Goal: Task Accomplishment & Management: Manage account settings

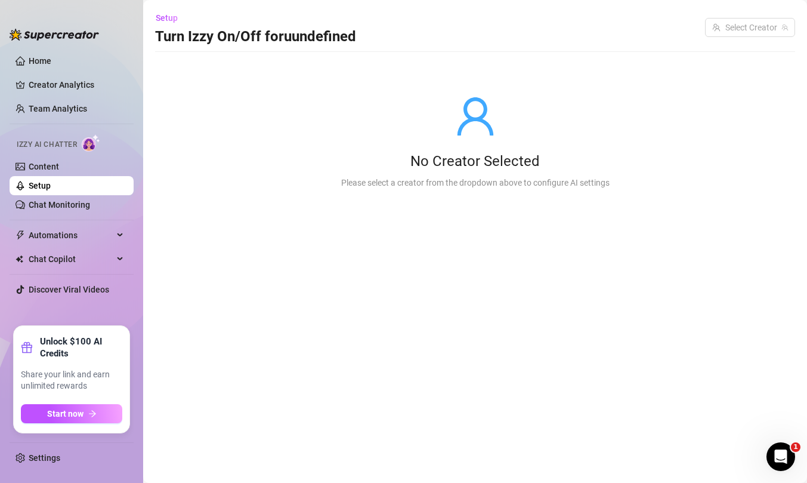
click at [47, 185] on link "Setup" at bounding box center [40, 186] width 22 height 10
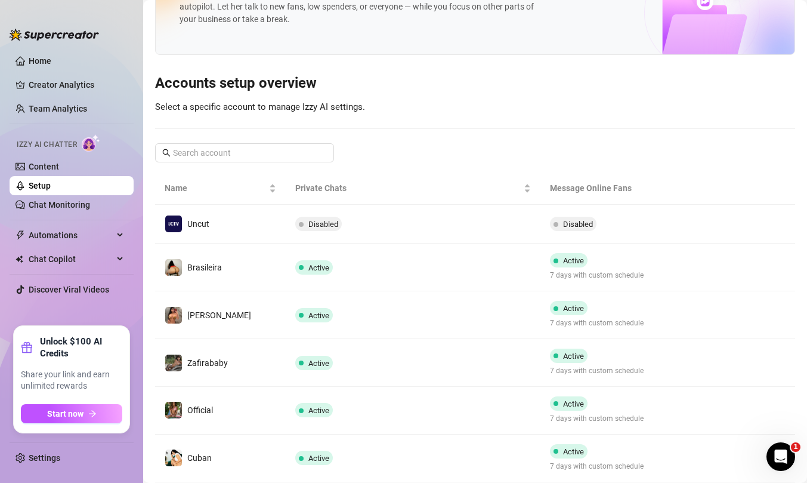
scroll to position [70, 0]
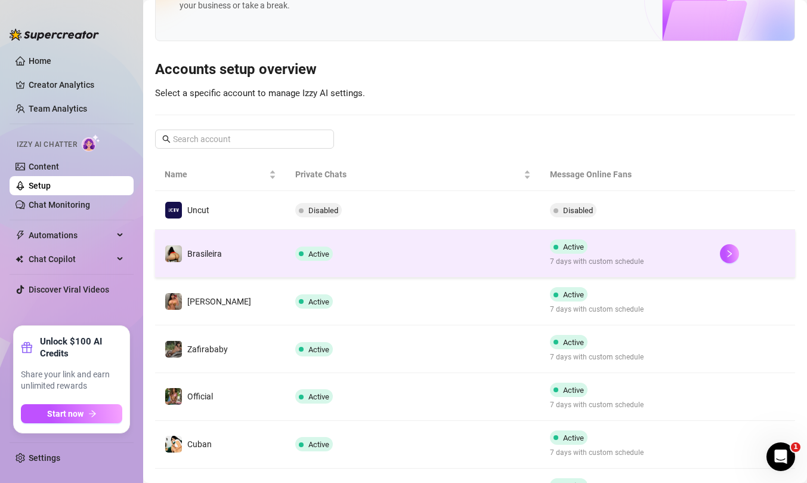
click at [569, 247] on span "Active" at bounding box center [573, 246] width 21 height 9
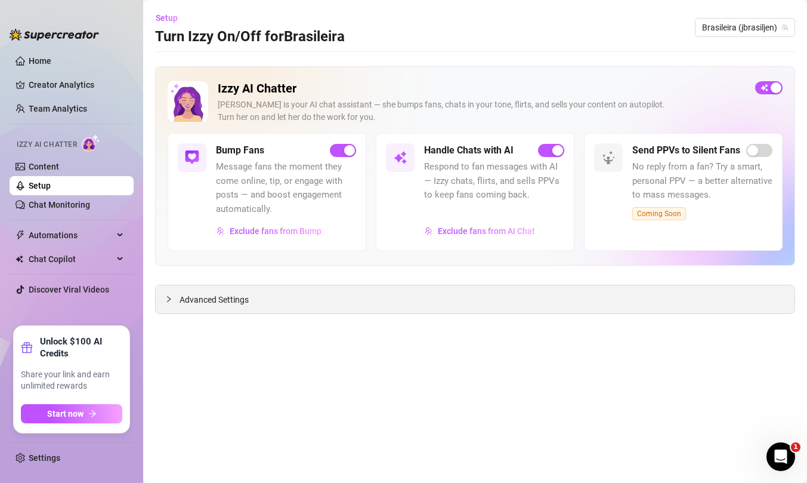
click at [205, 296] on span "Advanced Settings" at bounding box center [214, 299] width 69 height 13
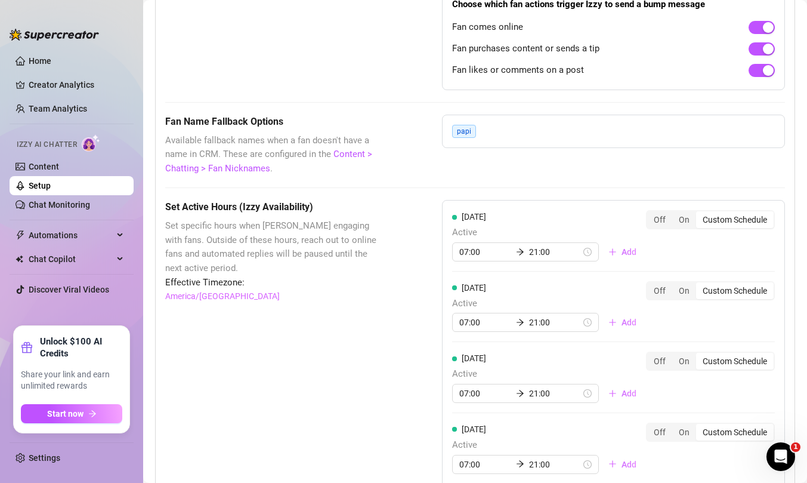
scroll to position [933, 0]
click at [467, 251] on input "07:00" at bounding box center [485, 251] width 52 height 13
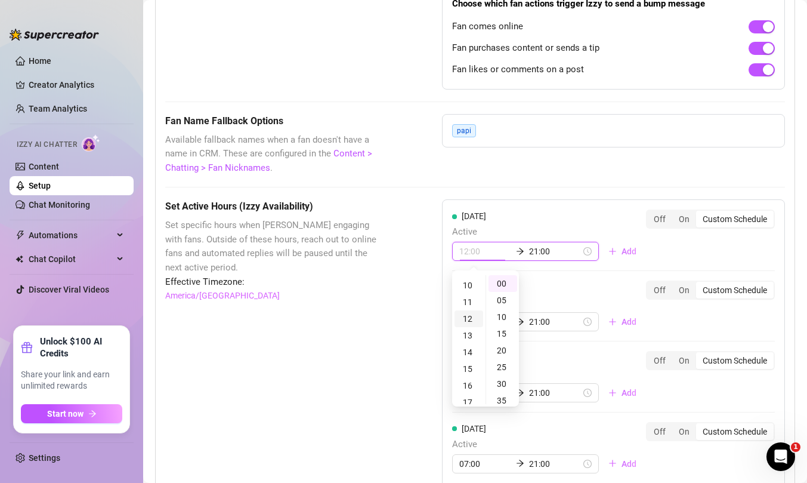
scroll to position [172, 0]
click at [471, 346] on div "14" at bounding box center [469, 345] width 29 height 17
type input "14:00"
click at [589, 359] on div "Wednesday Active 07:00 21:00 Add" at bounding box center [549, 376] width 194 height 51
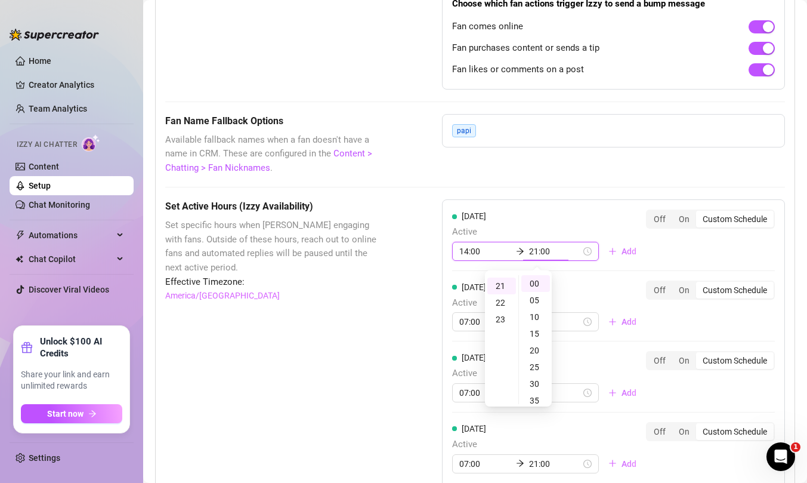
scroll to position [351, 0]
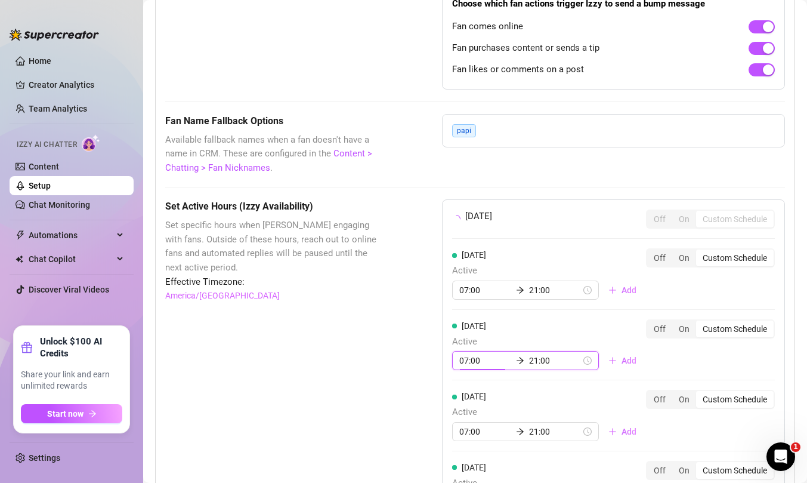
click at [465, 389] on div "Monday Off On Custom Schedule Tuesday Active 07:00 21:00 Add Off On Custom Sche…" at bounding box center [613, 436] width 343 height 474
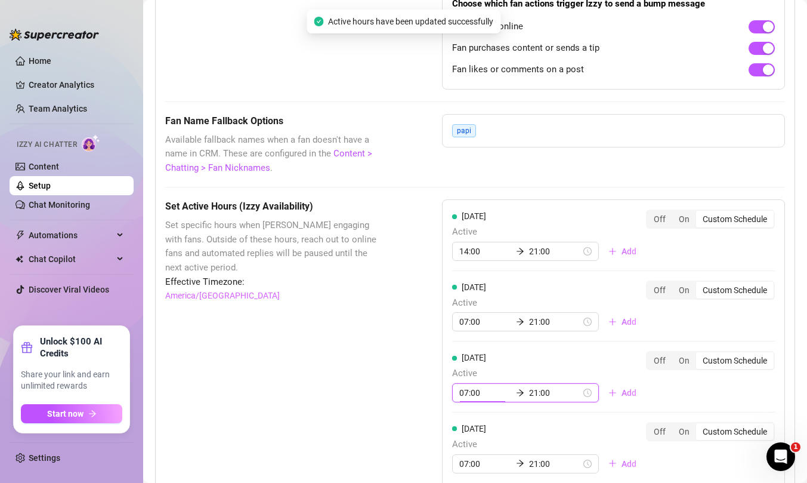
click at [474, 392] on input "07:00" at bounding box center [485, 392] width 52 height 13
click at [471, 368] on div "14" at bounding box center [469, 368] width 29 height 17
type input "14:00"
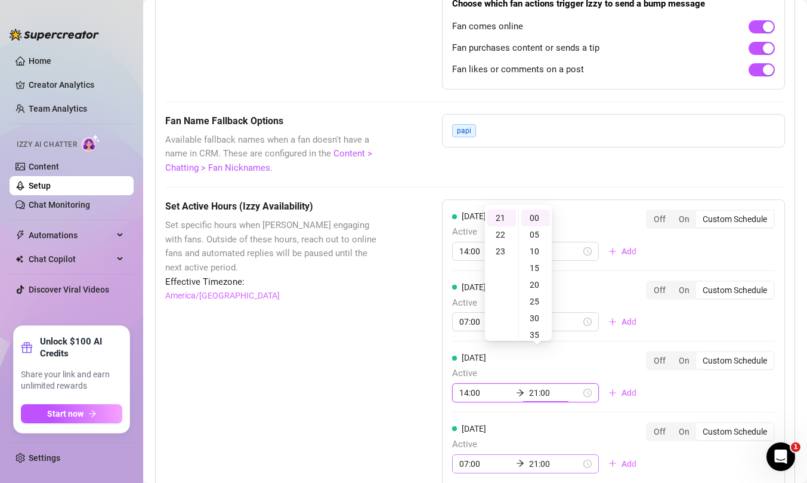
scroll to position [1046, 0]
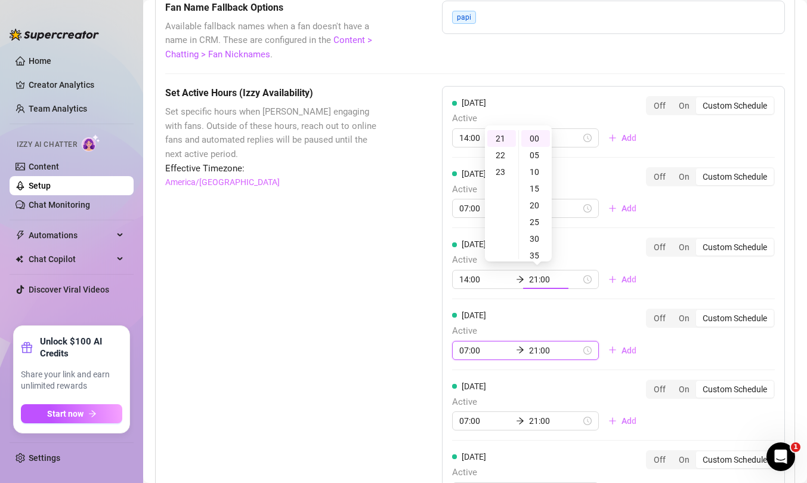
click at [468, 348] on div "Monday Active 14:00 21:00 Add Off On Custom Schedule Tuesday Active 07:00 21:00…" at bounding box center [613, 339] width 343 height 506
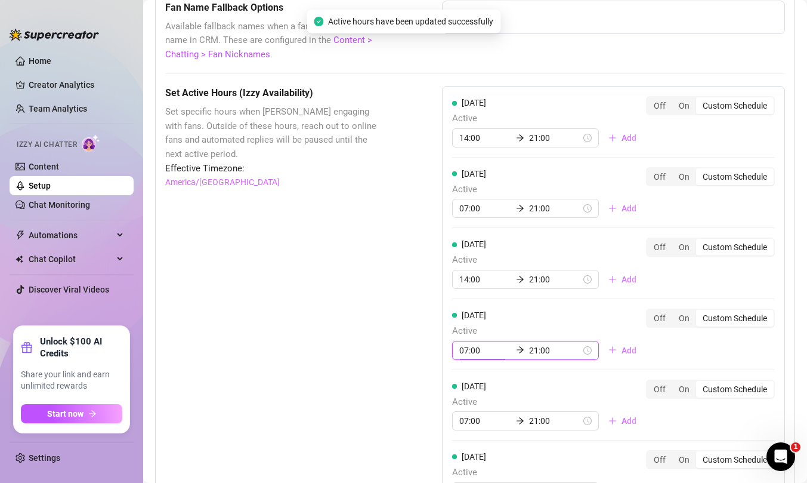
click at [478, 352] on input "07:00" at bounding box center [485, 350] width 52 height 13
click at [471, 324] on div "14" at bounding box center [469, 326] width 29 height 17
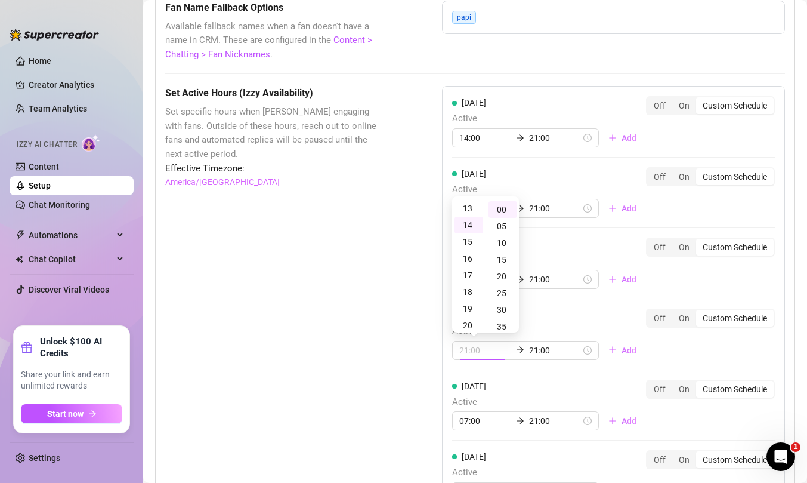
type input "14:00"
click at [406, 361] on div "Set Active Hours (Izzy Availability) Set specific hours when Izzy engaging with…" at bounding box center [475, 381] width 620 height 591
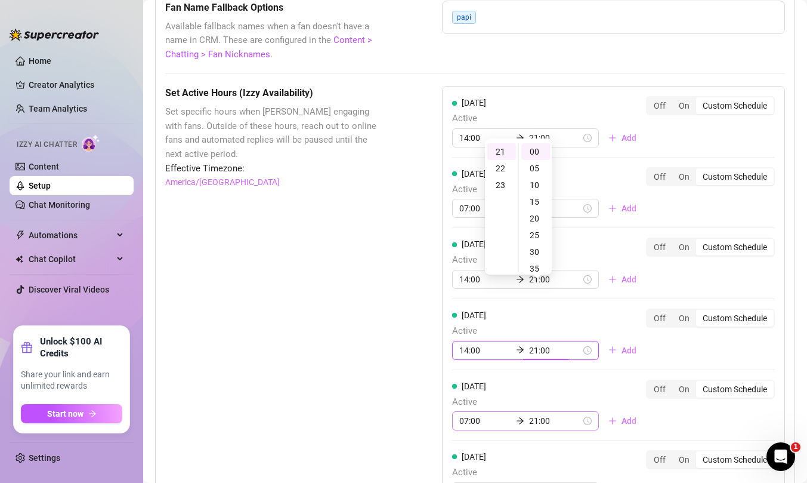
scroll to position [1140, 0]
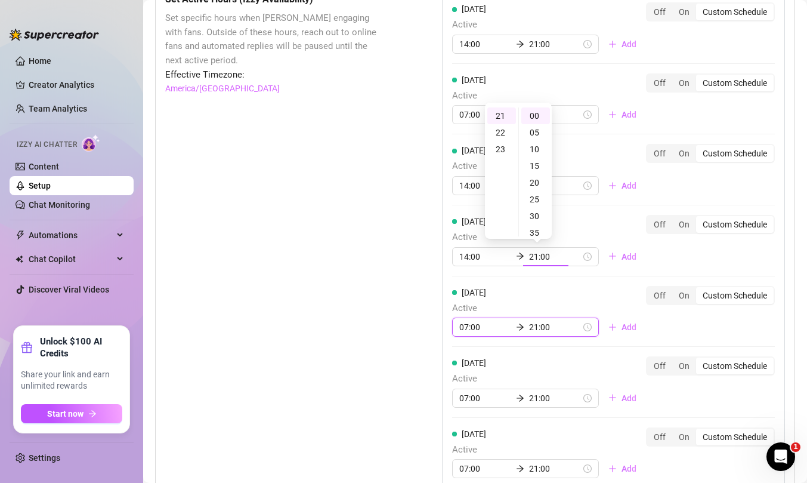
click at [472, 325] on div "Monday Active 14:00 21:00 Add Off On Custom Schedule Tuesday Active 07:00 21:00…" at bounding box center [613, 245] width 343 height 506
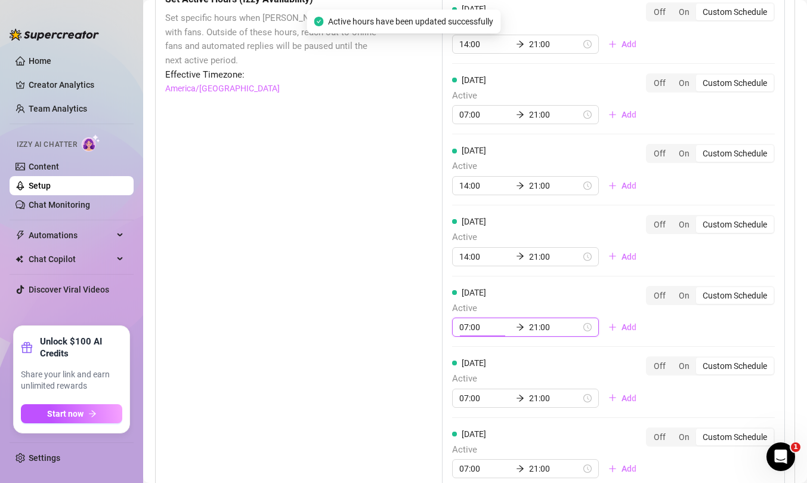
click at [471, 326] on input "07:00" at bounding box center [485, 326] width 52 height 13
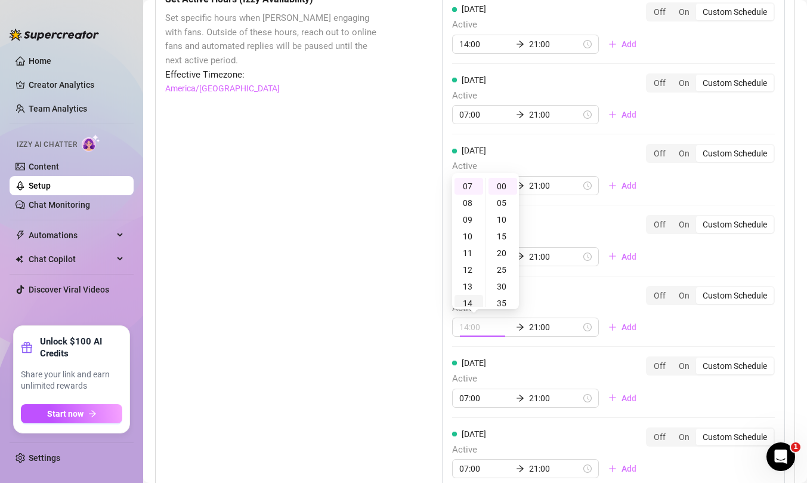
click at [471, 302] on div "14" at bounding box center [469, 303] width 29 height 17
type input "14:00"
click at [413, 333] on div "Set Active Hours (Izzy Availability) Set specific hours when Izzy engaging with…" at bounding box center [475, 287] width 620 height 591
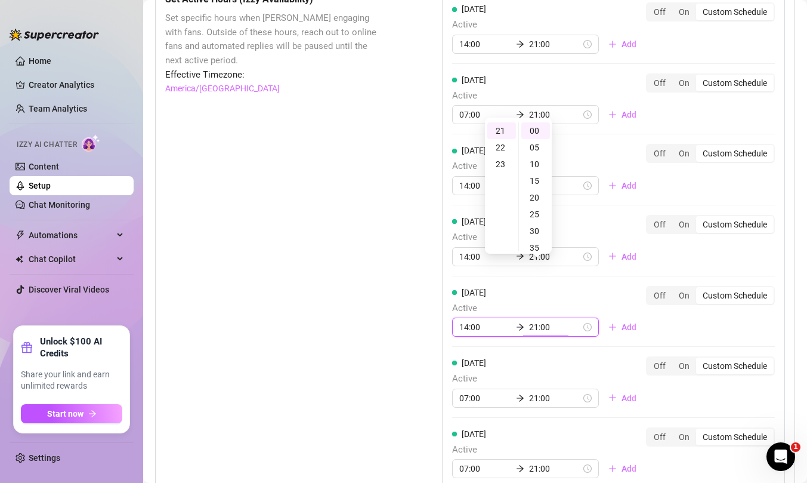
scroll to position [1195, 0]
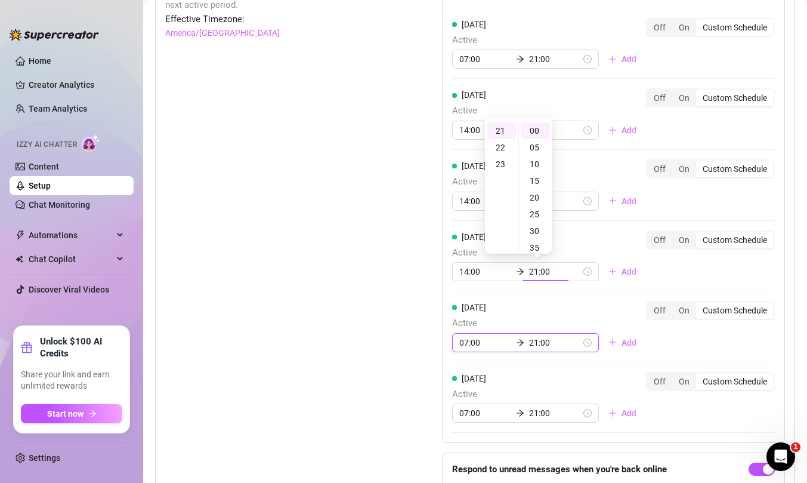
click at [468, 343] on div "Monday Active 14:00 21:00 Add Off On Custom Schedule Tuesday Active 07:00 21:00…" at bounding box center [613, 190] width 343 height 506
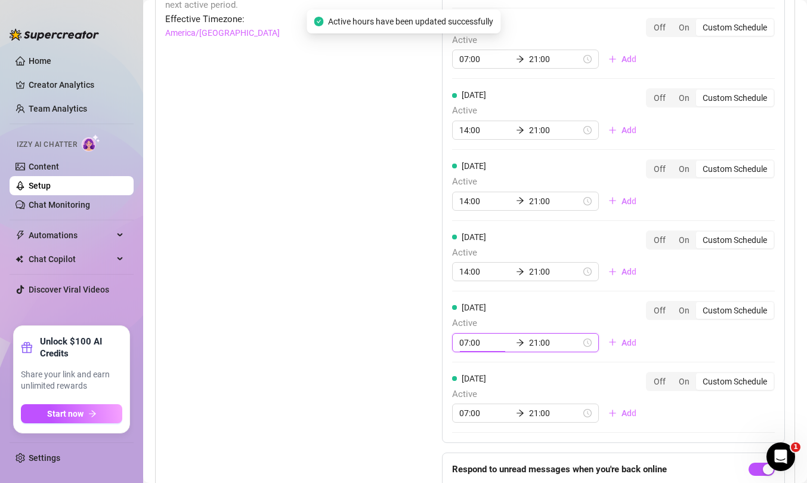
click at [468, 343] on input "07:00" at bounding box center [485, 342] width 52 height 13
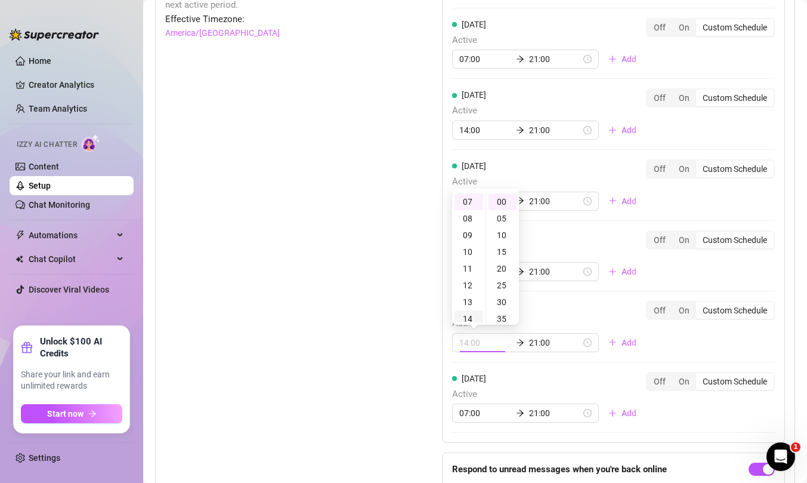
click at [468, 314] on div "14" at bounding box center [469, 318] width 29 height 17
type input "14:00"
click at [417, 343] on div "Set Active Hours (Izzy Availability) Set specific hours when Izzy engaging with…" at bounding box center [475, 232] width 620 height 591
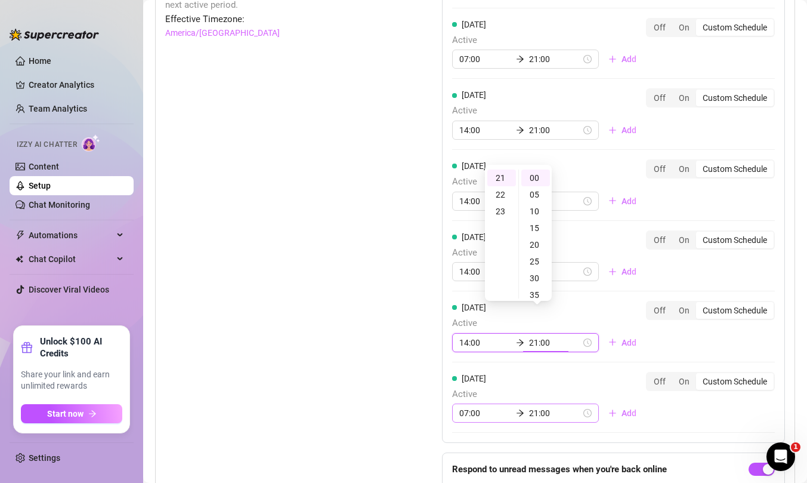
scroll to position [1251, 0]
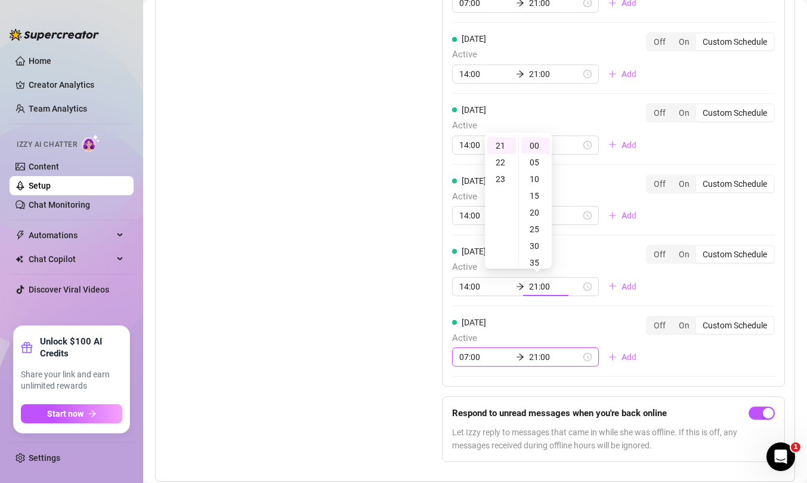
click at [471, 357] on div "Monday Active 14:00 21:00 Add Off On Custom Schedule Tuesday Active 07:00 21:00…" at bounding box center [613, 176] width 343 height 591
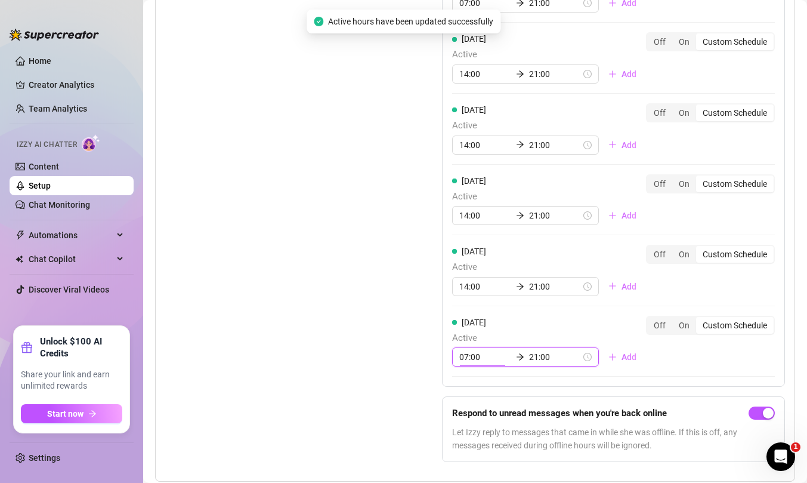
click at [467, 357] on input "07:00" at bounding box center [485, 356] width 52 height 13
click at [468, 335] on div "14" at bounding box center [469, 333] width 29 height 17
type input "14:00"
click at [410, 347] on div "Set Active Hours (Izzy Availability) Set specific hours when Izzy engaging with…" at bounding box center [475, 176] width 620 height 591
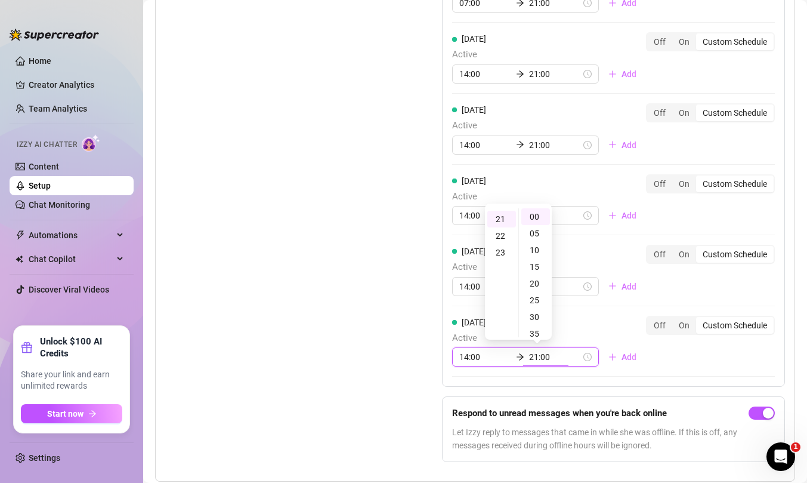
scroll to position [351, 0]
click at [410, 347] on div "Set Active Hours (Izzy Availability) Set specific hours when Izzy engaging with…" at bounding box center [475, 176] width 620 height 591
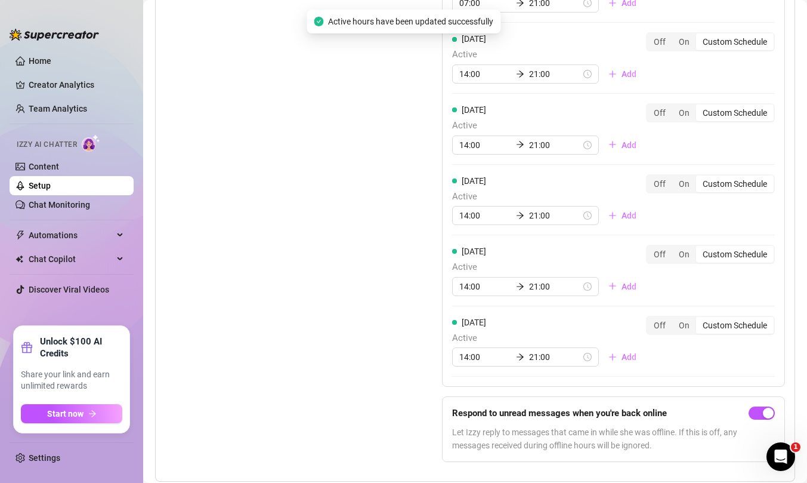
click at [51, 189] on link "Setup" at bounding box center [40, 186] width 22 height 10
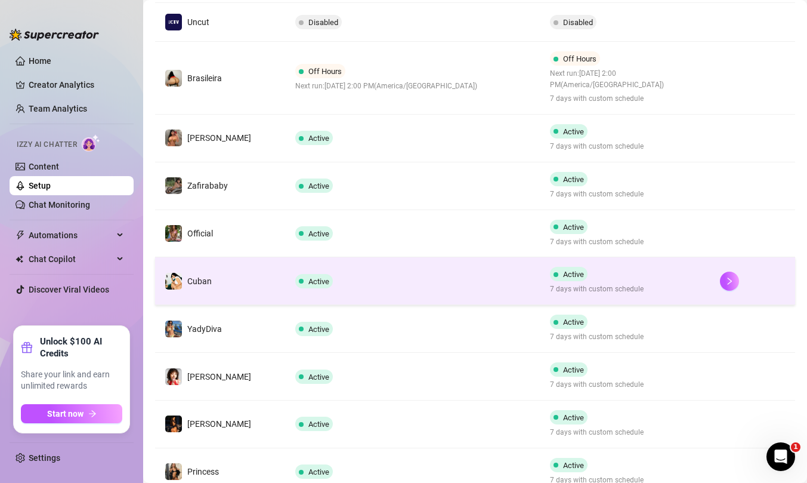
scroll to position [258, 0]
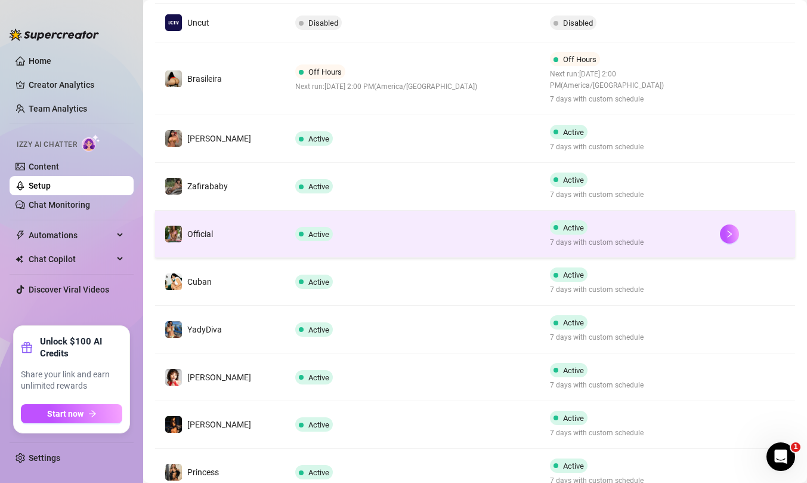
click at [380, 244] on td "Active" at bounding box center [413, 235] width 255 height 48
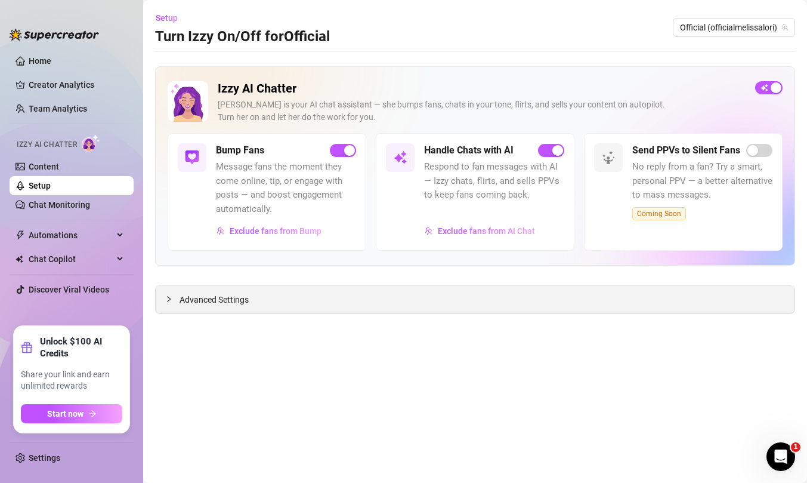
click at [222, 298] on span "Advanced Settings" at bounding box center [214, 299] width 69 height 13
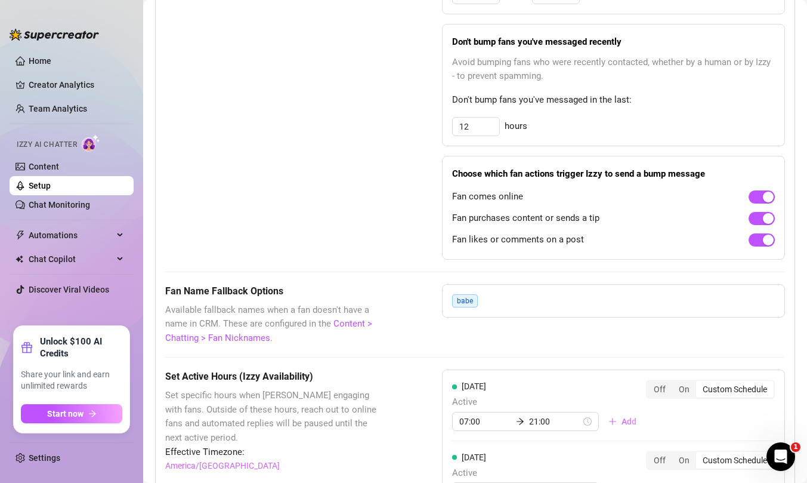
scroll to position [775, 0]
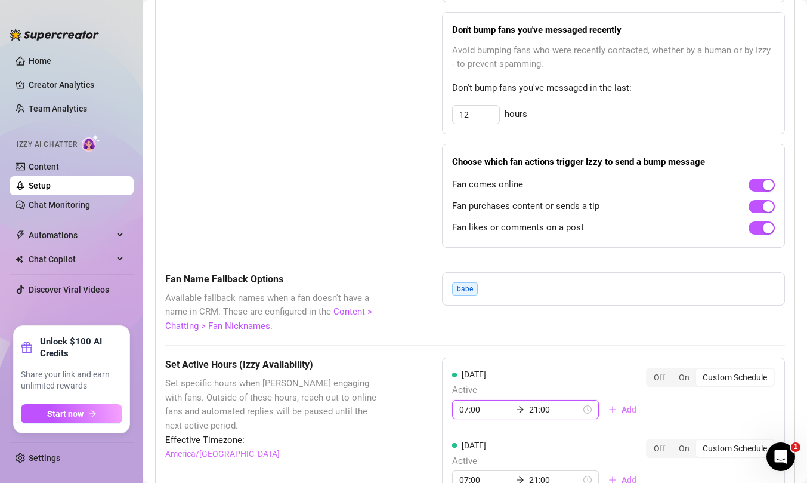
click at [470, 411] on input "07:00" at bounding box center [485, 409] width 52 height 13
click at [468, 382] on div "14" at bounding box center [469, 385] width 29 height 17
type input "14:00"
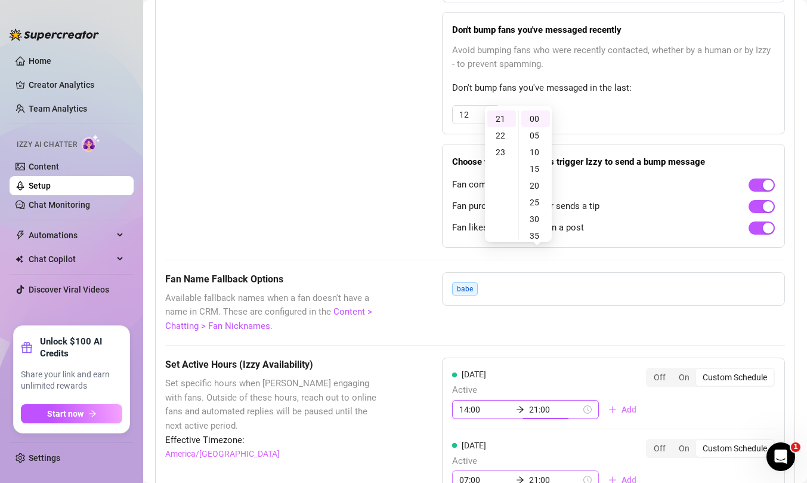
scroll to position [925, 0]
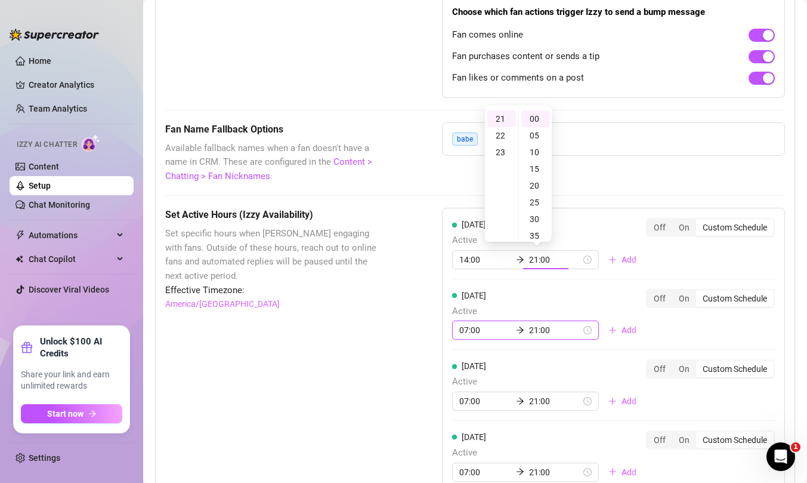
click at [466, 335] on div "Monday Active 14:00 21:00 Add Off On Custom Schedule Tuesday Active 07:00 21:00…" at bounding box center [613, 461] width 343 height 506
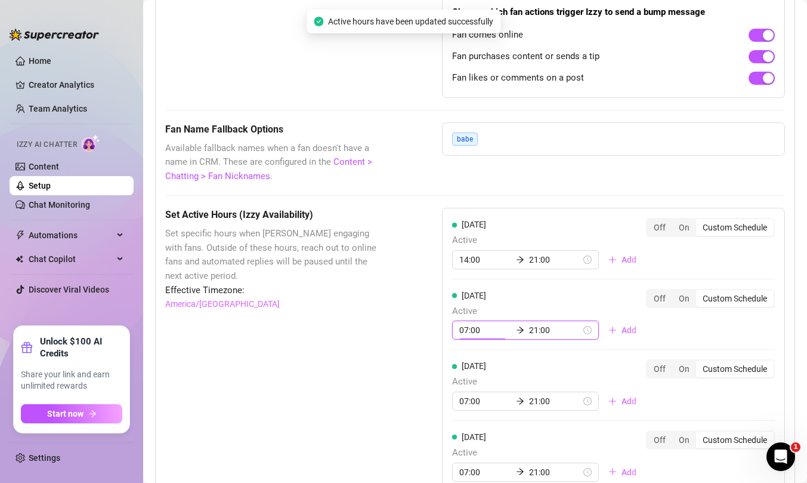
click at [468, 330] on input "07:00" at bounding box center [485, 329] width 52 height 13
click at [470, 302] on div "14" at bounding box center [469, 306] width 29 height 17
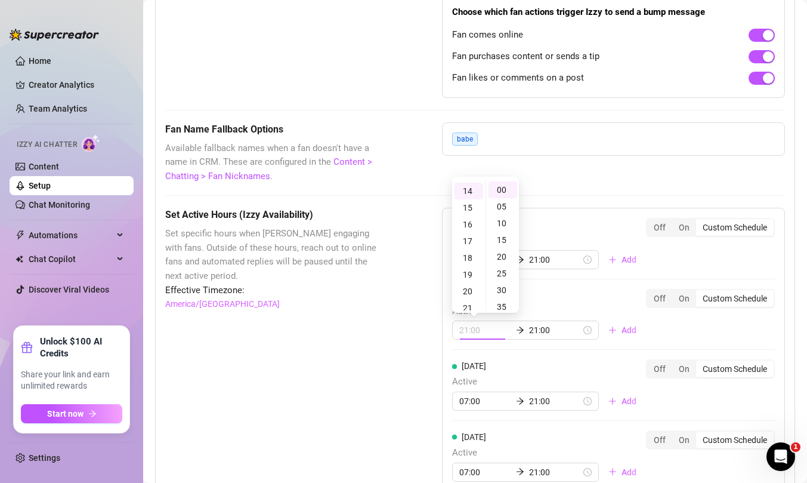
type input "14:00"
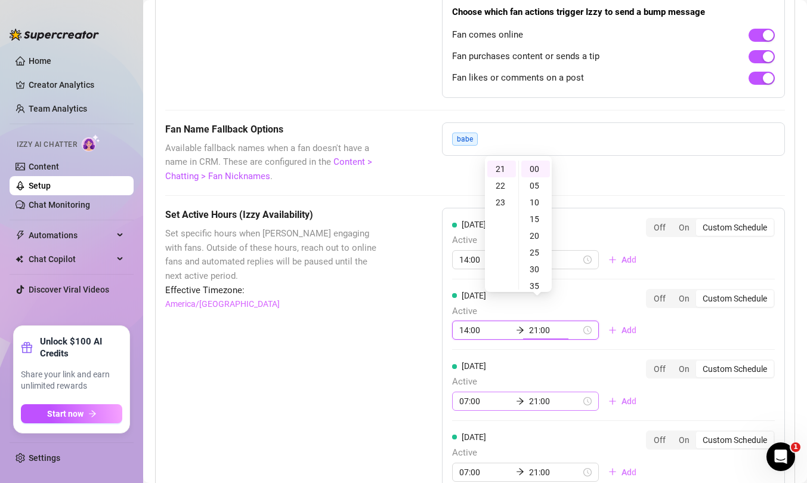
scroll to position [1032, 0]
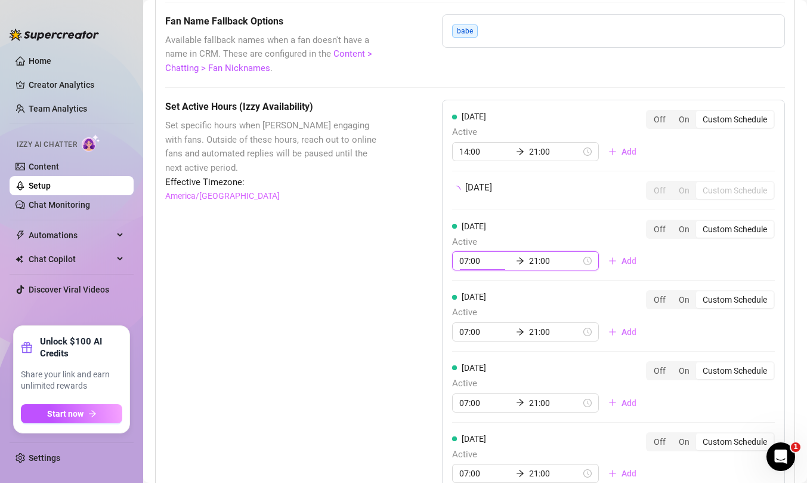
click at [470, 293] on div "Monday Active 14:00 21:00 Add Off On Custom Schedule Tuesday Off On Custom Sche…" at bounding box center [613, 337] width 343 height 474
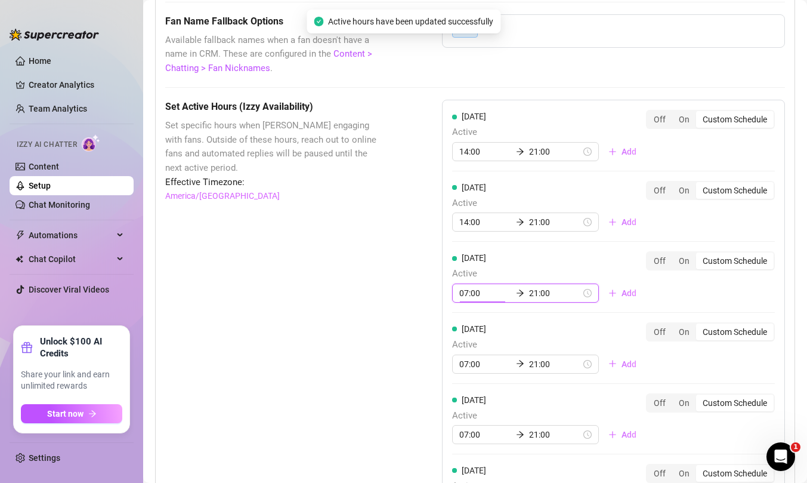
click at [470, 293] on input "07:00" at bounding box center [485, 292] width 52 height 13
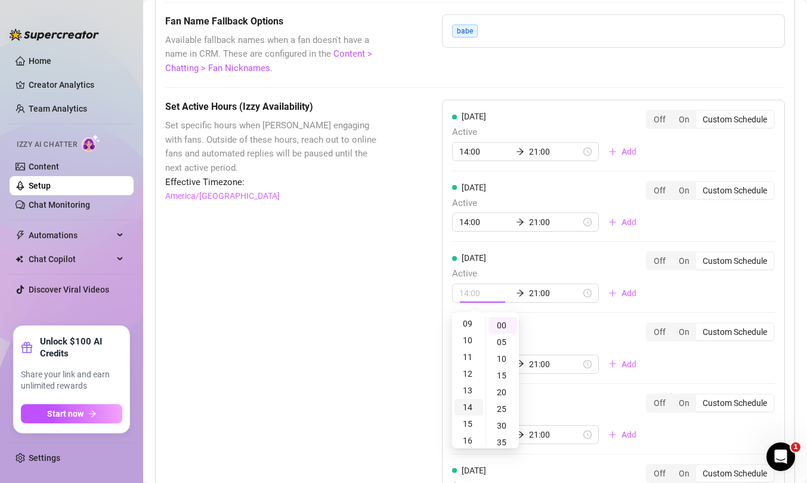
click at [471, 402] on div "14" at bounding box center [469, 406] width 29 height 17
type input "14:00"
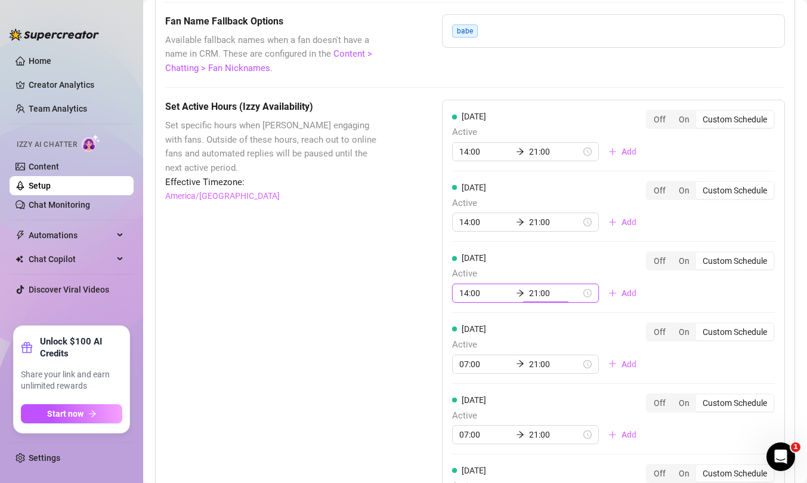
click at [413, 394] on div "Set Active Hours (Izzy Availability) Set specific hours when Izzy engaging with…" at bounding box center [475, 395] width 620 height 591
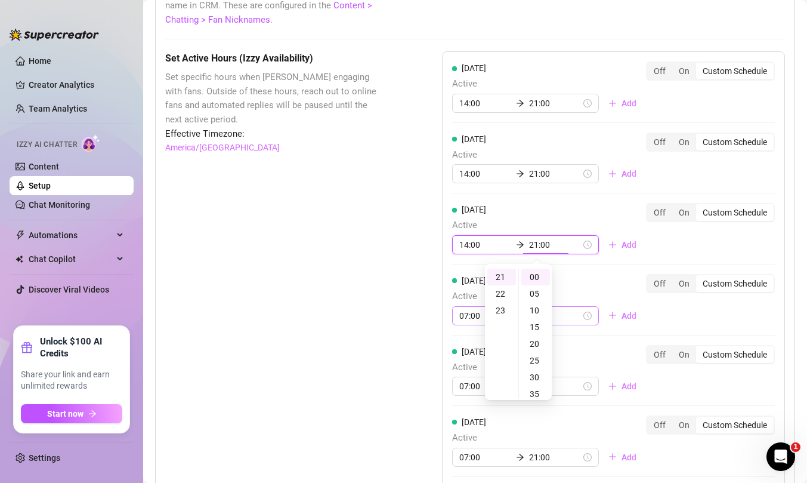
scroll to position [1107, 0]
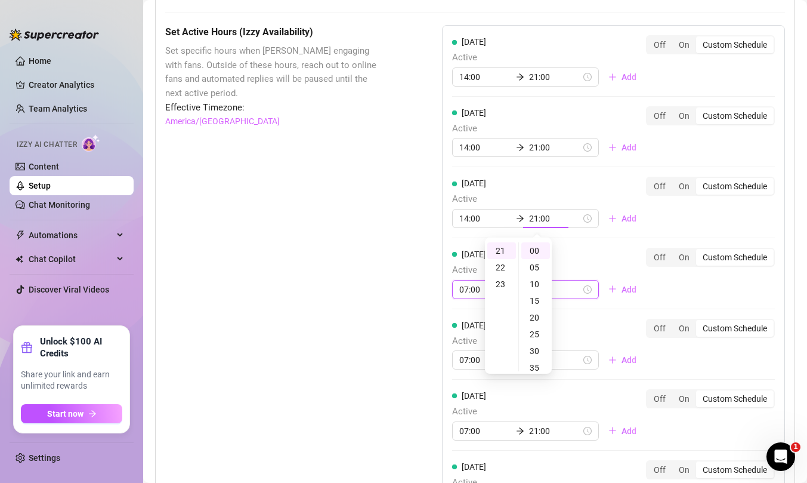
click at [472, 292] on div "Monday Active 14:00 21:00 Add Off On Custom Schedule Tuesday Active 14:00 21:00…" at bounding box center [613, 278] width 343 height 506
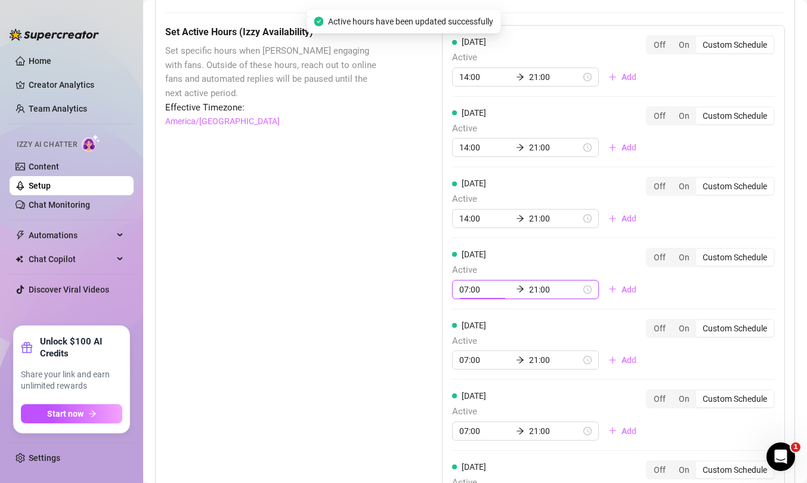
click at [472, 292] on input "07:00" at bounding box center [485, 289] width 52 height 13
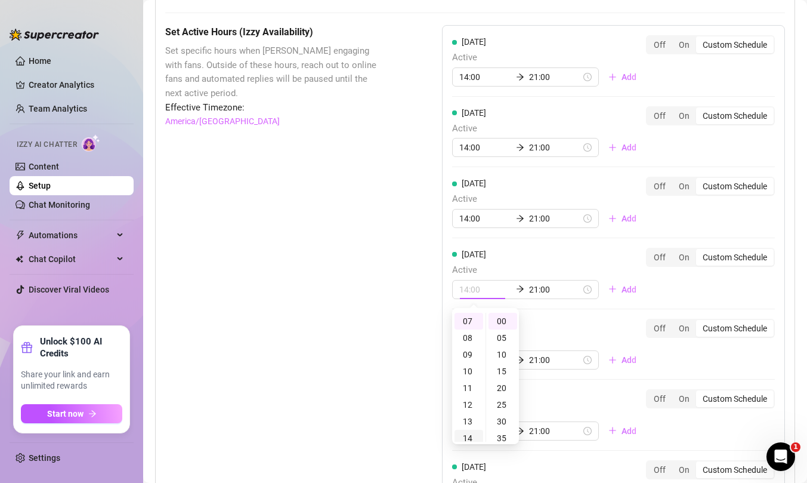
click at [467, 437] on div "14" at bounding box center [469, 437] width 29 height 17
type input "14:00"
click at [399, 423] on div "Set Active Hours (Izzy Availability) Set specific hours when Izzy engaging with…" at bounding box center [475, 320] width 620 height 591
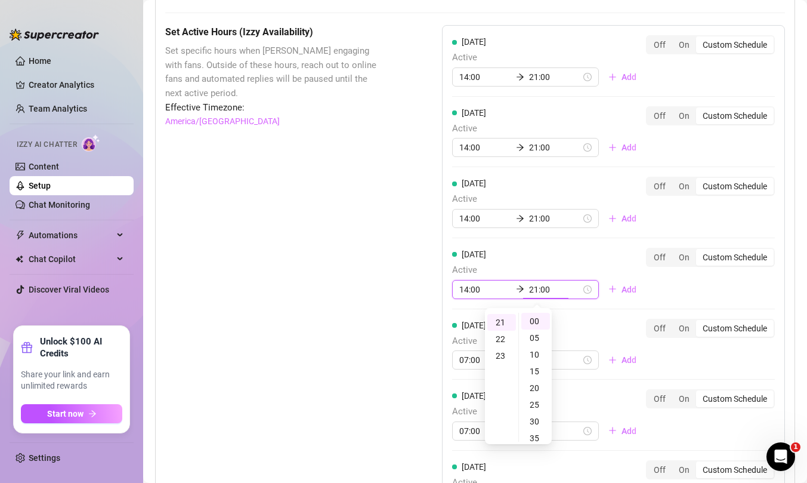
scroll to position [351, 0]
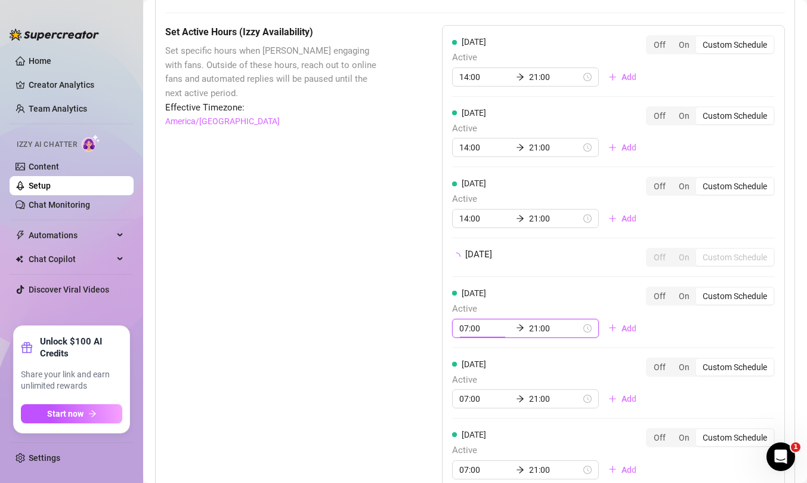
click at [471, 360] on div "Monday Active 14:00 21:00 Add Off On Custom Schedule Tuesday Active 14:00 21:00…" at bounding box center [613, 262] width 343 height 474
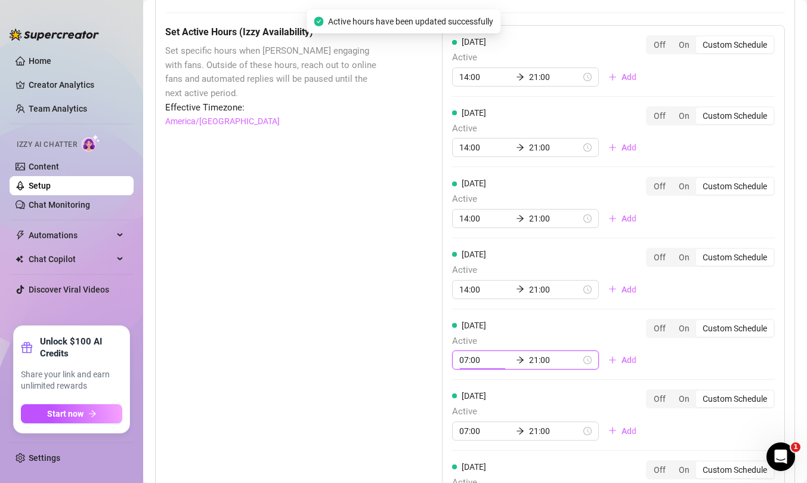
click at [471, 360] on input "07:00" at bounding box center [485, 359] width 52 height 13
click at [471, 330] on div "14" at bounding box center [469, 335] width 29 height 17
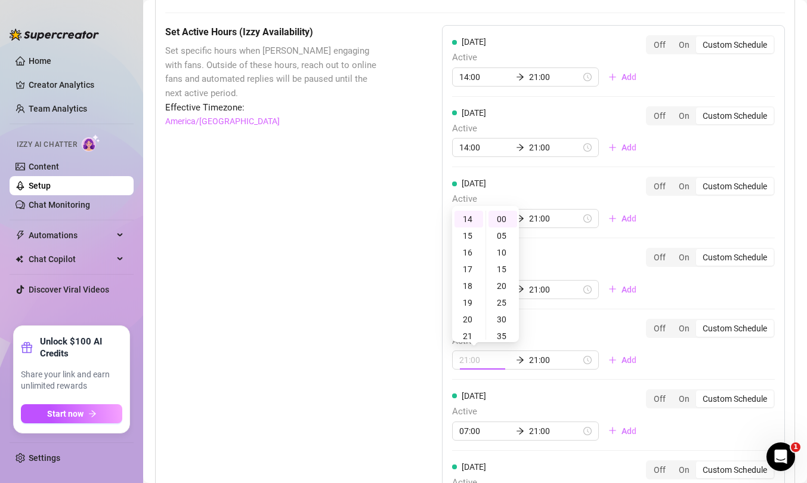
type input "14:00"
click at [409, 361] on div "Set Active Hours (Izzy Availability) Set specific hours when Izzy engaging with…" at bounding box center [475, 320] width 620 height 591
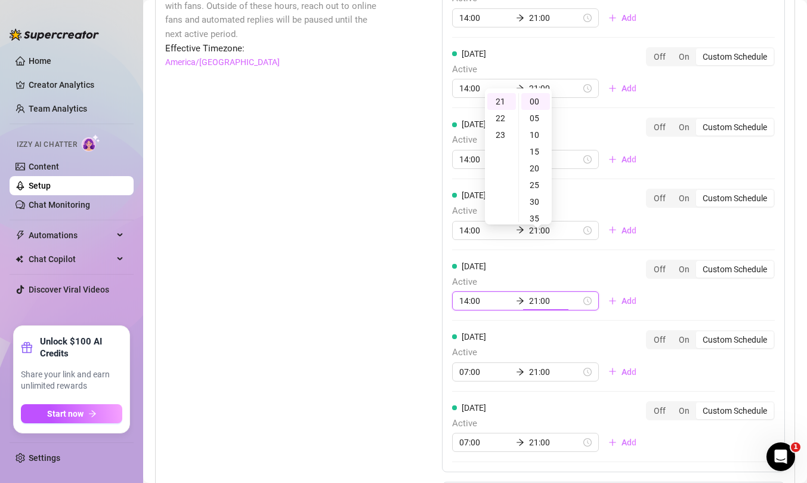
scroll to position [1225, 0]
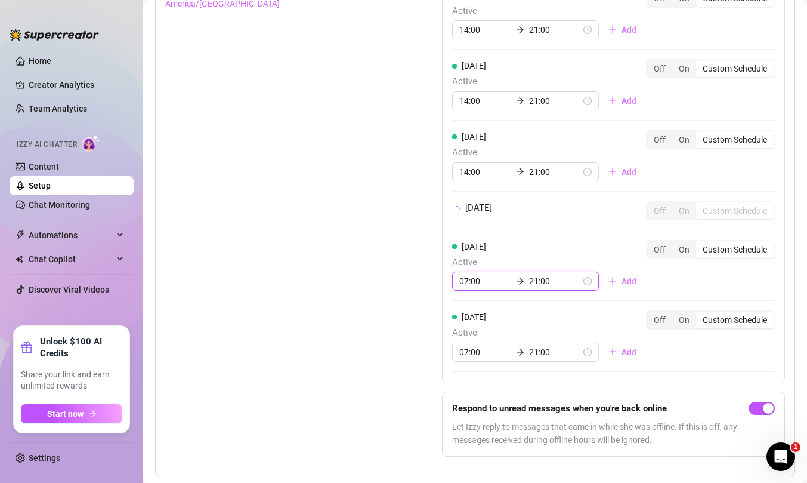
click at [466, 313] on div "Monday Active 14:00 21:00 Add Off On Custom Schedule Tuesday Active 14:00 21:00…" at bounding box center [613, 145] width 343 height 474
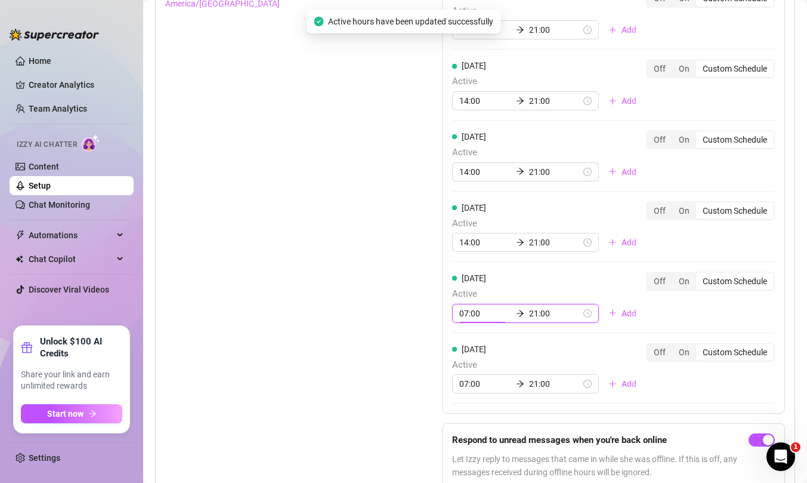
click at [466, 313] on input "07:00" at bounding box center [485, 313] width 52 height 13
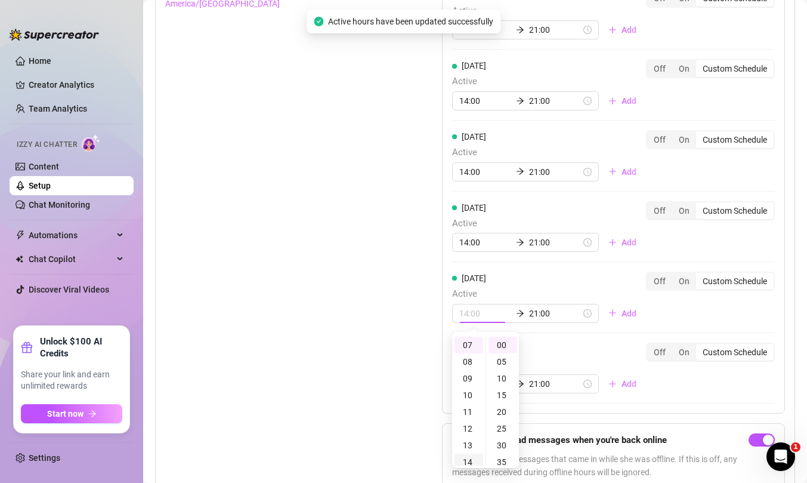
click at [469, 458] on div "14" at bounding box center [469, 461] width 29 height 17
type input "14:00"
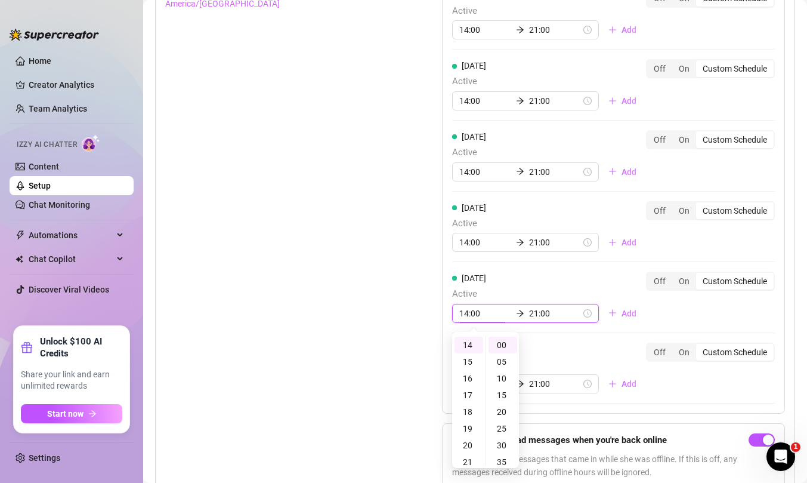
click at [409, 431] on div "Set Active Hours (Izzy Availability) Set specific hours when Izzy engaging with…" at bounding box center [475, 203] width 620 height 591
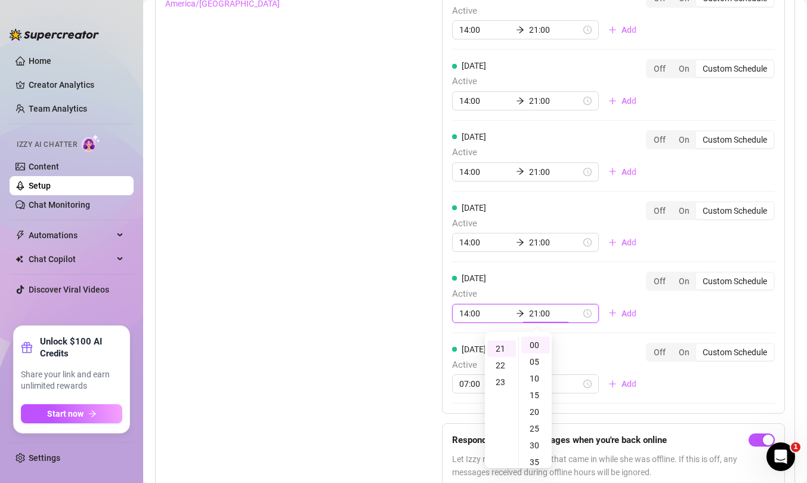
scroll to position [351, 0]
click at [409, 431] on div "Set Active Hours (Izzy Availability) Set specific hours when Izzy engaging with…" at bounding box center [475, 203] width 620 height 591
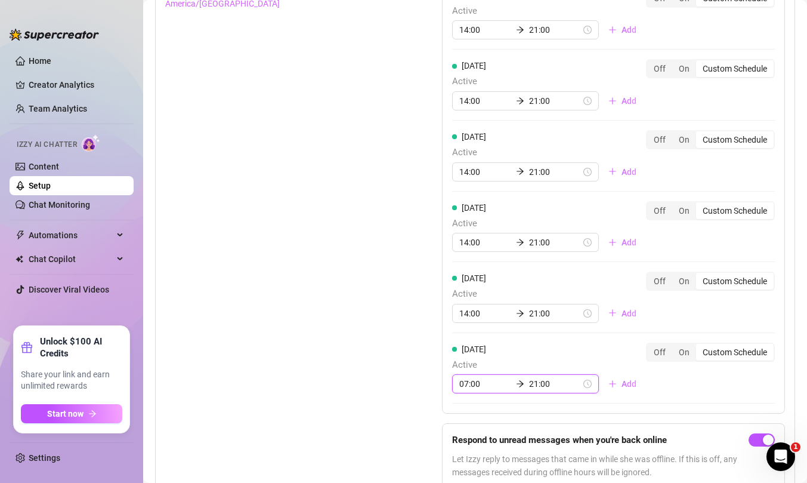
click at [478, 385] on input "07:00" at bounding box center [485, 383] width 52 height 13
click at [474, 355] on div "14" at bounding box center [469, 360] width 29 height 17
type input "14:00"
click at [425, 368] on div "Set Active Hours (Izzy Availability) Set specific hours when Izzy engaging with…" at bounding box center [475, 203] width 620 height 591
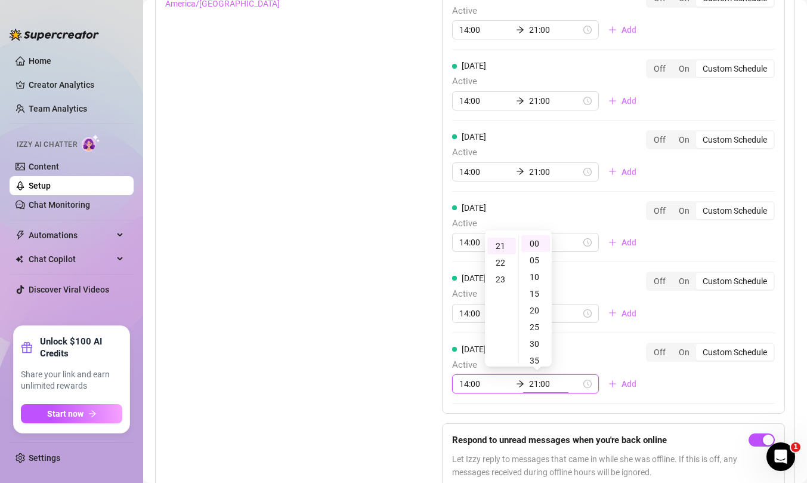
scroll to position [351, 0]
click at [425, 368] on div "Set Active Hours (Izzy Availability) Set specific hours when Izzy engaging with…" at bounding box center [475, 203] width 620 height 591
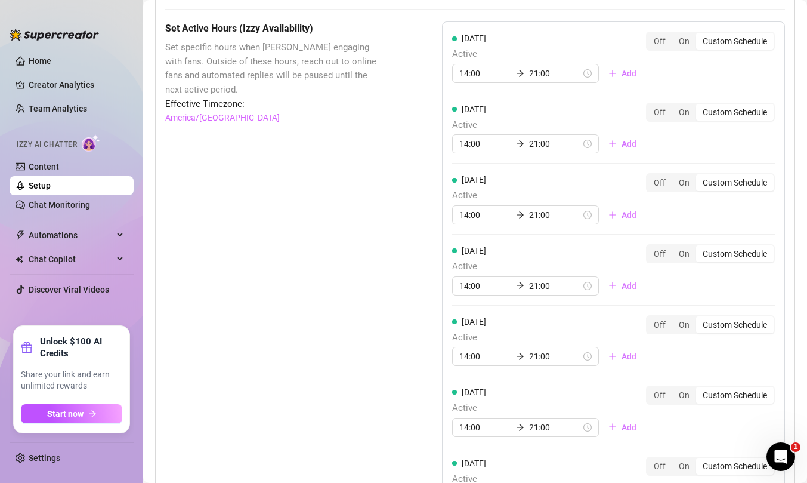
scroll to position [1099, 0]
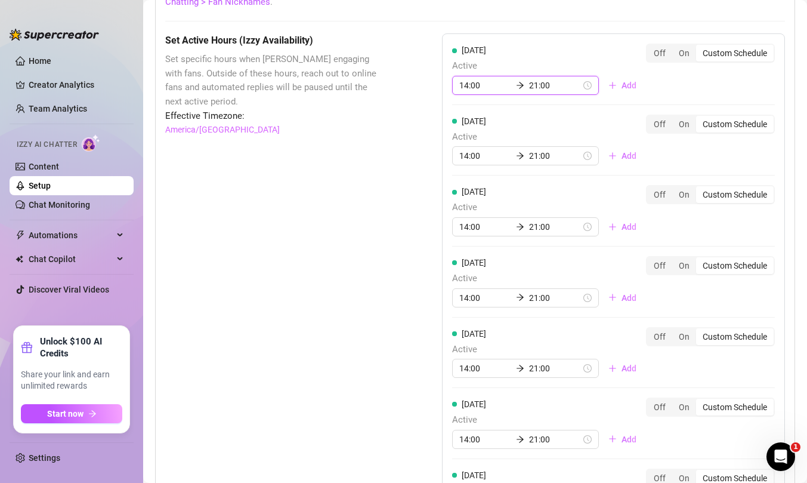
click at [472, 85] on input "14:00" at bounding box center [485, 85] width 52 height 13
click at [468, 191] on div "18" at bounding box center [469, 188] width 29 height 17
type input "18:00"
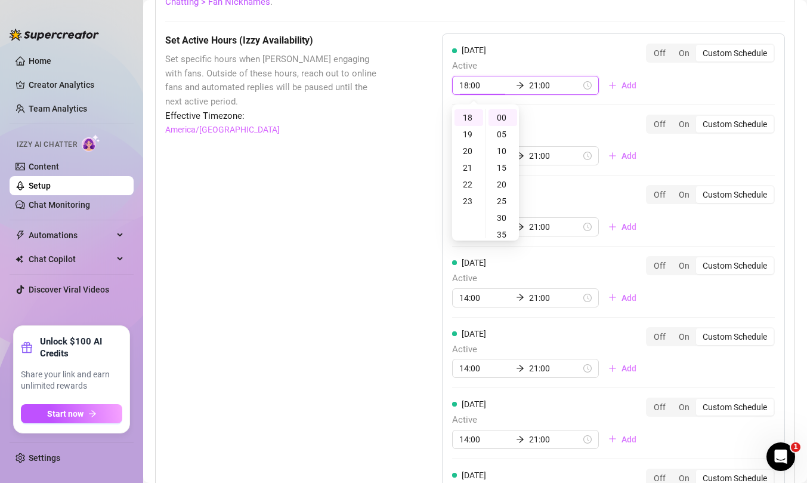
click at [403, 187] on div "Set Active Hours (Izzy Availability) Set specific hours when Izzy engaging with…" at bounding box center [475, 328] width 620 height 591
click at [529, 82] on input "21:00" at bounding box center [555, 85] width 52 height 13
click at [552, 83] on input "21:00" at bounding box center [555, 85] width 52 height 13
click at [557, 86] on input "21:00" at bounding box center [555, 85] width 52 height 13
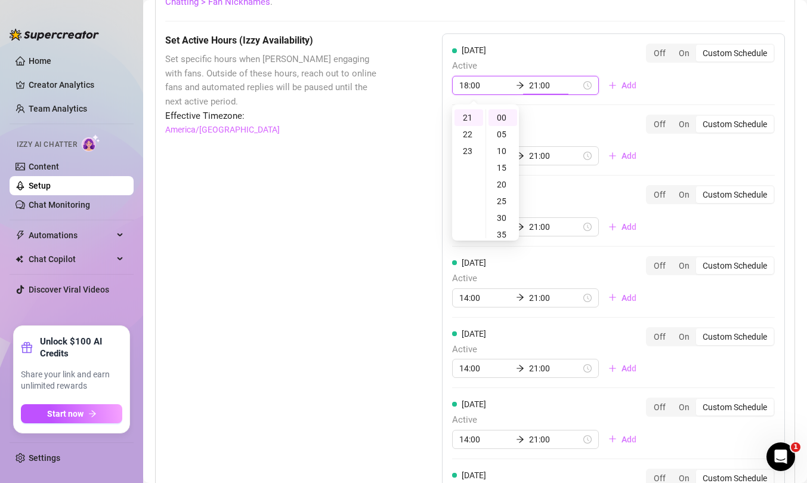
click at [557, 86] on input "21:00" at bounding box center [555, 85] width 52 height 13
click at [466, 134] on div "01" at bounding box center [469, 134] width 29 height 17
type input "01:00"
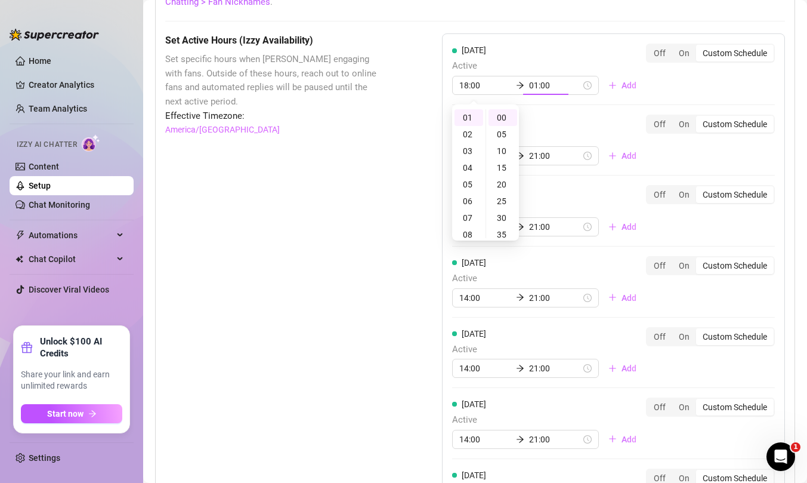
click at [413, 146] on div "Set Active Hours (Izzy Availability) Set specific hours when Izzy engaging with…" at bounding box center [475, 328] width 620 height 591
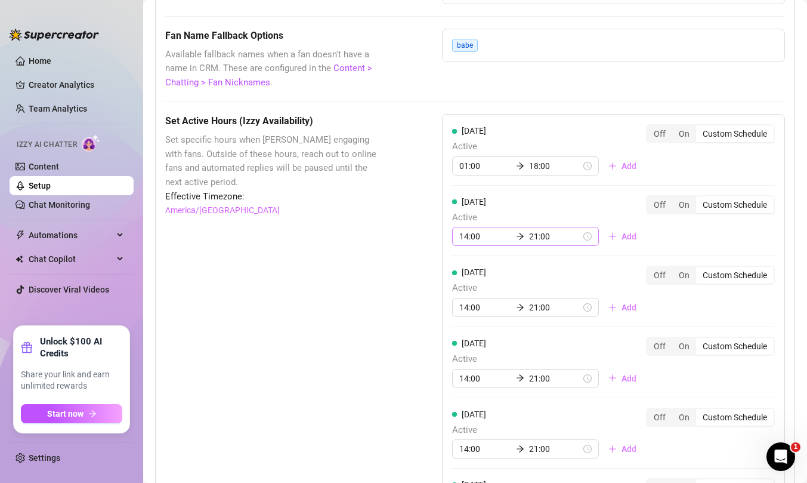
scroll to position [991, 0]
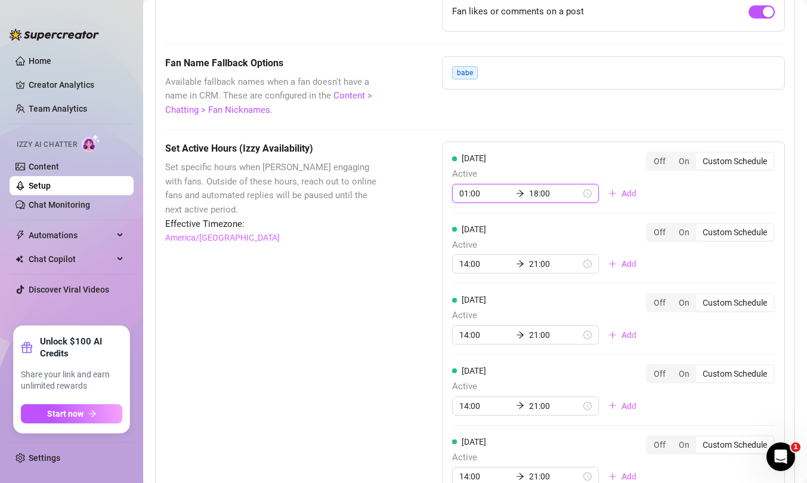
click at [474, 193] on input "01:00" at bounding box center [485, 193] width 52 height 13
click at [469, 321] on div "18" at bounding box center [469, 318] width 29 height 17
type input "18:00"
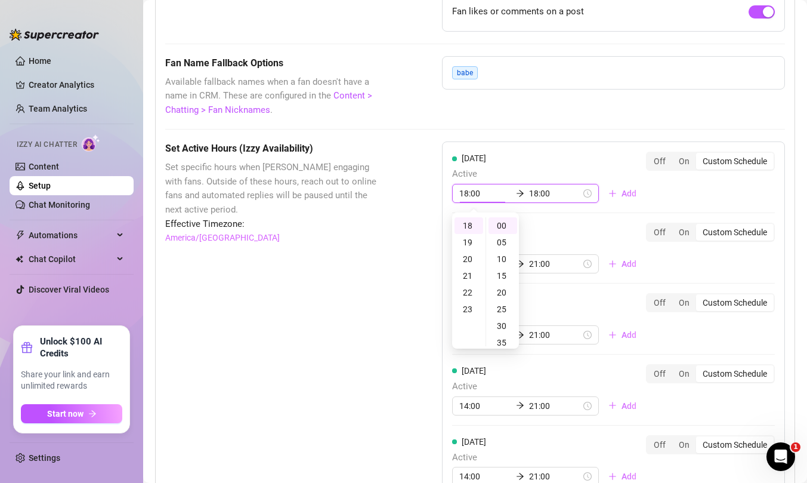
click at [543, 198] on input "18:00" at bounding box center [555, 193] width 52 height 13
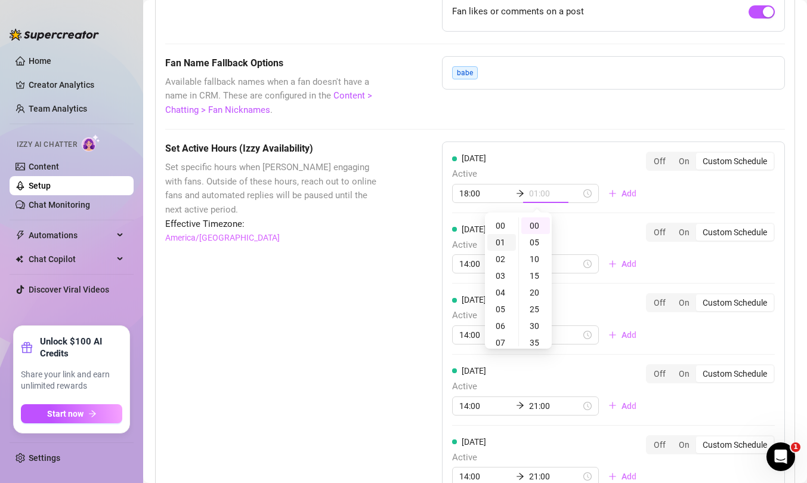
click at [499, 242] on div "01" at bounding box center [501, 242] width 29 height 17
type input "01:00"
type input "18:00"
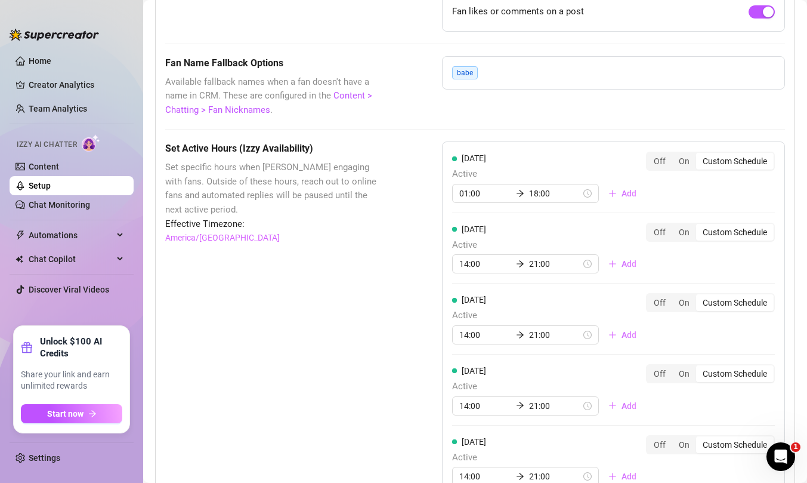
click at [617, 224] on div "Tuesday Active 14:00 21:00 Add" at bounding box center [549, 247] width 194 height 51
click at [475, 194] on input "01:00" at bounding box center [485, 193] width 52 height 13
click at [467, 314] on div "18" at bounding box center [469, 314] width 29 height 17
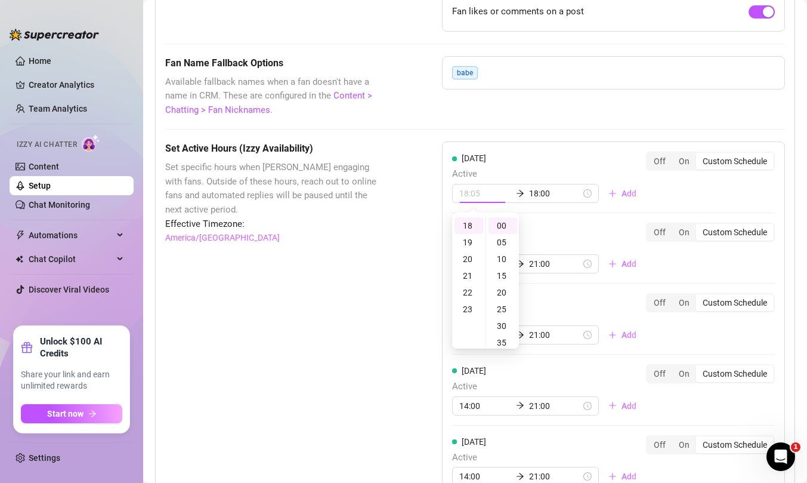
type input "18:00"
click at [536, 191] on input "18:00" at bounding box center [555, 193] width 52 height 13
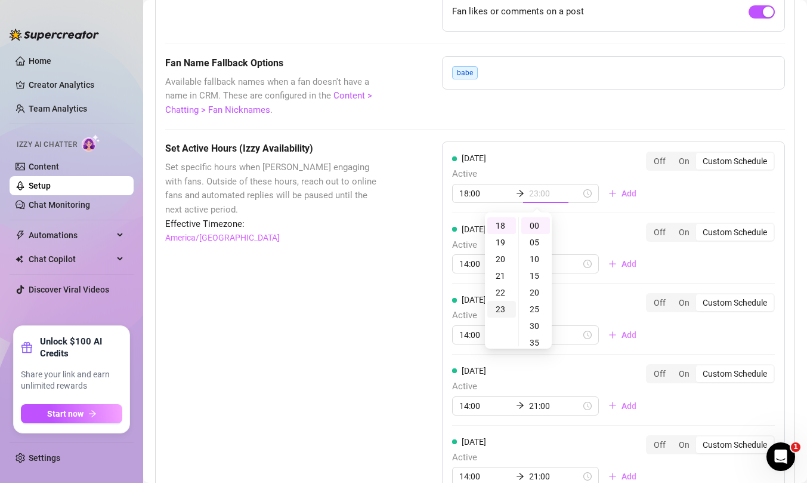
click at [499, 306] on div "23" at bounding box center [501, 309] width 29 height 17
type input "23:00"
click at [382, 324] on div "Set Active Hours (Izzy Availability) Set specific hours when Izzy engaging with…" at bounding box center [475, 436] width 620 height 591
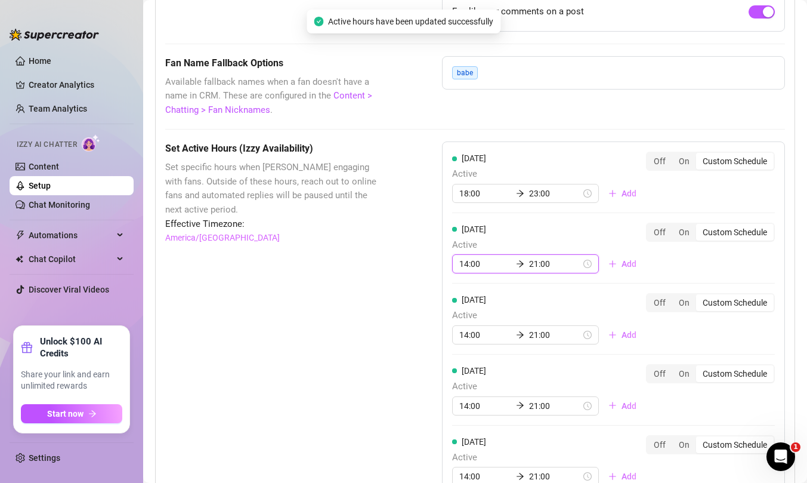
click at [472, 267] on input "14:00" at bounding box center [485, 263] width 52 height 13
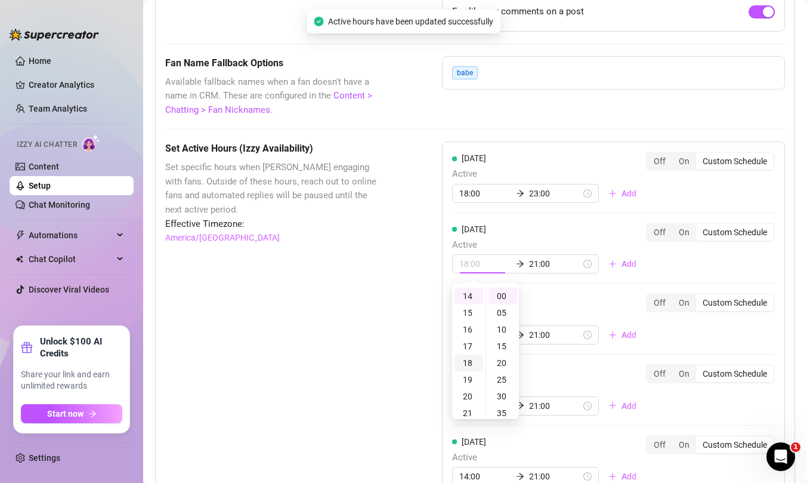
click at [466, 365] on div "18" at bounding box center [469, 362] width 29 height 17
type input "18:00"
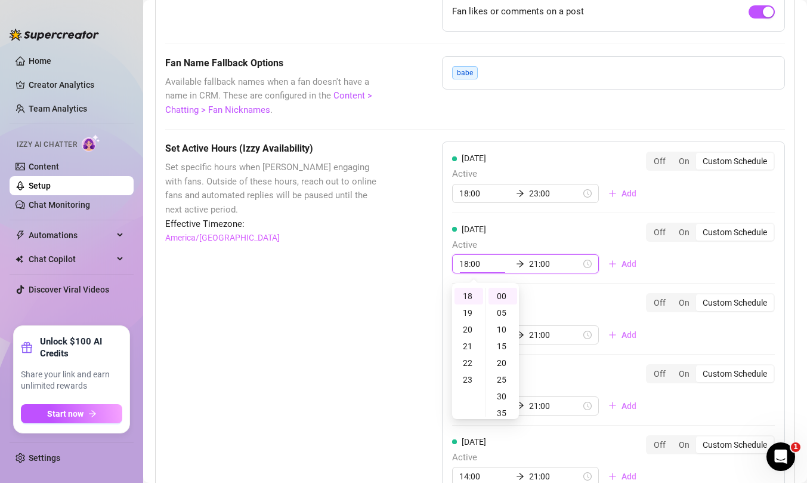
click at [529, 268] on input "21:00" at bounding box center [555, 263] width 52 height 13
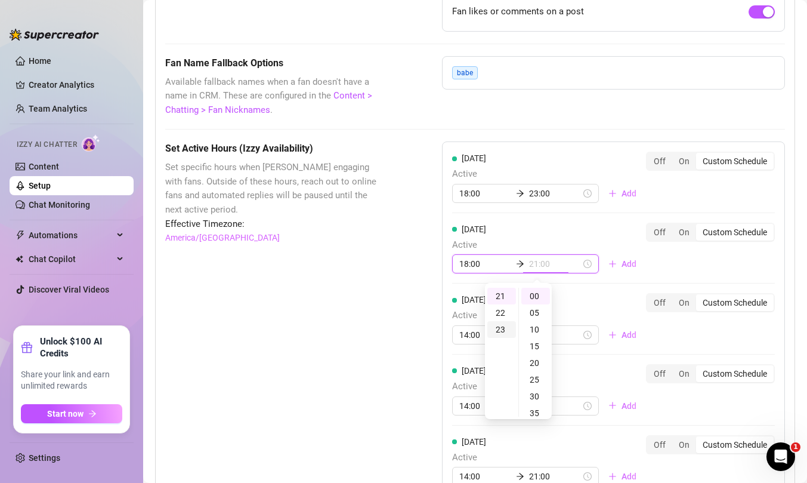
type input "23:00"
click at [502, 330] on div "23" at bounding box center [501, 329] width 29 height 17
click at [466, 339] on div "Monday Active 18:00 23:00 Add Off On Custom Schedule Tuesday Active 18:00 23:00…" at bounding box center [613, 394] width 343 height 506
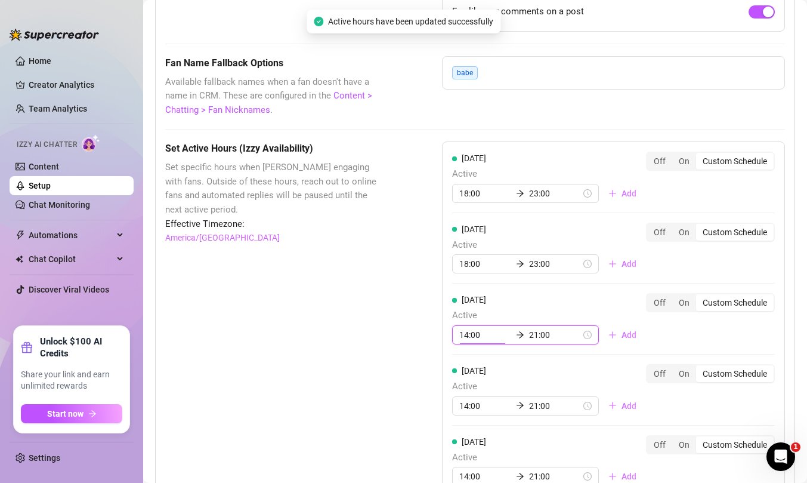
click at [467, 336] on input "14:00" at bounding box center [485, 334] width 52 height 13
click at [471, 259] on div "18" at bounding box center [469, 260] width 29 height 17
type input "18:00"
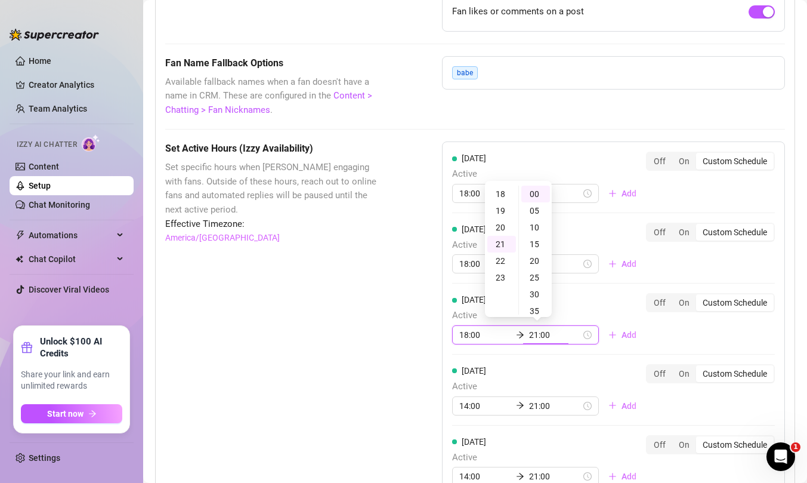
click at [535, 334] on input "21:00" at bounding box center [555, 334] width 52 height 13
type input "23:00"
click at [500, 228] on div "23" at bounding box center [501, 227] width 29 height 17
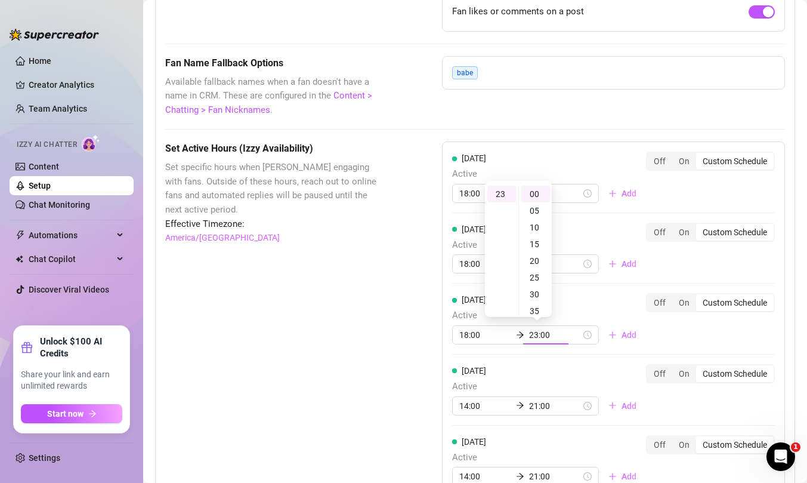
click at [394, 347] on div "Set Active Hours (Izzy Availability) Set specific hours when Izzy engaging with…" at bounding box center [475, 436] width 620 height 591
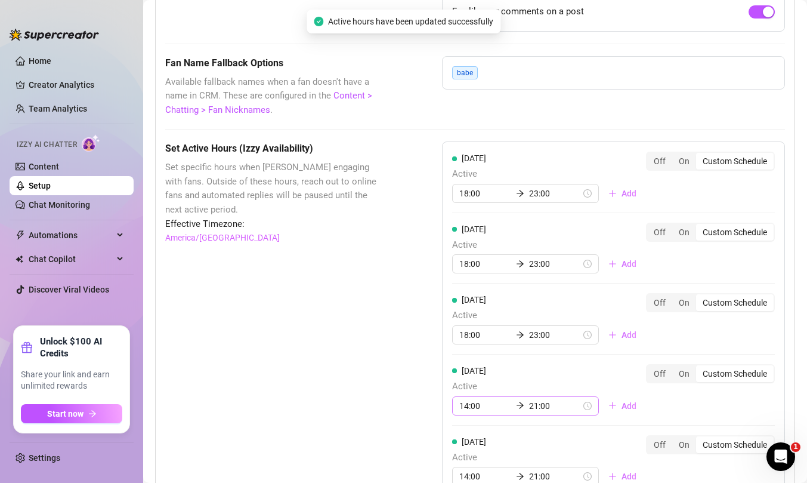
scroll to position [1078, 0]
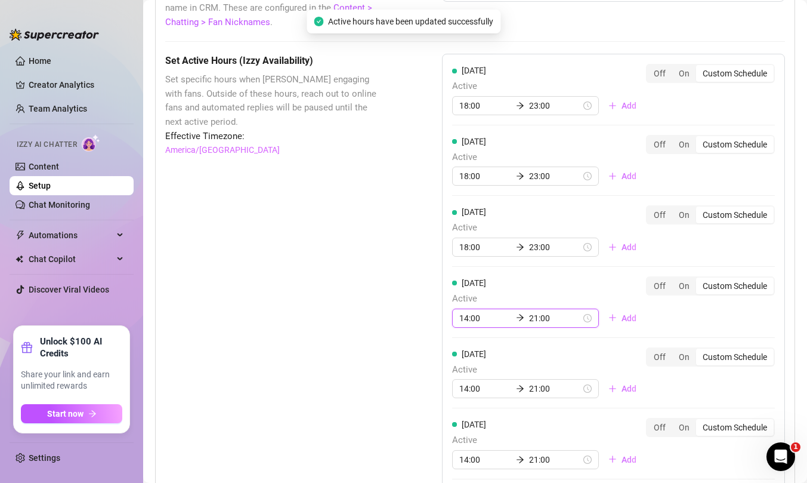
click at [466, 315] on input "14:00" at bounding box center [485, 317] width 52 height 13
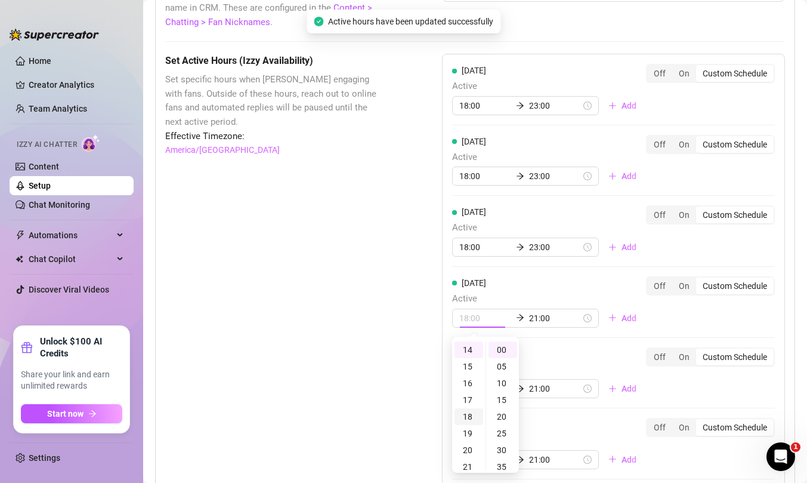
click at [471, 412] on div "18" at bounding box center [469, 416] width 29 height 17
type input "18:00"
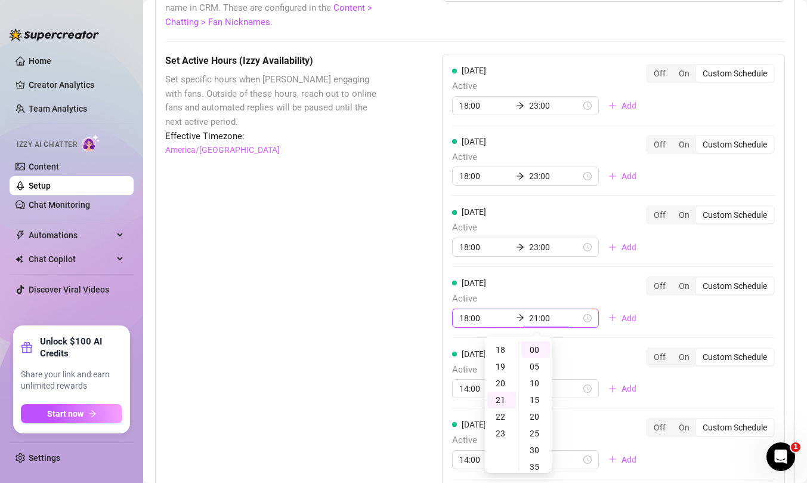
click at [540, 318] on input "21:00" at bounding box center [555, 317] width 52 height 13
type input "23:00"
click at [500, 384] on div "23" at bounding box center [501, 383] width 29 height 17
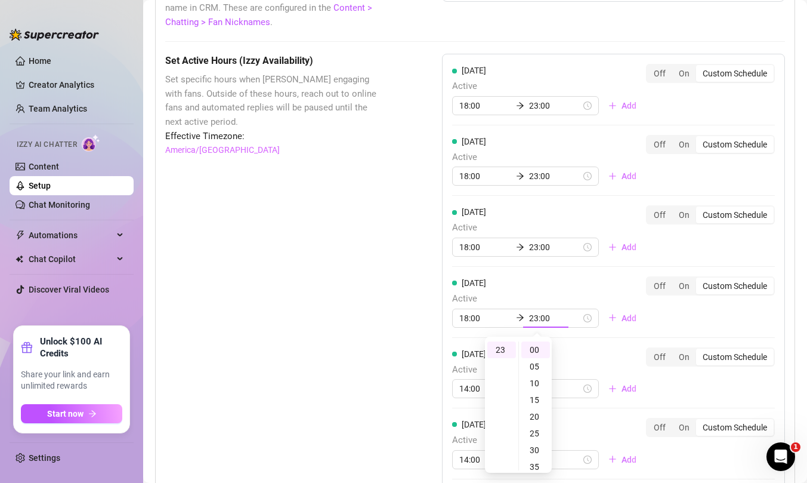
click at [402, 387] on div "Set Active Hours (Izzy Availability) Set specific hours when Izzy engaging with…" at bounding box center [475, 349] width 620 height 591
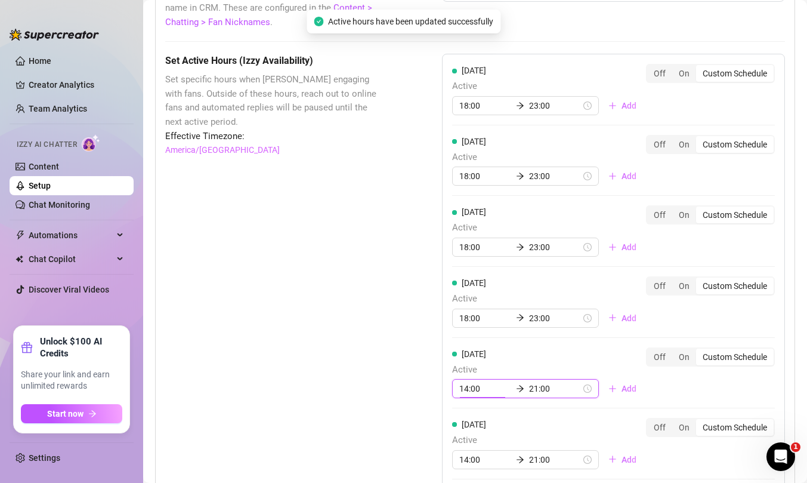
click at [475, 392] on input "14:00" at bounding box center [485, 388] width 52 height 13
click at [471, 313] on div "18" at bounding box center [469, 314] width 29 height 17
type input "18:00"
click at [534, 388] on input "21:00" at bounding box center [555, 388] width 52 height 13
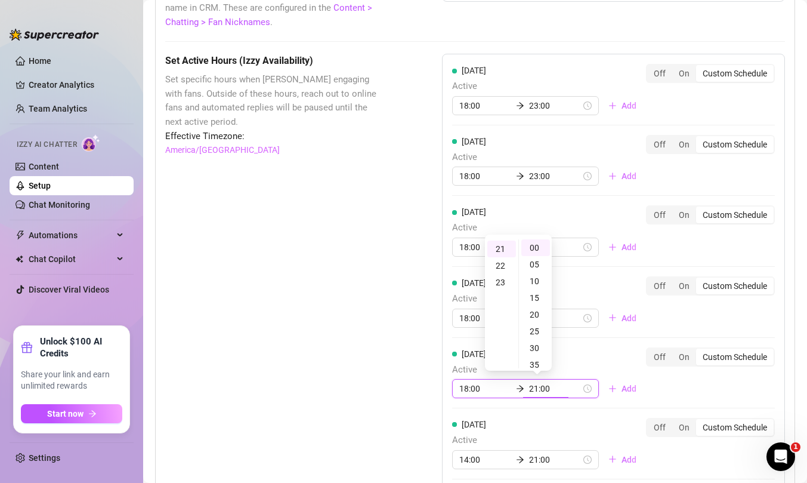
scroll to position [351, 0]
type input "23:00"
click at [500, 281] on div "23" at bounding box center [501, 281] width 29 height 17
click at [400, 360] on div "Set Active Hours (Izzy Availability) Set specific hours when Izzy engaging with…" at bounding box center [475, 349] width 620 height 591
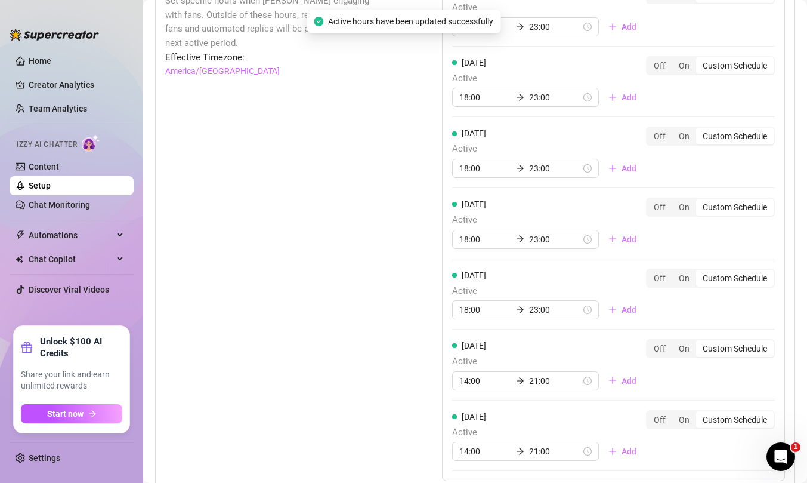
scroll to position [1159, 0]
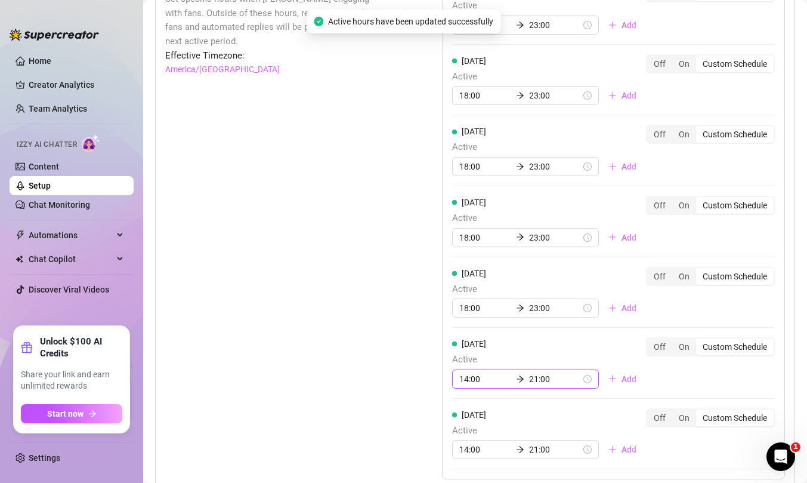
click at [472, 380] on input "14:00" at bounding box center [485, 378] width 52 height 13
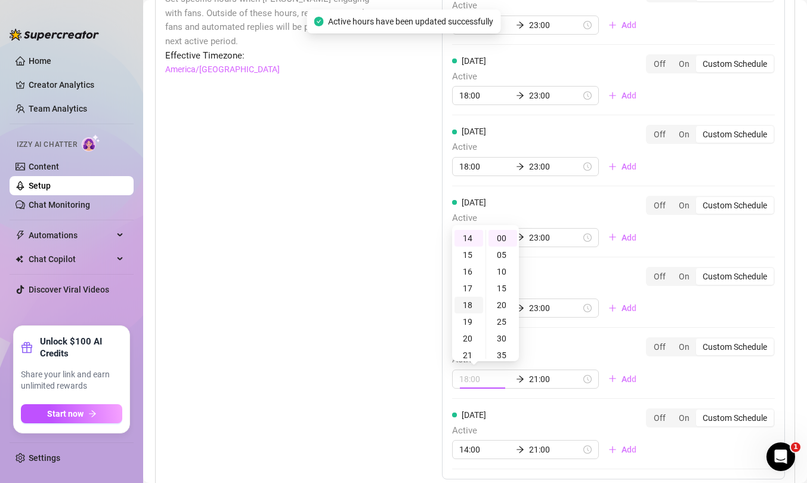
click at [471, 302] on div "18" at bounding box center [469, 304] width 29 height 17
type input "18:00"
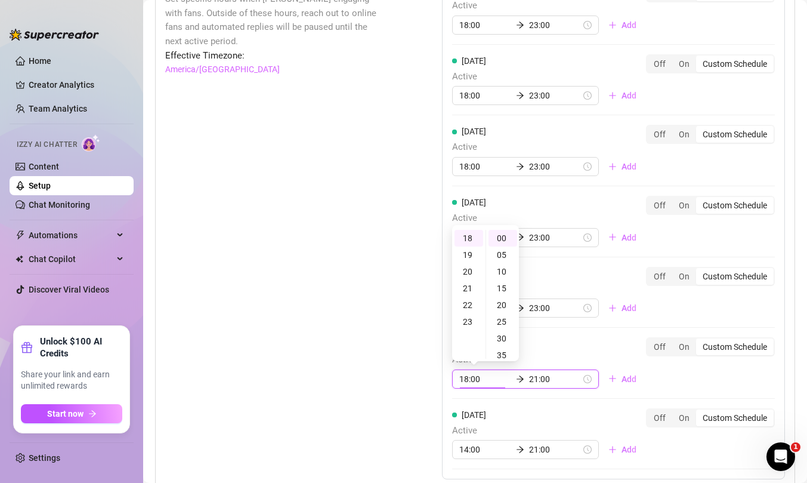
click at [529, 375] on input "21:00" at bounding box center [555, 378] width 52 height 13
type input "23:00"
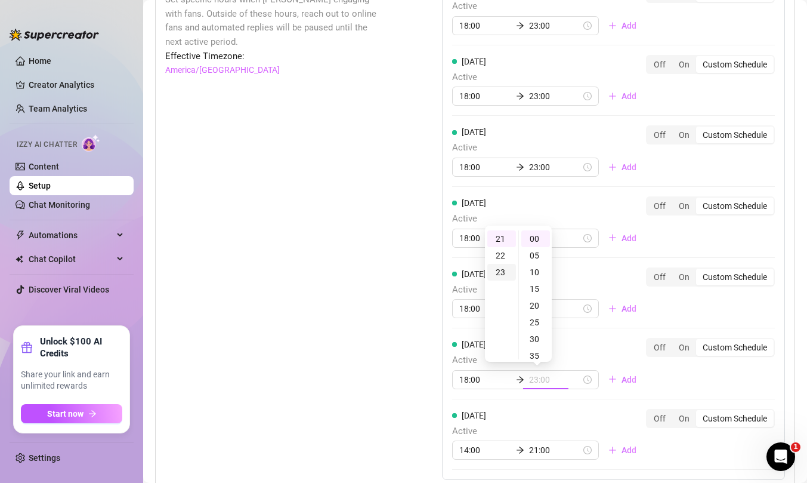
click at [505, 269] on div "23" at bounding box center [501, 272] width 29 height 17
click at [391, 349] on div "Set Active Hours (Izzy Availability) Set specific hours when Izzy engaging with…" at bounding box center [475, 269] width 620 height 591
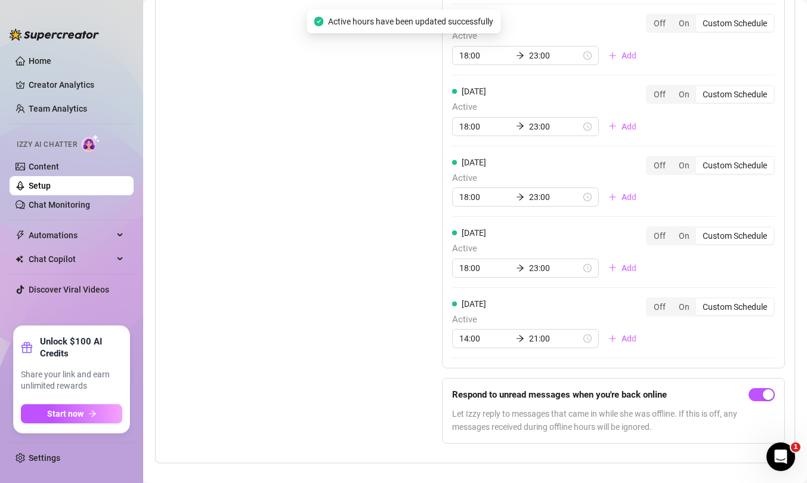
scroll to position [1276, 0]
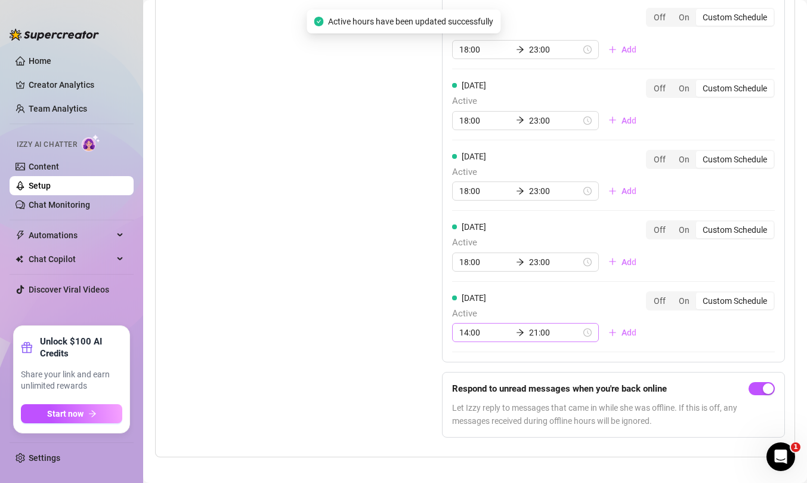
click at [474, 324] on div "14:00 21:00" at bounding box center [525, 332] width 147 height 19
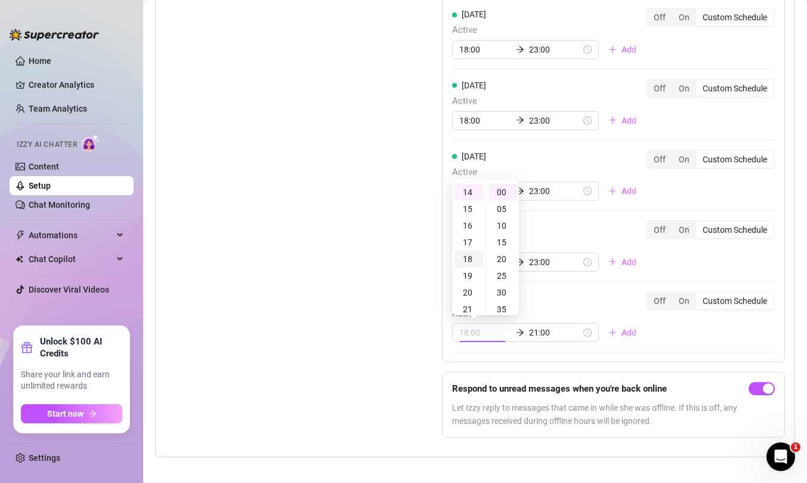
click at [469, 256] on div "18" at bounding box center [469, 259] width 29 height 17
type input "18:00"
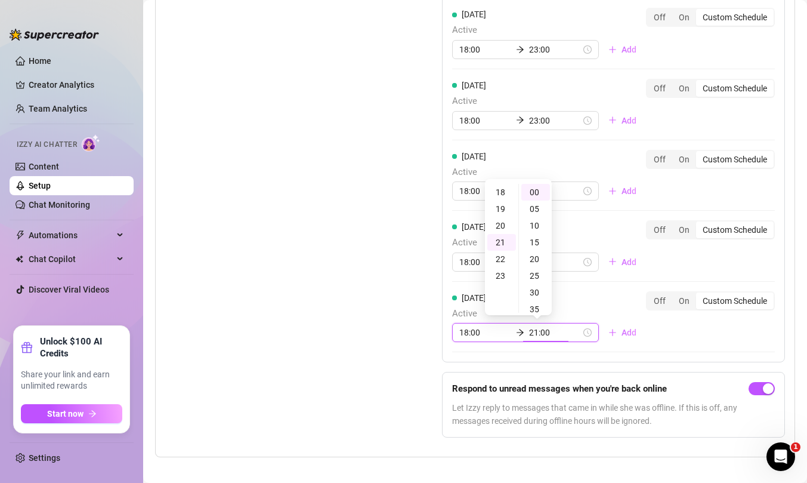
click at [536, 332] on input "21:00" at bounding box center [555, 332] width 52 height 13
type input "23:00"
click at [502, 224] on div "23" at bounding box center [501, 225] width 29 height 17
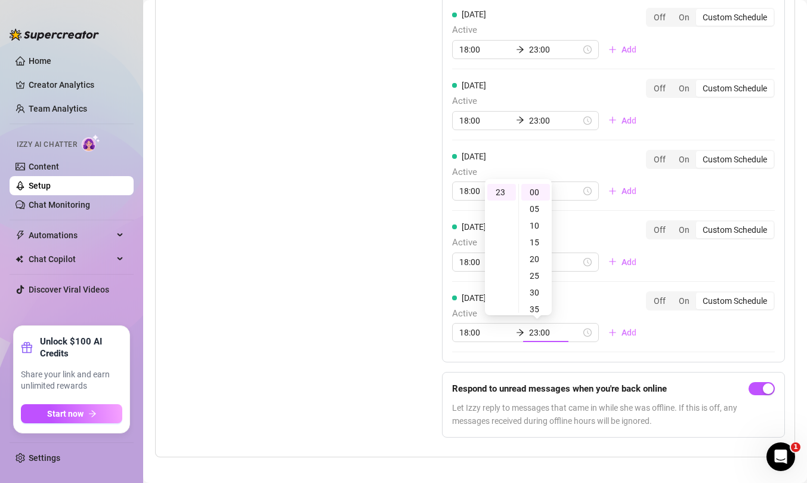
click at [370, 222] on div "Set Active Hours (Izzy Availability) Set specific hours when Izzy engaging with…" at bounding box center [273, 151] width 217 height 591
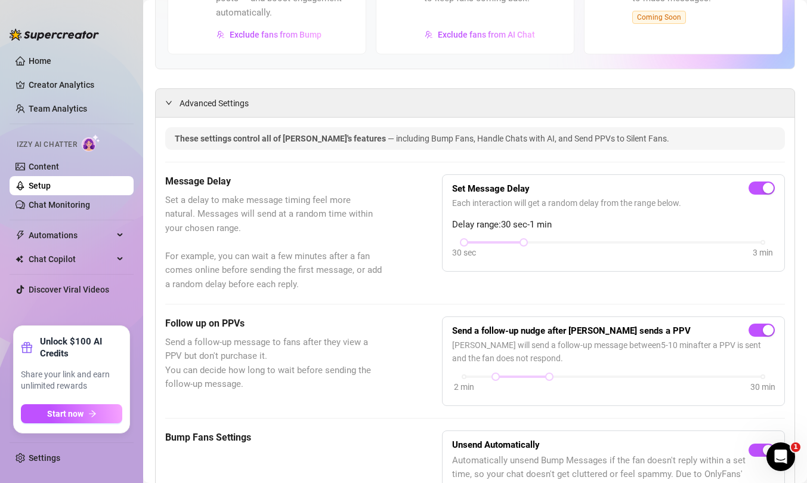
scroll to position [0, 0]
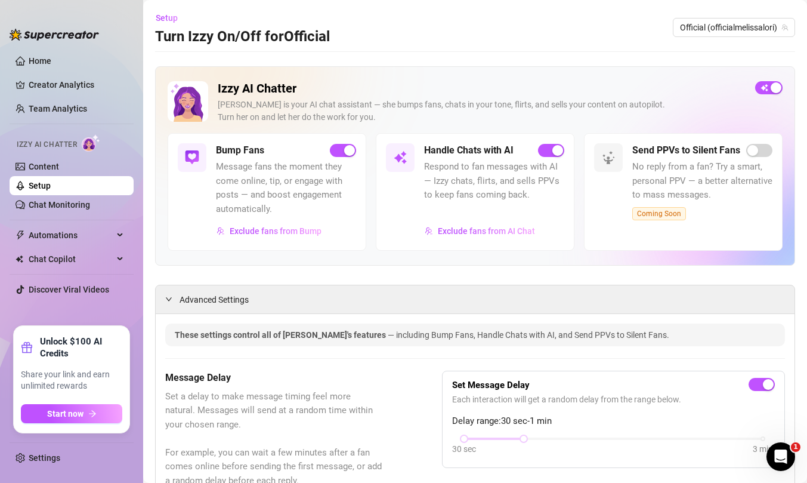
click at [42, 187] on link "Setup" at bounding box center [40, 186] width 22 height 10
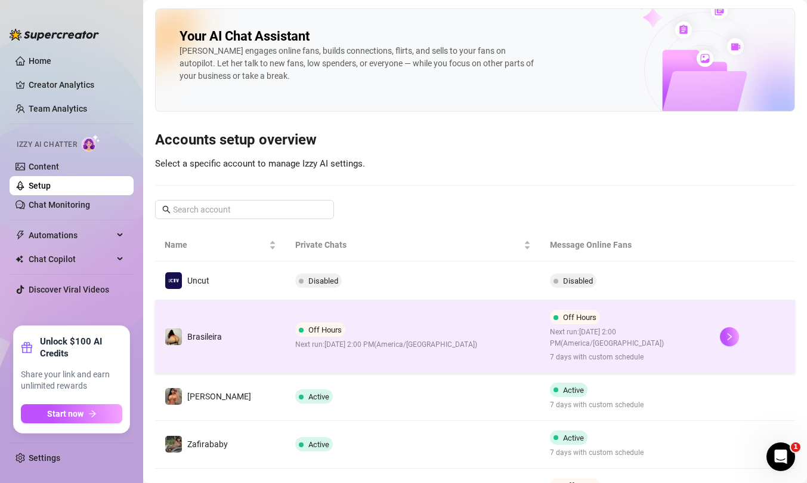
click at [354, 333] on div "Off Hours Next run: August 30, 2025 2:00 PM ( America/Chicago )" at bounding box center [386, 336] width 182 height 28
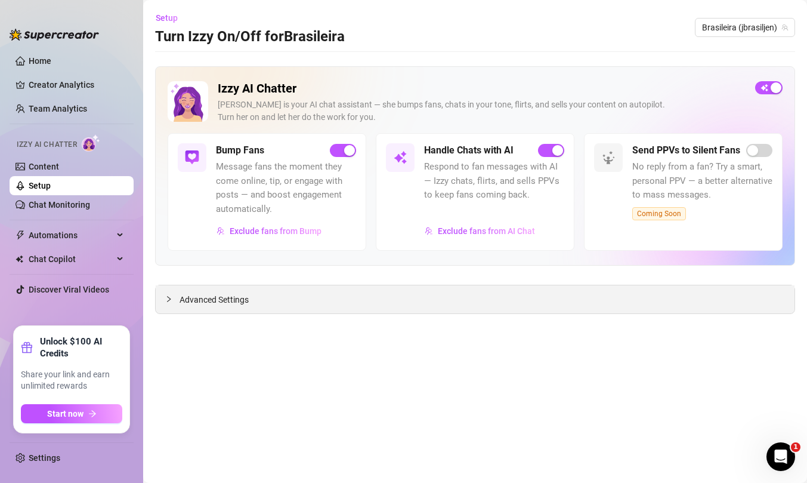
click at [172, 300] on icon "collapsed" at bounding box center [168, 298] width 7 height 7
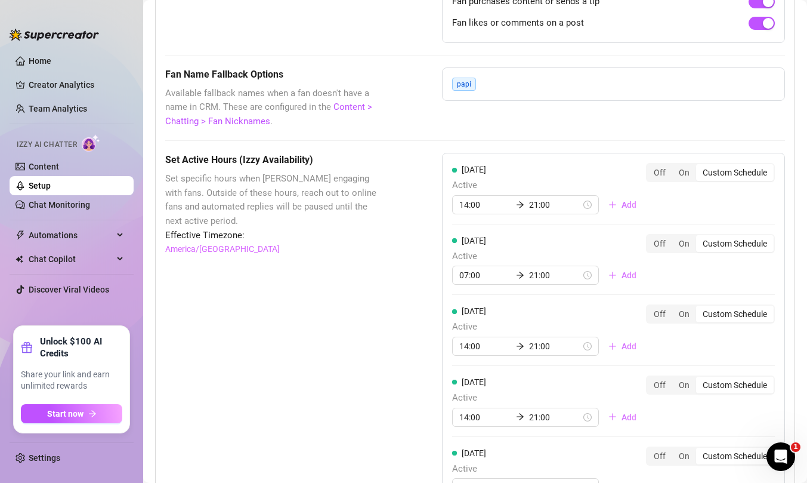
scroll to position [1004, 0]
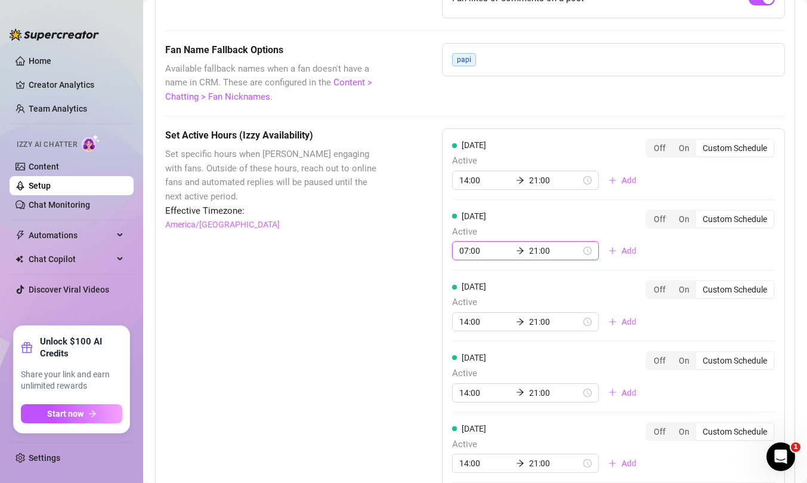
click at [468, 249] on input "07:00" at bounding box center [485, 250] width 52 height 13
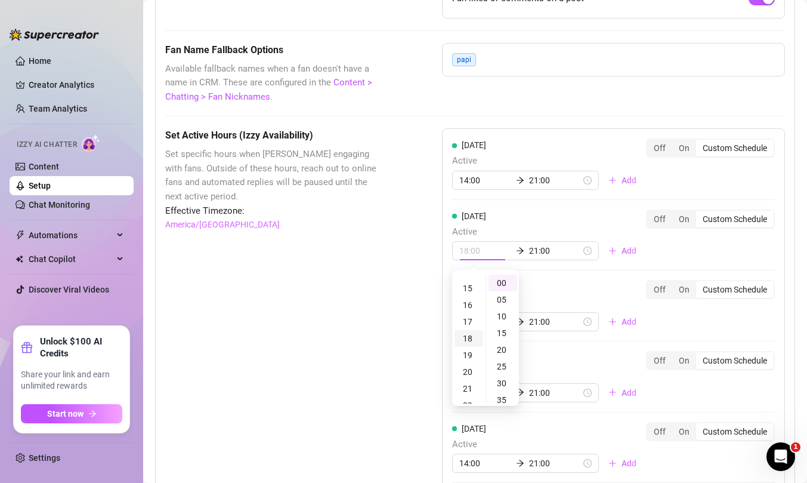
click at [470, 338] on div "18" at bounding box center [469, 338] width 29 height 17
type input "18:00"
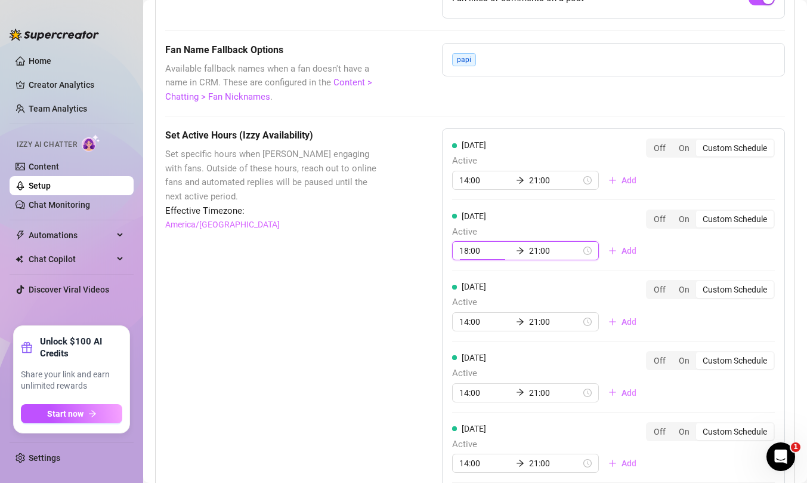
click at [418, 269] on div "Set Active Hours (Izzy Availability) Set specific hours when Izzy engaging with…" at bounding box center [475, 423] width 620 height 591
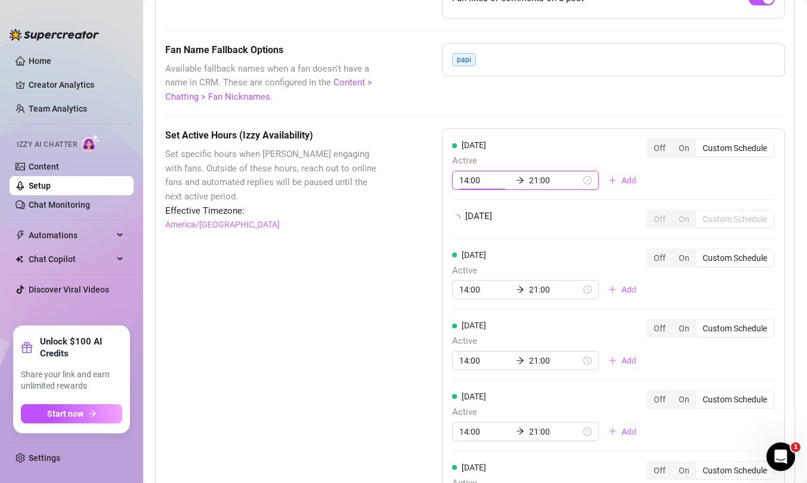
click at [468, 180] on input "14:00" at bounding box center [485, 180] width 52 height 13
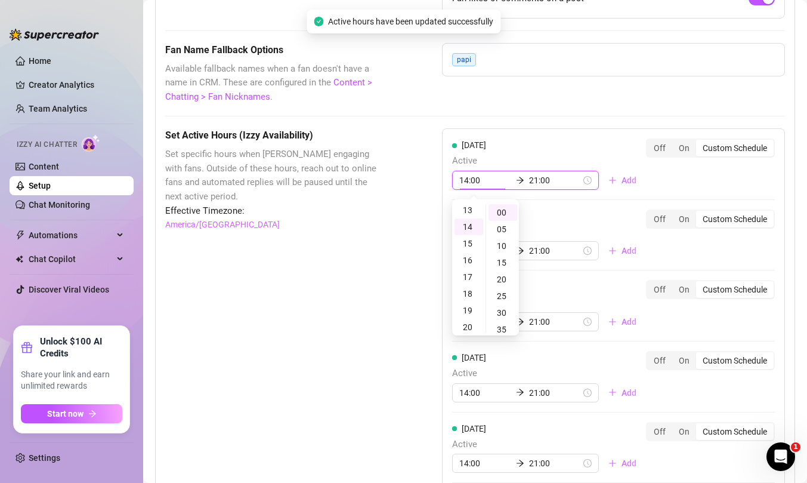
scroll to position [234, 0]
click at [403, 258] on div "Set Active Hours (Izzy Availability) Set specific hours when Izzy engaging with…" at bounding box center [475, 423] width 620 height 591
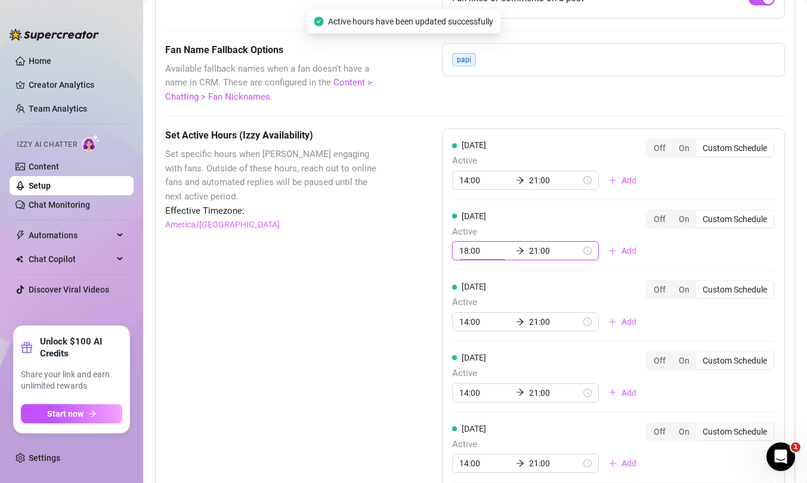
click at [465, 252] on input "18:00" at bounding box center [485, 250] width 52 height 13
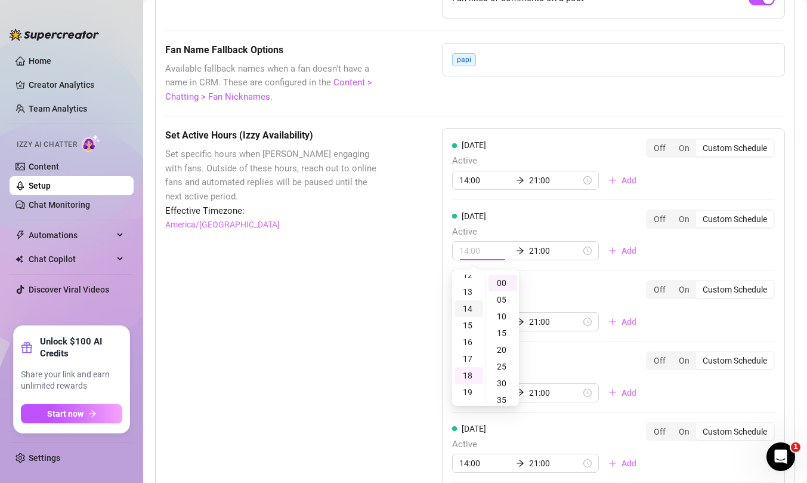
click at [466, 305] on div "14" at bounding box center [469, 308] width 29 height 17
type input "14:00"
click at [391, 302] on div "Set Active Hours (Izzy Availability) Set specific hours when Izzy engaging with…" at bounding box center [475, 423] width 620 height 591
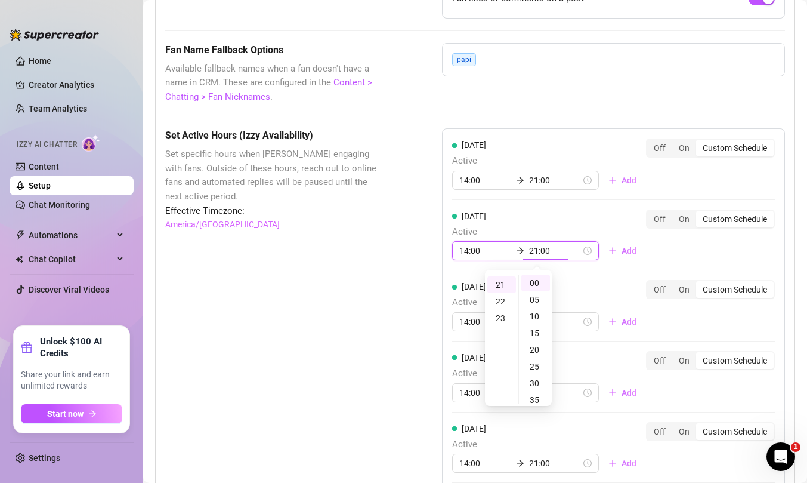
scroll to position [351, 0]
click at [391, 302] on div "Set Active Hours (Izzy Availability) Set specific hours when Izzy engaging with…" at bounding box center [475, 423] width 620 height 591
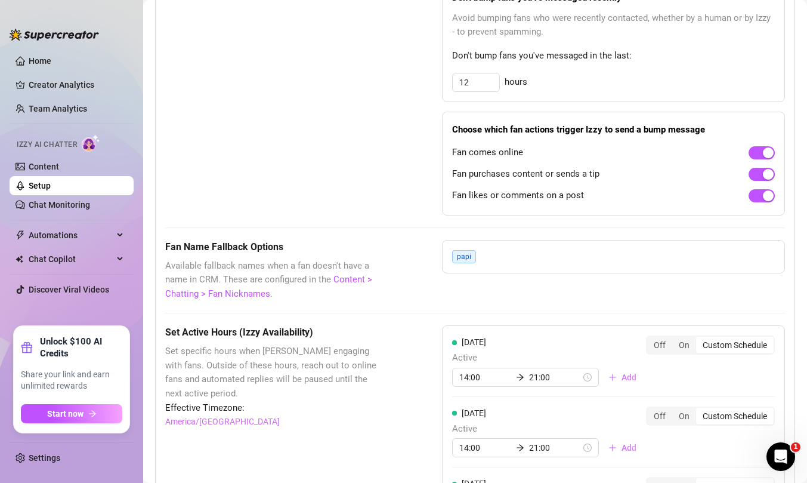
scroll to position [113, 0]
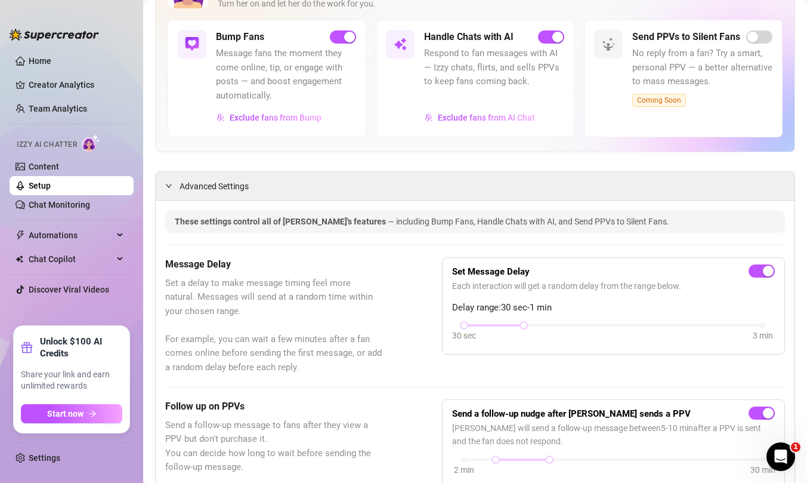
click at [40, 182] on link "Setup" at bounding box center [40, 186] width 22 height 10
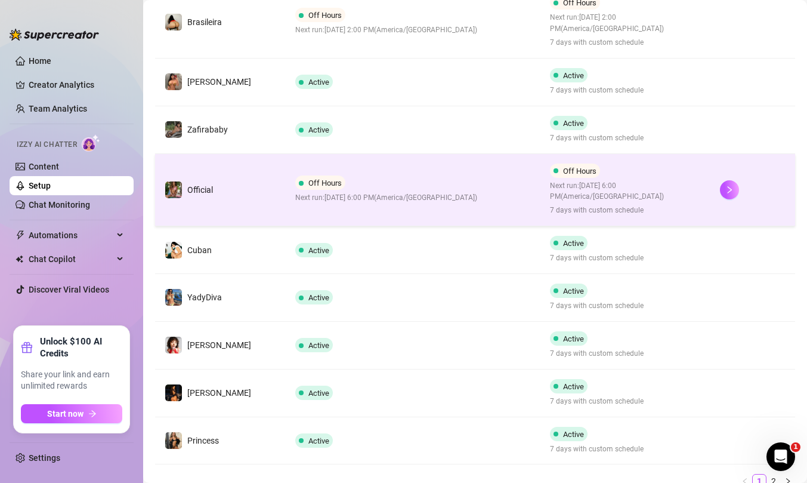
scroll to position [317, 0]
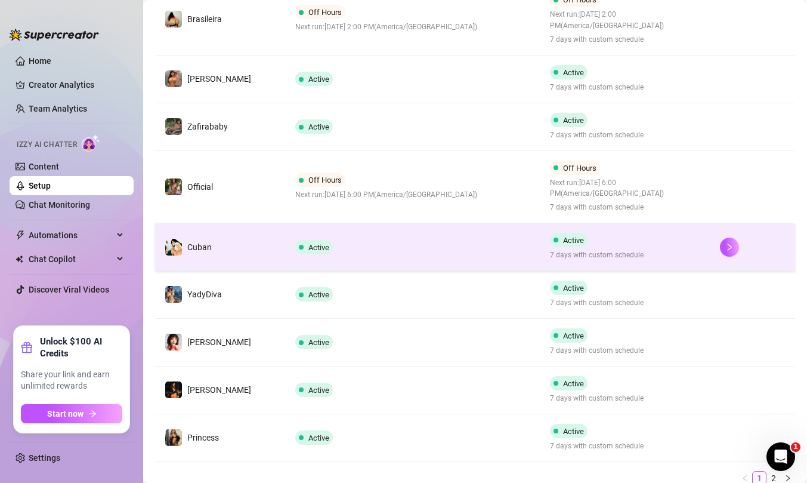
click at [388, 252] on td "Active" at bounding box center [413, 247] width 255 height 48
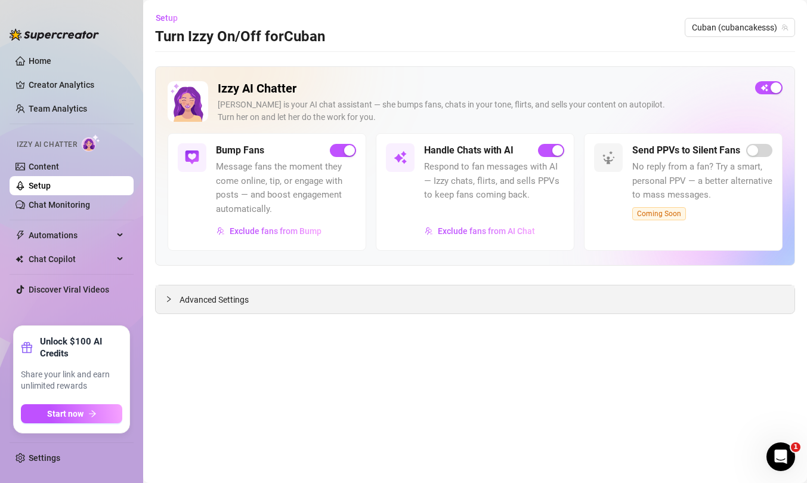
click at [159, 297] on div "Advanced Settings" at bounding box center [475, 299] width 639 height 28
click at [181, 301] on span "Advanced Settings" at bounding box center [214, 299] width 69 height 13
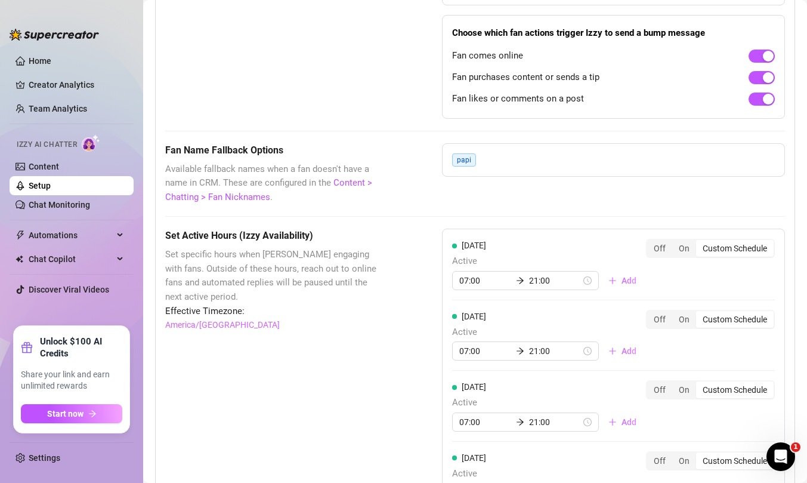
scroll to position [926, 0]
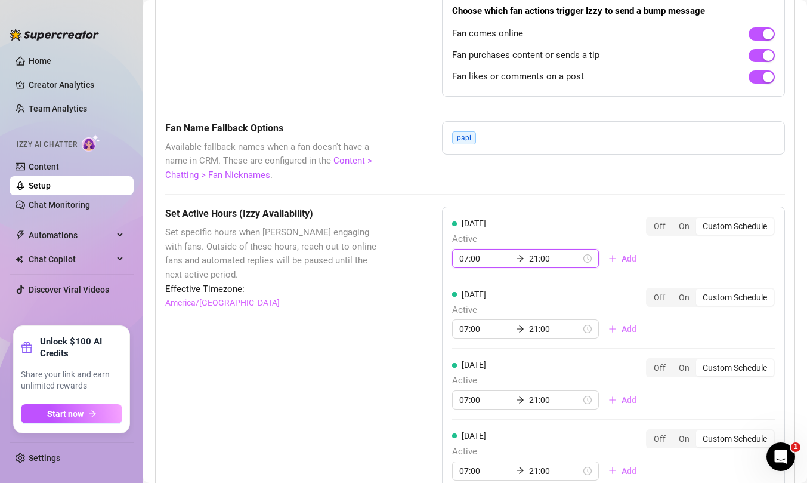
click at [486, 255] on input "07:00" at bounding box center [485, 258] width 52 height 13
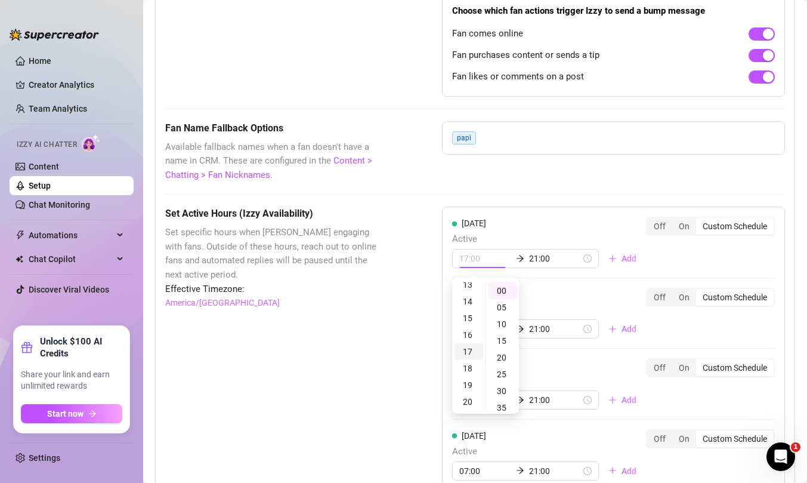
click at [468, 347] on div "17" at bounding box center [469, 351] width 29 height 17
type input "17:00"
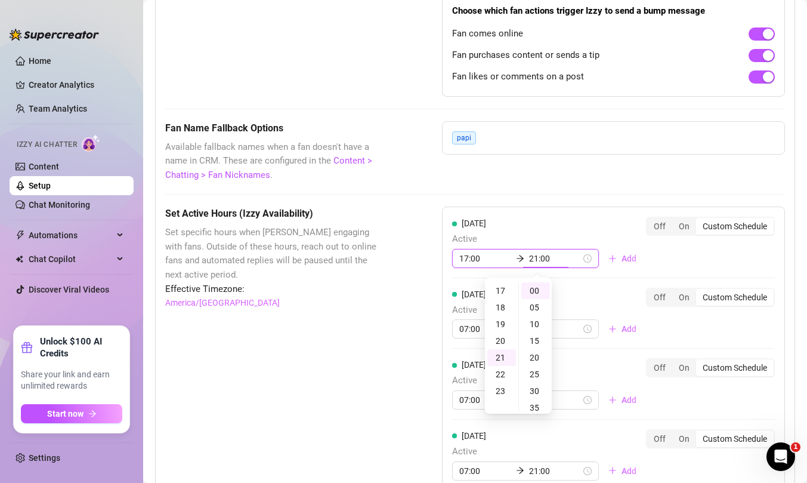
click at [542, 262] on input "21:00" at bounding box center [555, 258] width 52 height 13
type input "23:00"
click at [496, 322] on div "23" at bounding box center [501, 324] width 29 height 17
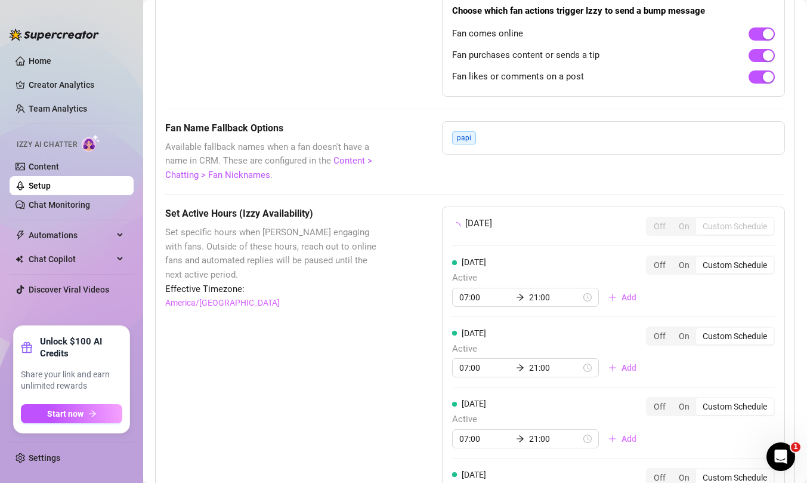
click at [400, 353] on div "Set Active Hours (Izzy Availability) Set specific hours when Izzy engaging with…" at bounding box center [475, 485] width 620 height 558
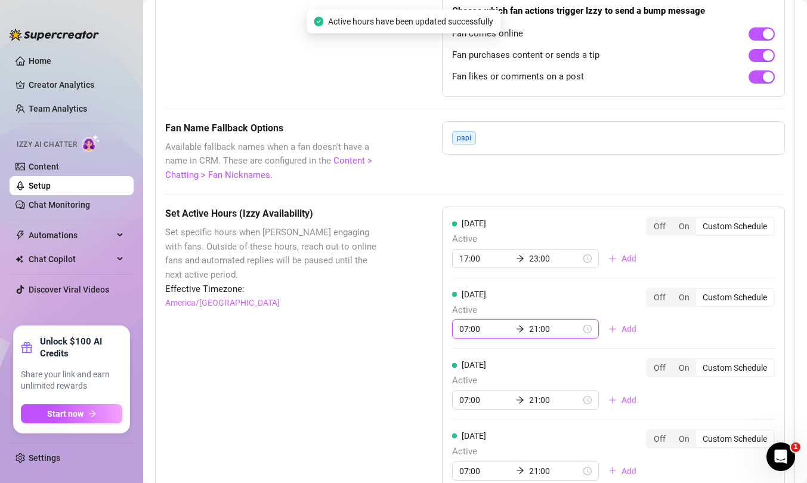
click at [468, 331] on input "07:00" at bounding box center [485, 328] width 52 height 13
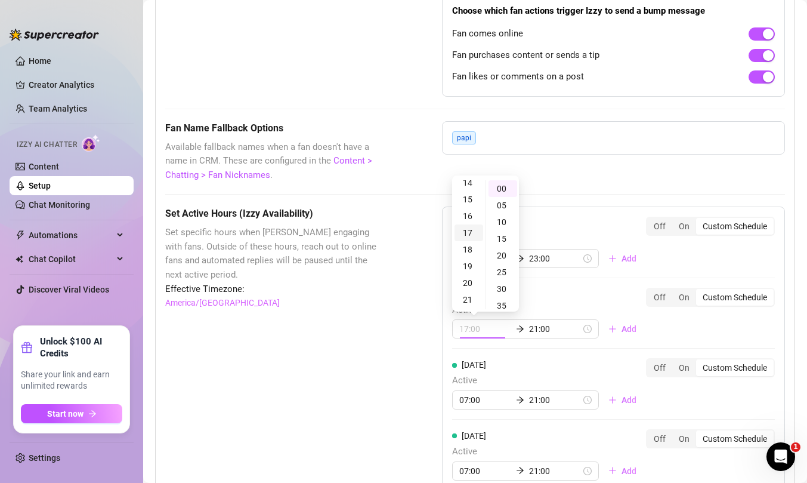
click at [468, 229] on div "17" at bounding box center [469, 232] width 29 height 17
type input "17:00"
click at [521, 325] on div at bounding box center [520, 328] width 18 height 8
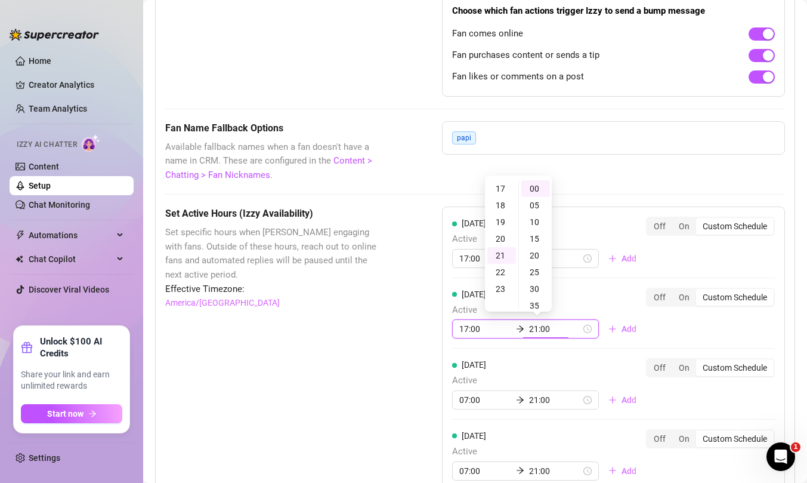
click at [533, 330] on input "21:00" at bounding box center [555, 328] width 52 height 13
type input "23:00"
click at [502, 218] on div "23" at bounding box center [501, 222] width 29 height 17
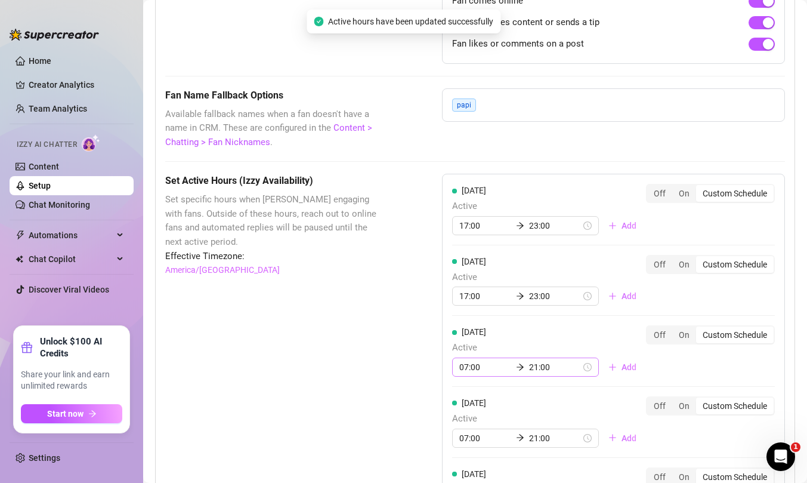
scroll to position [960, 0]
click at [475, 375] on div "07:00 21:00" at bounding box center [525, 365] width 147 height 19
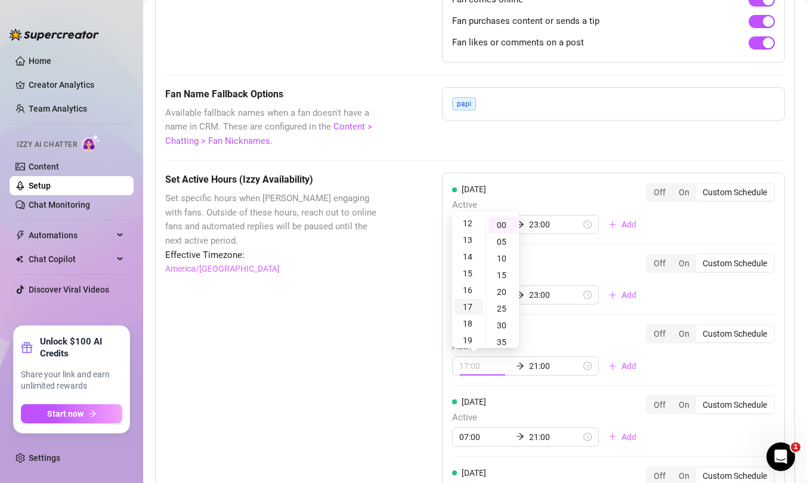
click at [468, 300] on div "17" at bounding box center [469, 306] width 29 height 17
type input "17:00"
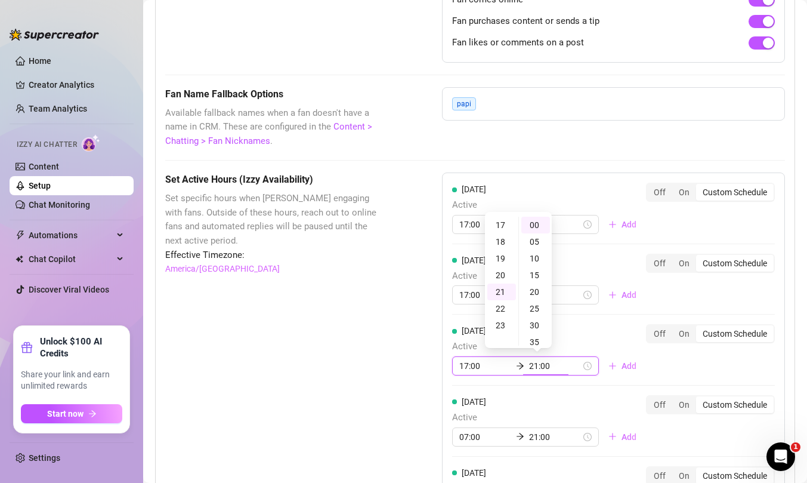
click at [534, 363] on input "21:00" at bounding box center [555, 365] width 52 height 13
type input "23:00"
click at [503, 253] on div "23" at bounding box center [501, 258] width 29 height 17
click at [403, 331] on div "Set Active Hours (Izzy Availability) Set specific hours when Izzy engaging with…" at bounding box center [475, 467] width 620 height 591
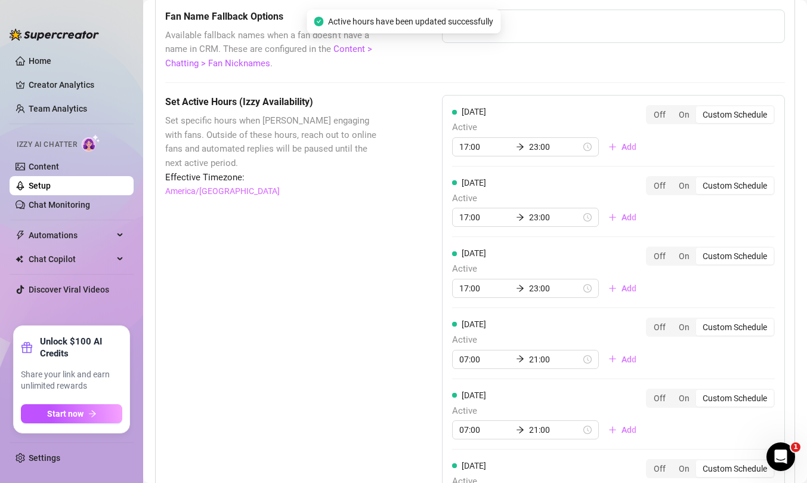
scroll to position [1050, 0]
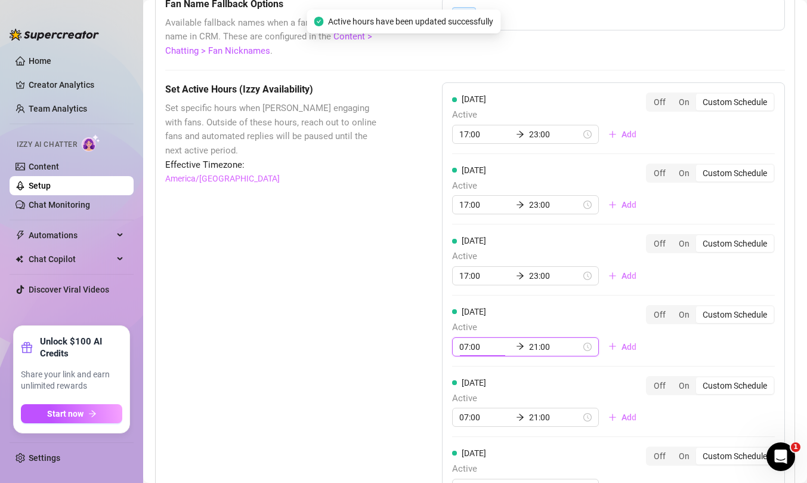
click at [462, 347] on input "07:00" at bounding box center [485, 346] width 52 height 13
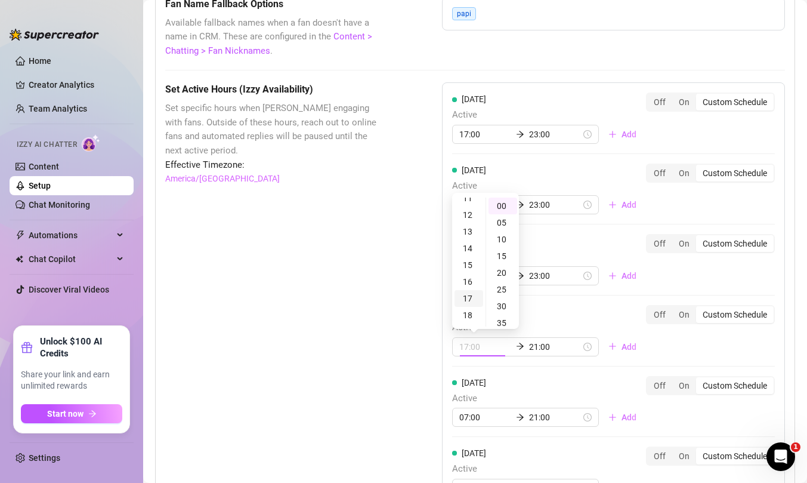
click at [467, 299] on div "17" at bounding box center [469, 298] width 29 height 17
type input "17:00"
click at [516, 348] on icon "arrow-right" at bounding box center [520, 346] width 8 height 8
click at [529, 350] on input "21:00" at bounding box center [555, 346] width 52 height 13
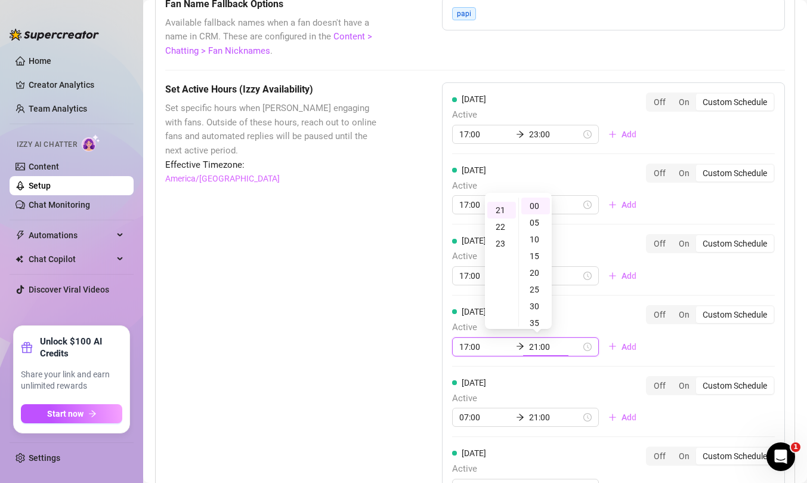
scroll to position [351, 0]
type input "23:00"
click at [505, 240] on div "23" at bounding box center [501, 239] width 29 height 17
click at [403, 353] on div "Set Active Hours (Izzy Availability) Set specific hours when Izzy engaging with…" at bounding box center [475, 377] width 620 height 591
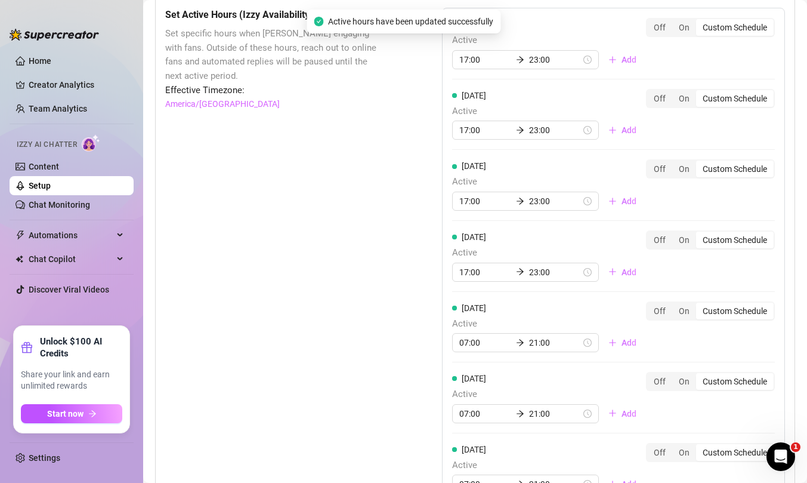
scroll to position [1134, 0]
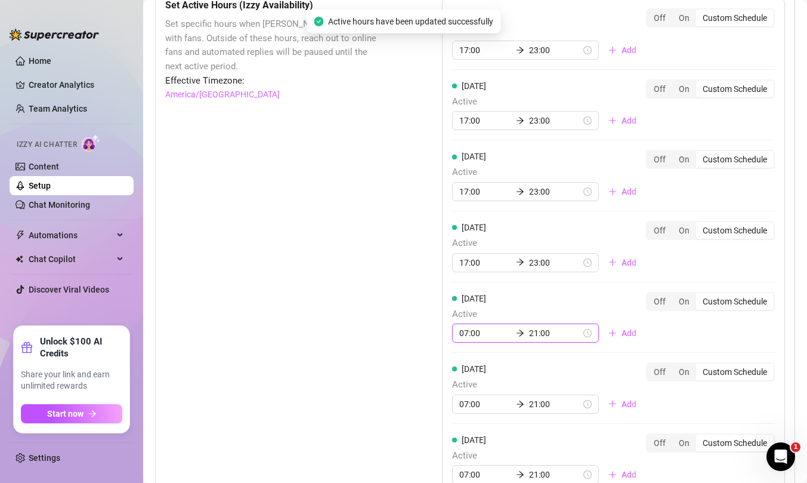
click at [472, 335] on input "07:00" at bounding box center [485, 332] width 52 height 13
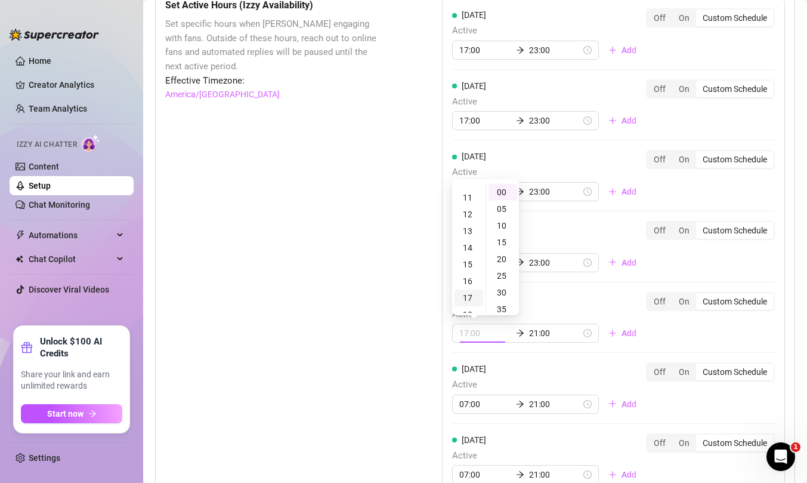
click at [467, 298] on div "17" at bounding box center [469, 297] width 29 height 17
type input "17:00"
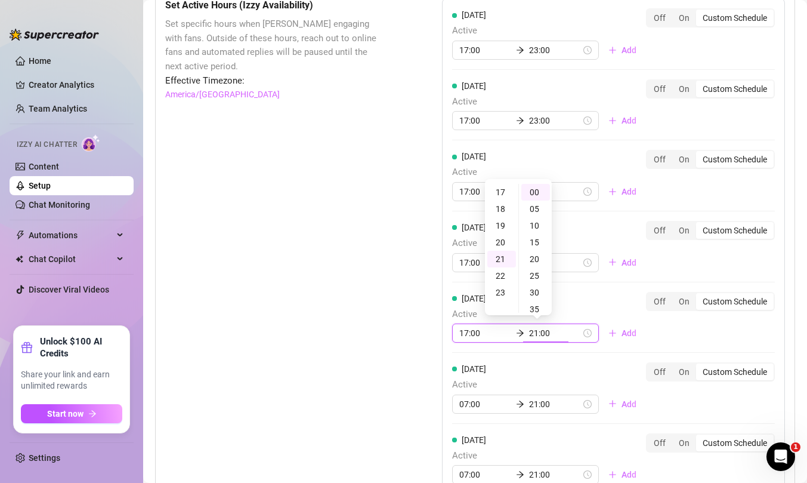
click at [529, 328] on input "21:00" at bounding box center [555, 332] width 52 height 13
type input "23:00"
click at [503, 220] on div "23" at bounding box center [501, 225] width 29 height 17
click at [398, 320] on div "Set Active Hours (Izzy Availability) Set specific hours when Izzy engaging with…" at bounding box center [475, 293] width 620 height 591
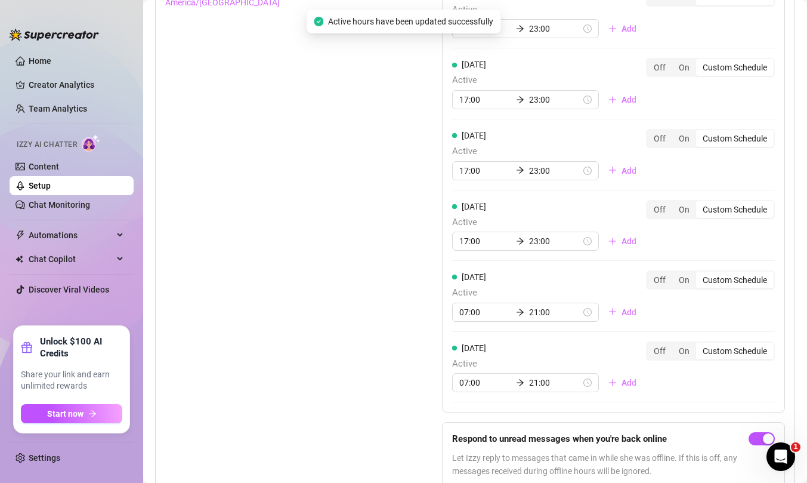
scroll to position [1231, 0]
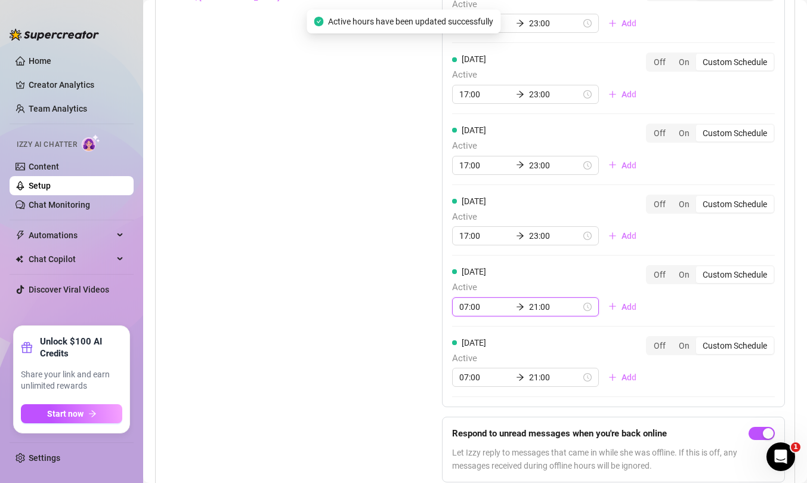
click at [463, 309] on input "07:00" at bounding box center [485, 306] width 52 height 13
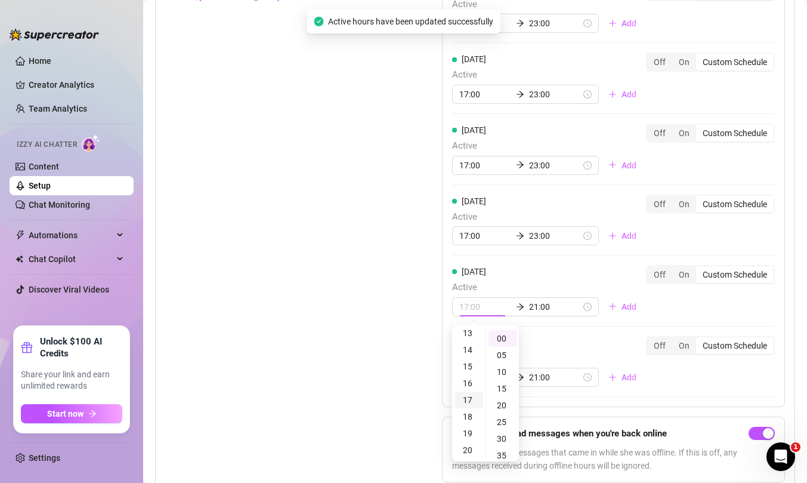
click at [464, 394] on div "17" at bounding box center [469, 399] width 29 height 17
type input "17:00"
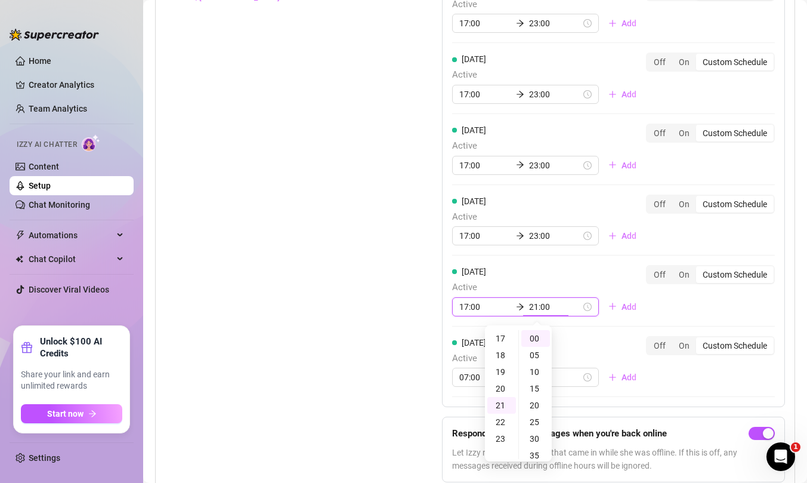
click at [529, 308] on input "21:00" at bounding box center [555, 306] width 52 height 13
type input "23:00"
click at [502, 368] on div "23" at bounding box center [501, 371] width 29 height 17
click at [408, 366] on div "Set Active Hours (Izzy Availability) Set specific hours when Izzy engaging with…" at bounding box center [475, 196] width 620 height 591
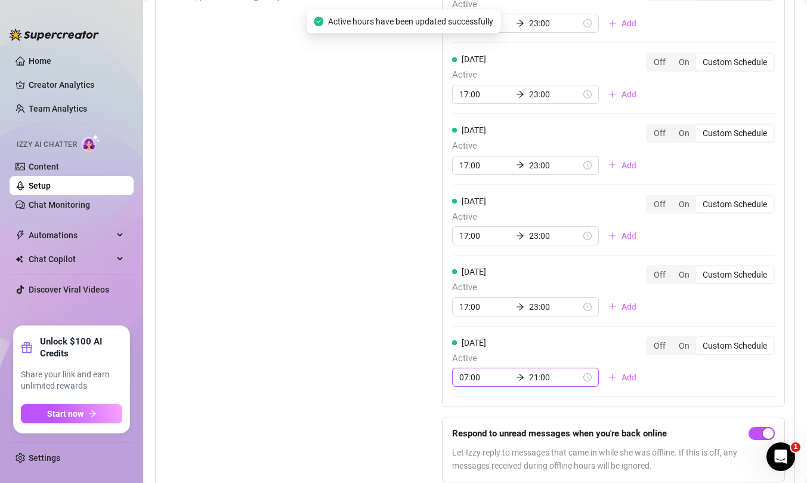
click at [475, 378] on input "07:00" at bounding box center [485, 376] width 52 height 13
click at [471, 333] on div "17" at bounding box center [469, 333] width 29 height 17
type input "17:00"
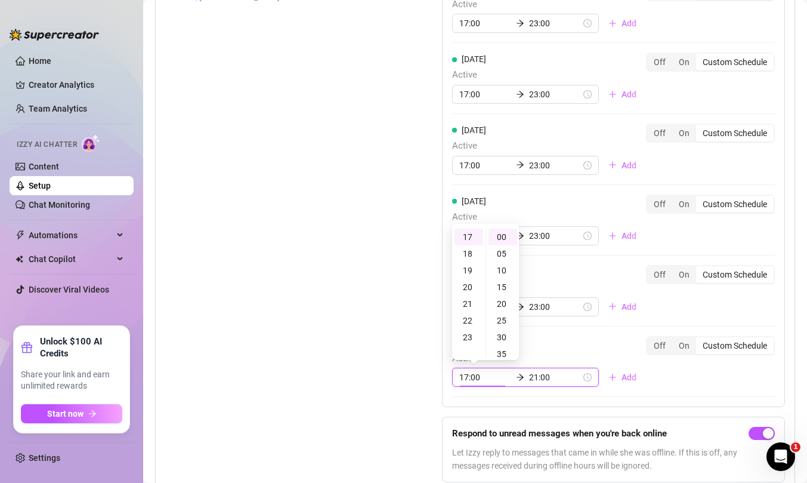
click at [531, 377] on input "21:00" at bounding box center [555, 376] width 52 height 13
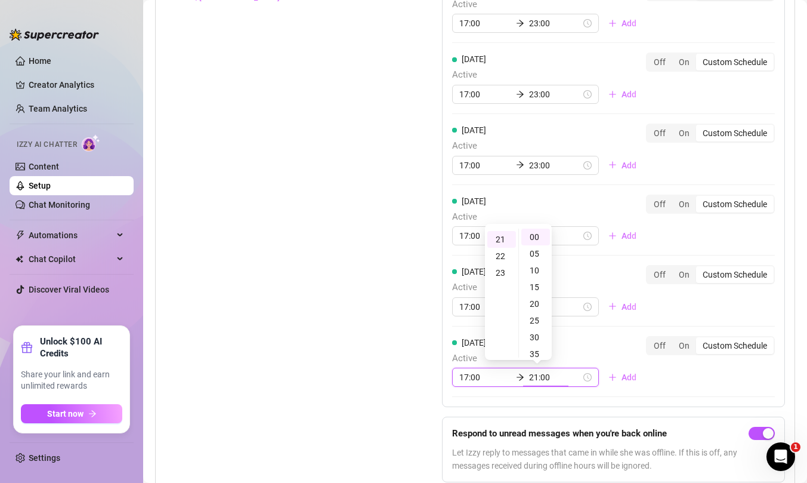
scroll to position [351, 0]
type input "23:00"
click at [504, 271] on div "23" at bounding box center [501, 270] width 29 height 17
click at [394, 331] on div "Set Active Hours (Izzy Availability) Set specific hours when Izzy engaging with…" at bounding box center [475, 196] width 620 height 591
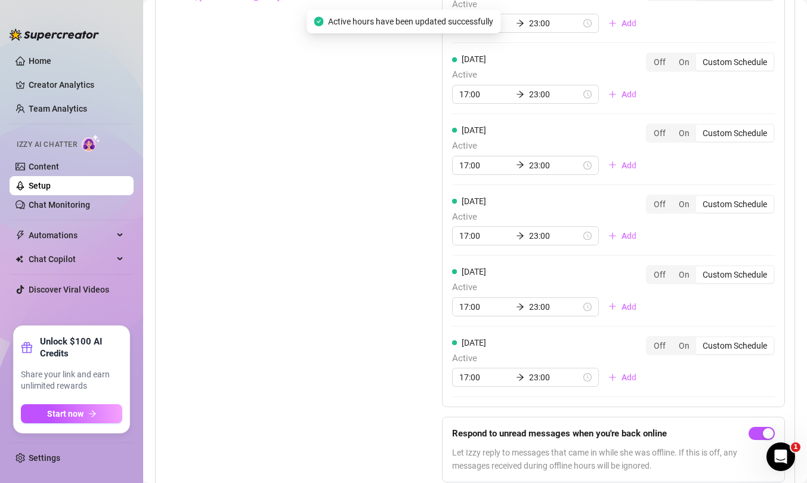
click at [51, 187] on link "Setup" at bounding box center [40, 186] width 22 height 10
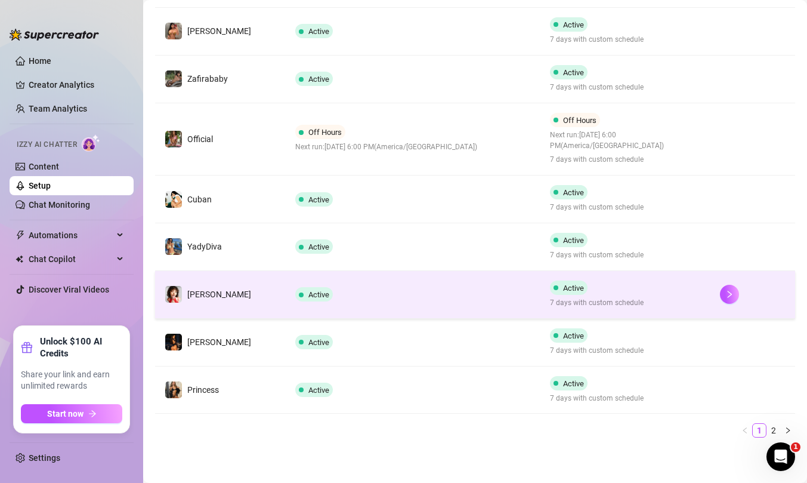
scroll to position [390, 0]
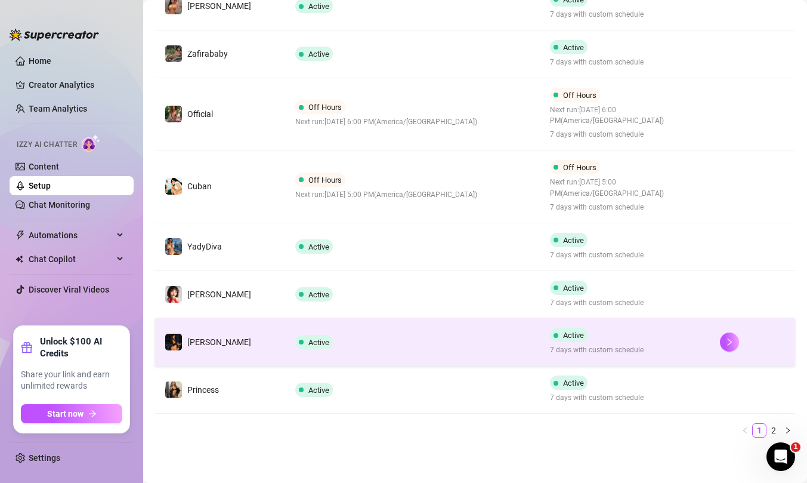
click at [385, 342] on td "Active" at bounding box center [413, 342] width 255 height 48
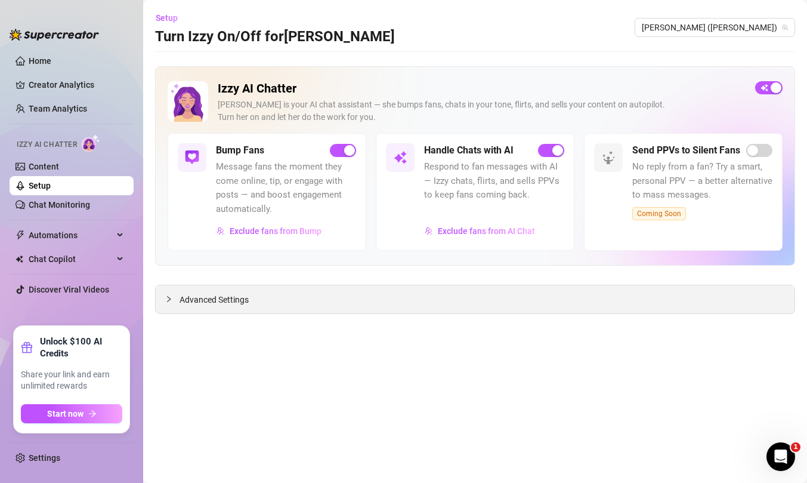
click at [171, 301] on icon "collapsed" at bounding box center [168, 298] width 7 height 7
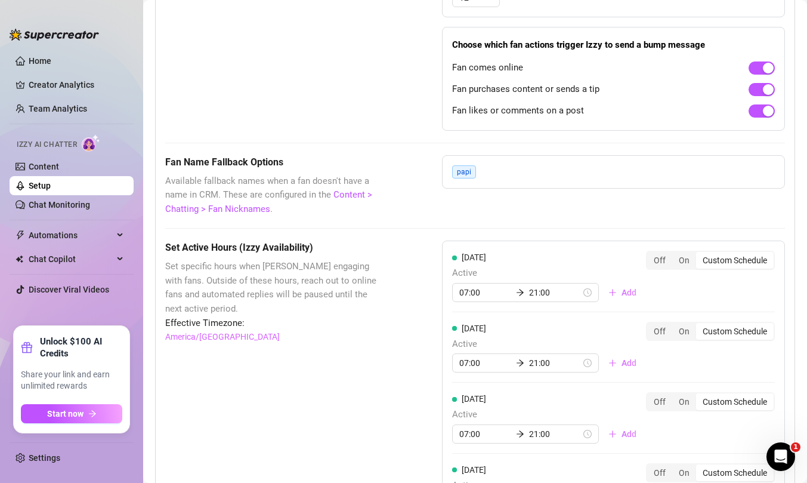
scroll to position [897, 0]
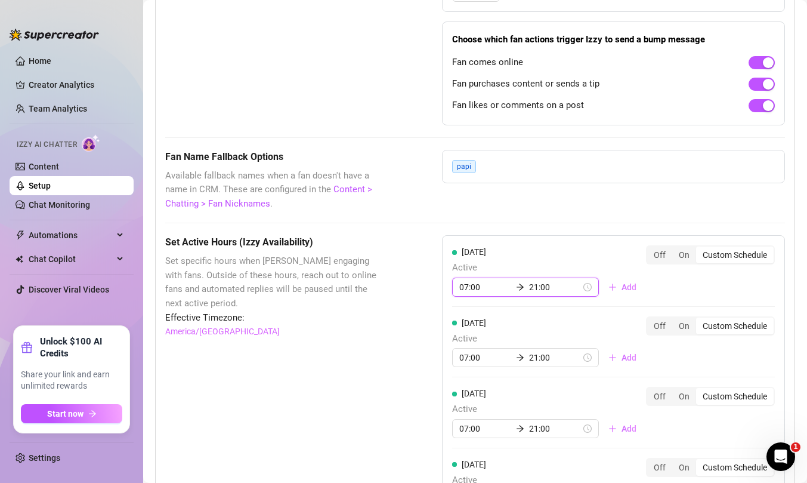
click at [469, 285] on input "07:00" at bounding box center [485, 286] width 52 height 13
click at [474, 378] on div "17" at bounding box center [469, 380] width 29 height 17
type input "17:00"
click at [577, 333] on span "Active" at bounding box center [549, 339] width 194 height 14
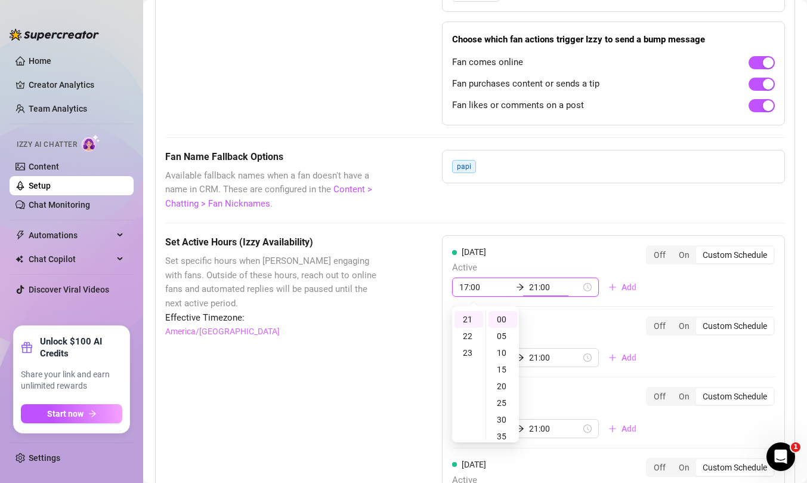
click at [529, 289] on input "21:00" at bounding box center [555, 286] width 52 height 13
click at [468, 350] on div "23" at bounding box center [469, 352] width 29 height 17
type input "23:00"
click at [607, 301] on div "Monday Active 17:00 23:00 Add Off On Custom Schedule Tuesday Active 07:00 21:00…" at bounding box center [613, 488] width 343 height 506
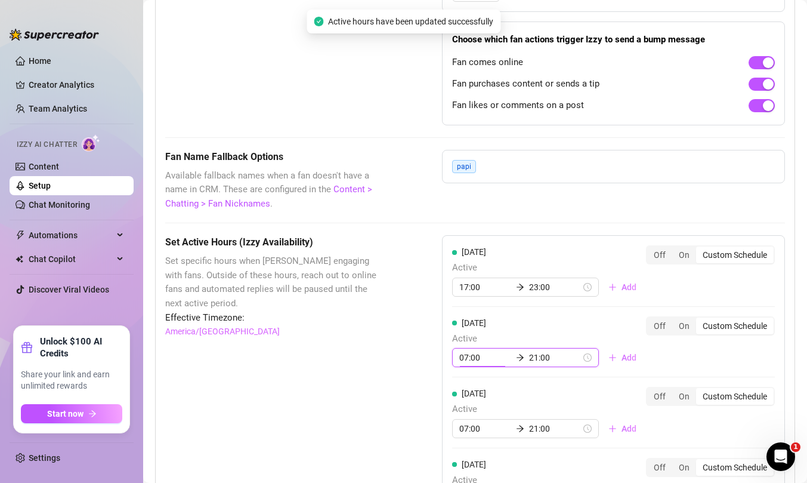
click at [462, 364] on input "07:00" at bounding box center [485, 357] width 52 height 13
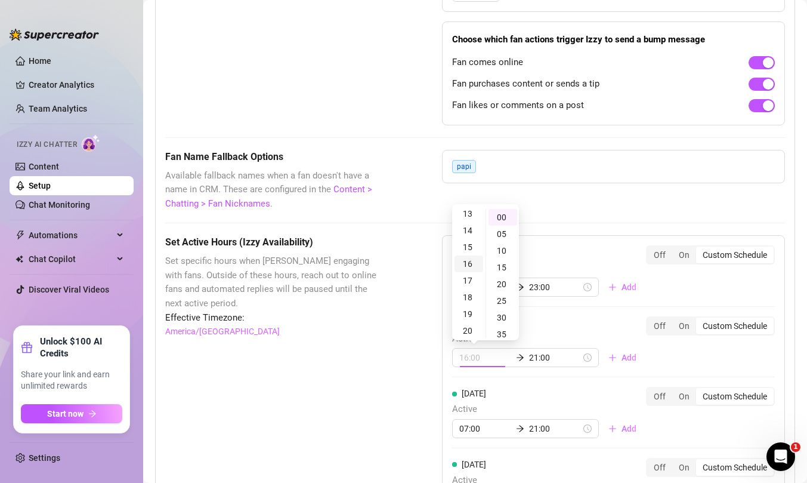
click at [471, 268] on div "16" at bounding box center [469, 263] width 29 height 17
click at [471, 235] on div "17" at bounding box center [469, 233] width 29 height 17
type input "17:00"
click at [531, 355] on input "21:00" at bounding box center [555, 357] width 52 height 13
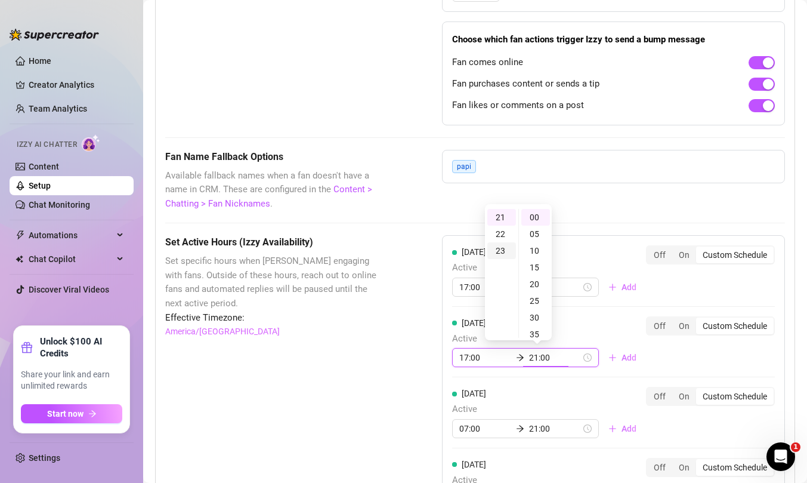
type input "23:00"
click at [499, 249] on div "23" at bounding box center [501, 250] width 29 height 17
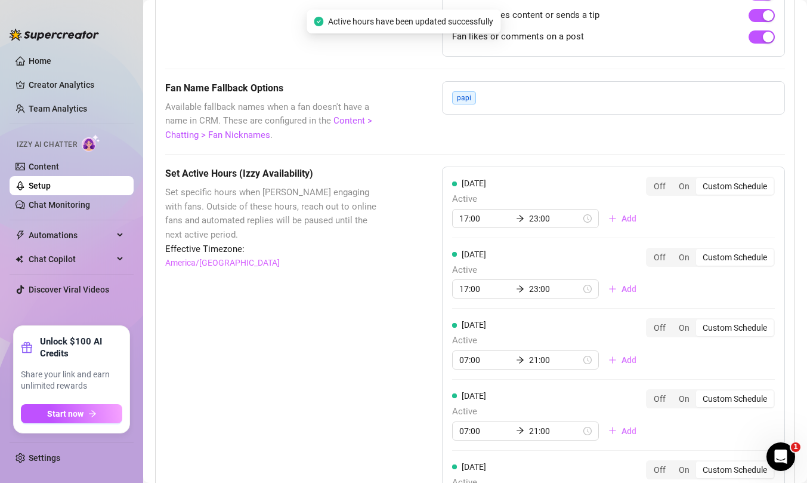
scroll to position [967, 0]
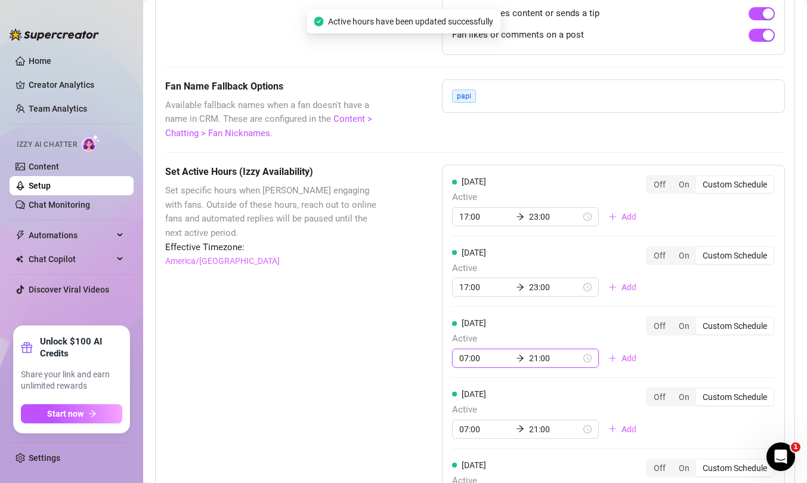
click at [474, 359] on input "07:00" at bounding box center [485, 357] width 52 height 13
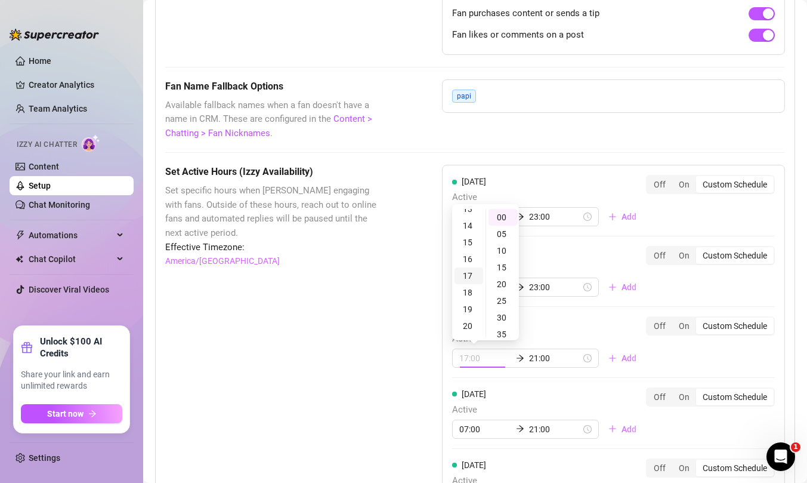
click at [469, 274] on div "17" at bounding box center [469, 275] width 29 height 17
type input "17:00"
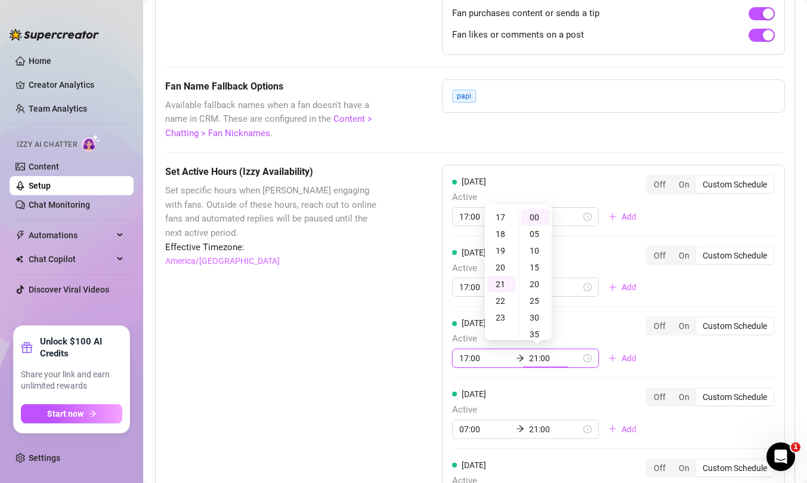
click at [529, 356] on input "21:00" at bounding box center [555, 357] width 52 height 13
type input "23:00"
click at [502, 252] on div "23" at bounding box center [501, 250] width 29 height 17
click at [386, 329] on div "Set Active Hours (Izzy Availability) Set specific hours when Izzy engaging with…" at bounding box center [475, 460] width 620 height 591
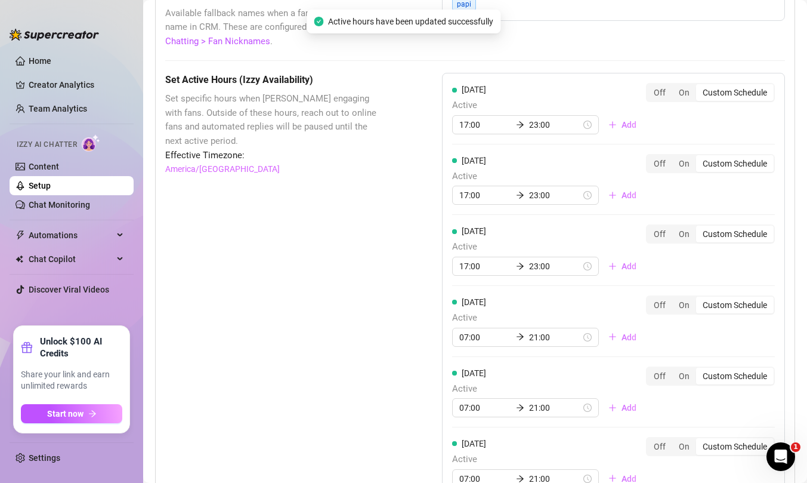
scroll to position [1071, 0]
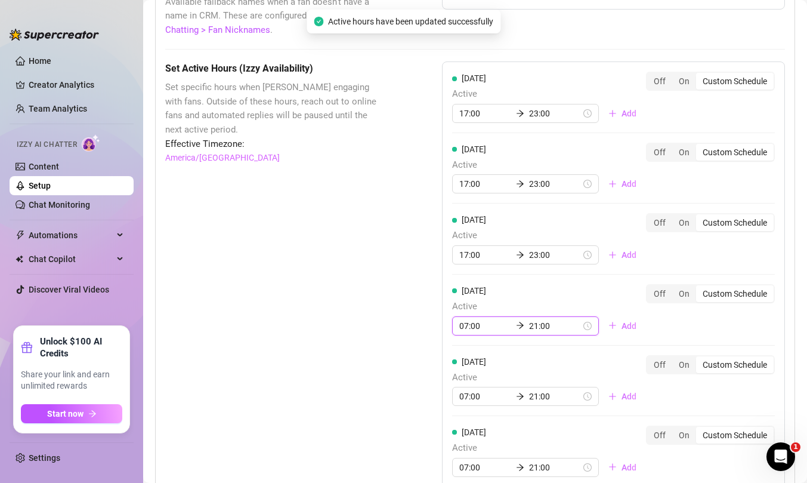
click at [469, 320] on input "07:00" at bounding box center [485, 325] width 52 height 13
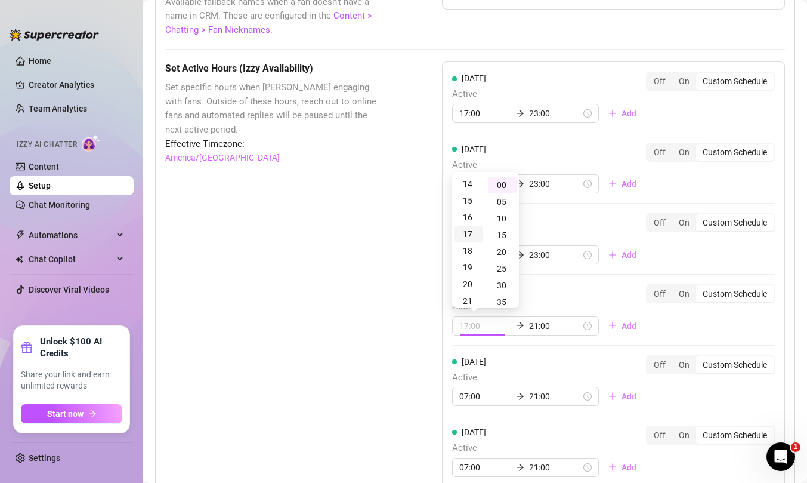
click at [472, 232] on div "17" at bounding box center [469, 233] width 29 height 17
type input "17:00"
click at [529, 323] on input "21:00" at bounding box center [555, 325] width 52 height 13
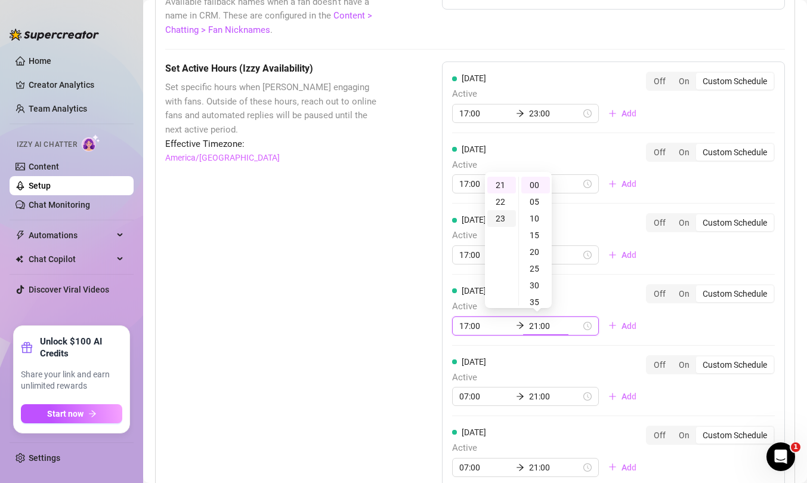
type input "23:00"
click at [502, 219] on div "23" at bounding box center [501, 218] width 29 height 17
click at [396, 320] on div "Set Active Hours (Izzy Availability) Set specific hours when Izzy engaging with…" at bounding box center [475, 356] width 620 height 591
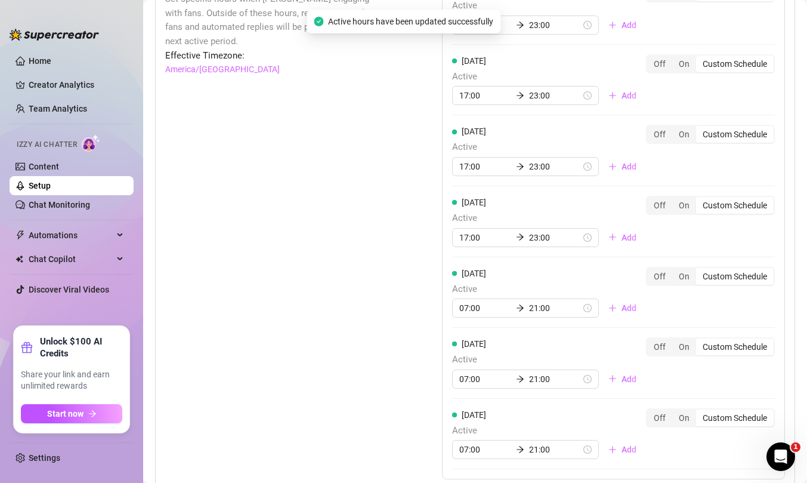
scroll to position [1160, 0]
click at [465, 307] on input "07:00" at bounding box center [485, 307] width 52 height 13
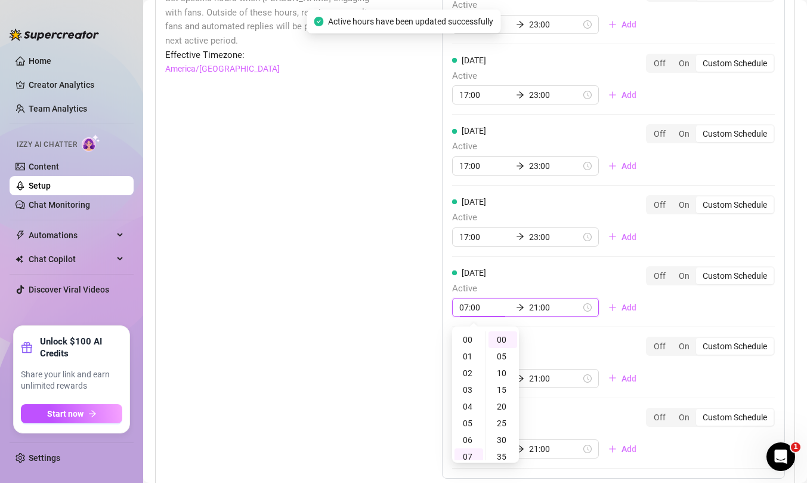
scroll to position [117, 0]
click at [469, 467] on div "17" at bounding box center [469, 475] width 29 height 17
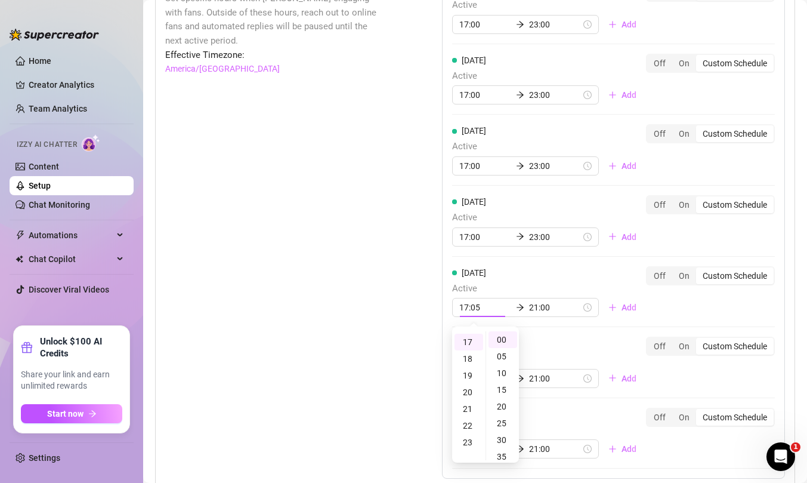
type input "17:00"
click at [529, 304] on input "21:00" at bounding box center [555, 307] width 52 height 13
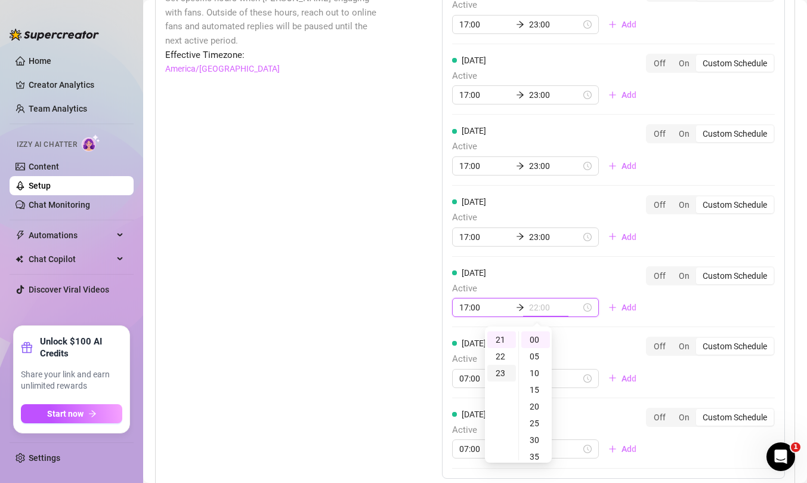
type input "23:00"
click at [499, 367] on div "23" at bounding box center [501, 372] width 29 height 17
click at [409, 369] on div "Set Active Hours (Izzy Availability) Set specific hours when Izzy engaging with…" at bounding box center [475, 268] width 620 height 591
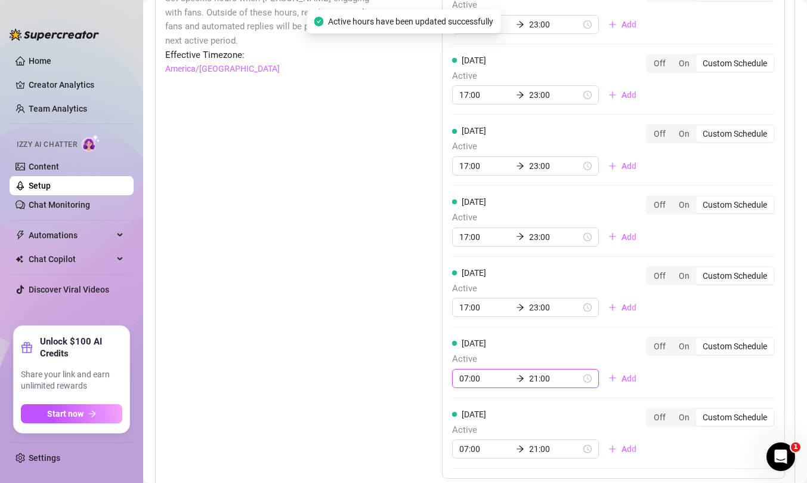
click at [473, 375] on input "07:00" at bounding box center [485, 378] width 52 height 13
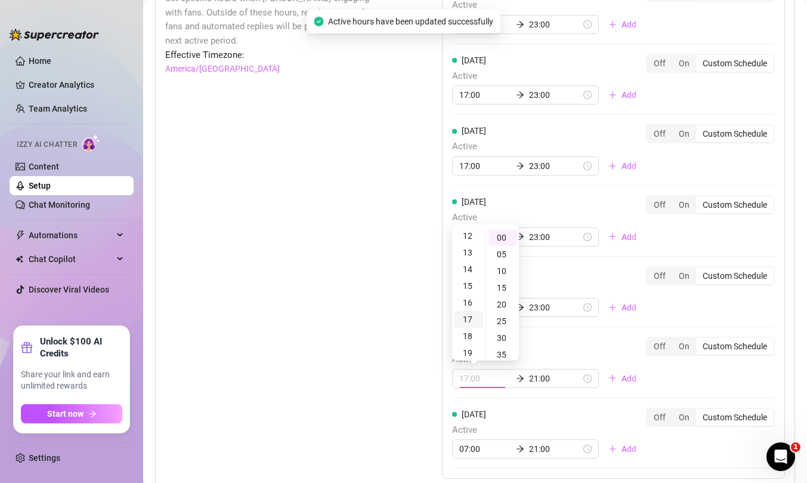
click at [469, 320] on div "17" at bounding box center [469, 319] width 29 height 17
type input "17:00"
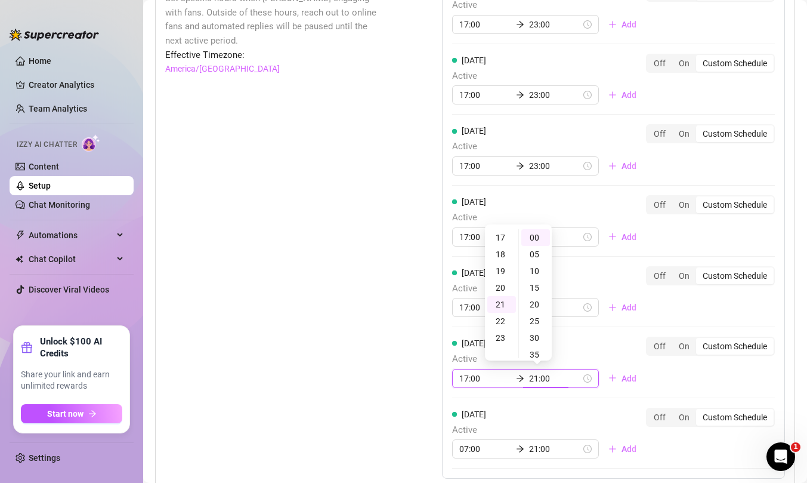
click at [529, 375] on input "21:00" at bounding box center [555, 378] width 52 height 13
type input "23:00"
click at [497, 267] on div "23" at bounding box center [501, 270] width 29 height 17
click at [414, 313] on div "Set Active Hours (Izzy Availability) Set specific hours when Izzy engaging with…" at bounding box center [475, 268] width 620 height 591
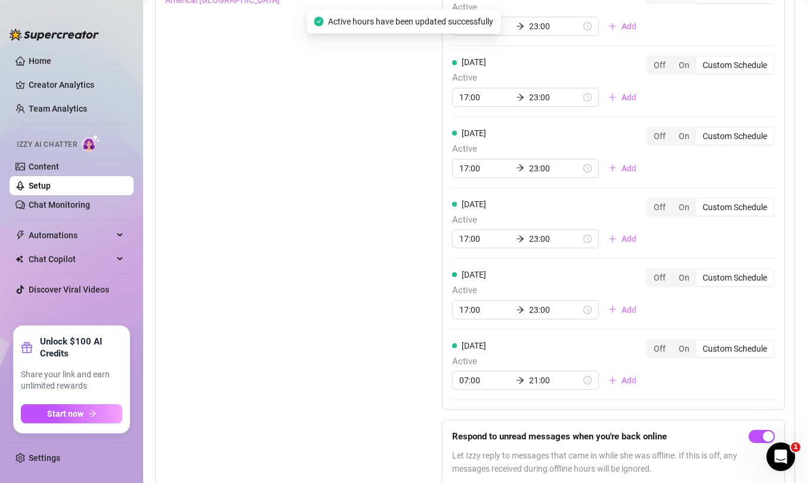
scroll to position [1233, 0]
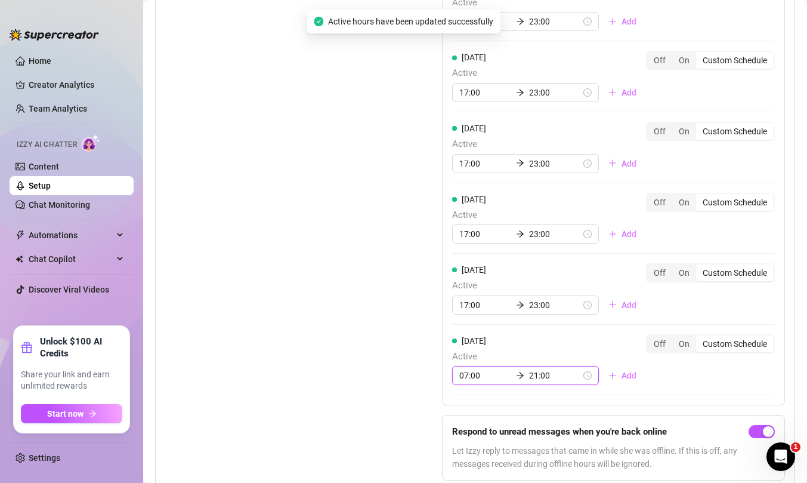
click at [467, 380] on input "07:00" at bounding box center [485, 375] width 52 height 13
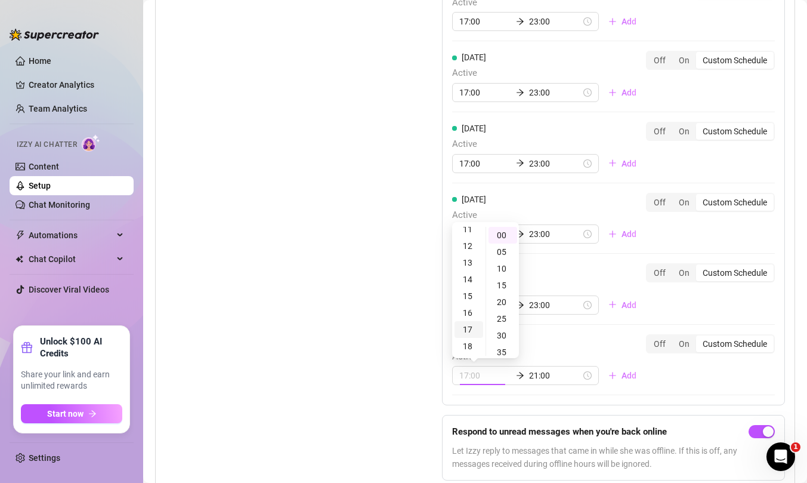
click at [466, 326] on div "17" at bounding box center [469, 329] width 29 height 17
type input "17:00"
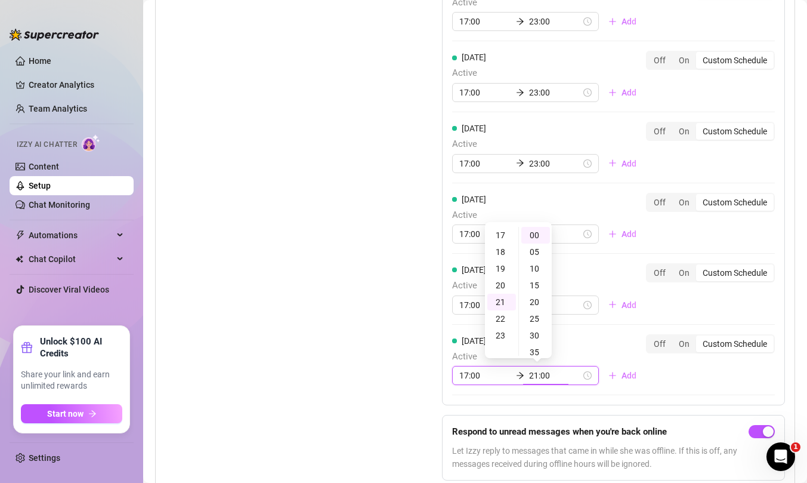
click at [529, 376] on input "21:00" at bounding box center [555, 375] width 52 height 13
type input "23:00"
click at [502, 268] on div "23" at bounding box center [501, 268] width 29 height 17
click at [393, 350] on div "Set Active Hours (Izzy Availability) Set specific hours when Izzy engaging with…" at bounding box center [475, 194] width 620 height 591
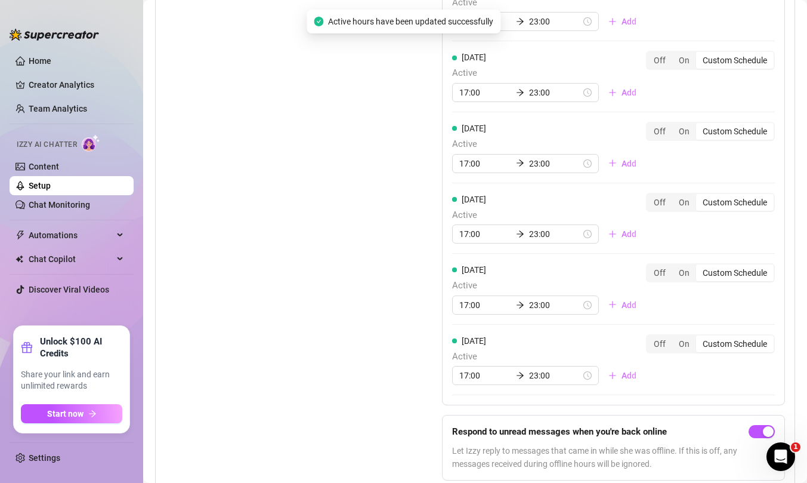
scroll to position [1286, 0]
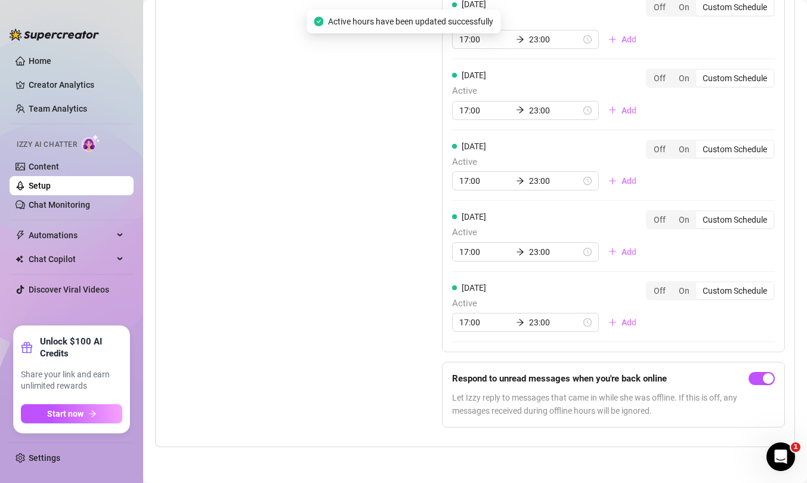
click at [48, 187] on link "Setup" at bounding box center [40, 186] width 22 height 10
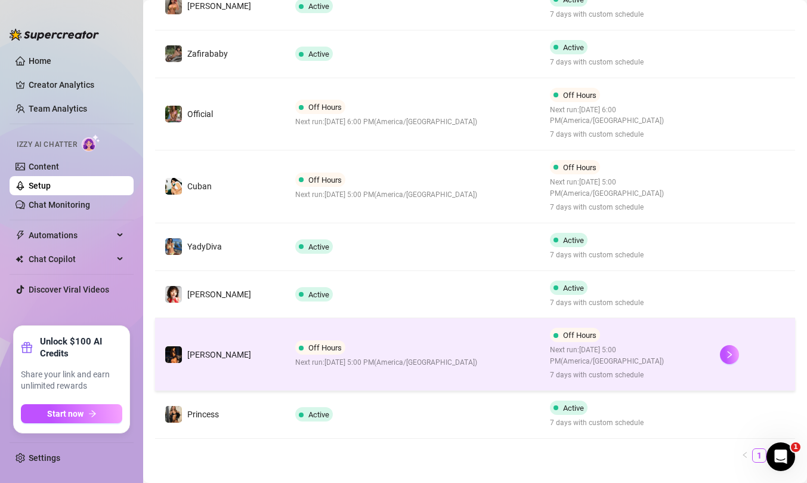
scroll to position [415, 0]
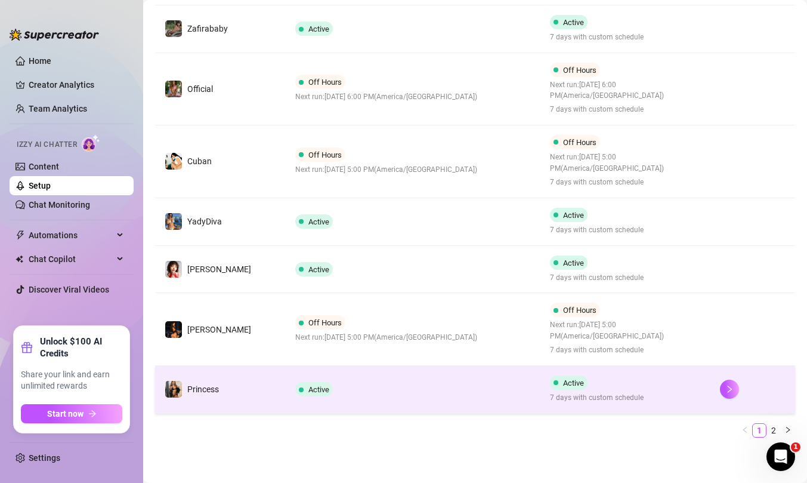
click at [471, 386] on td "Active" at bounding box center [413, 390] width 255 height 48
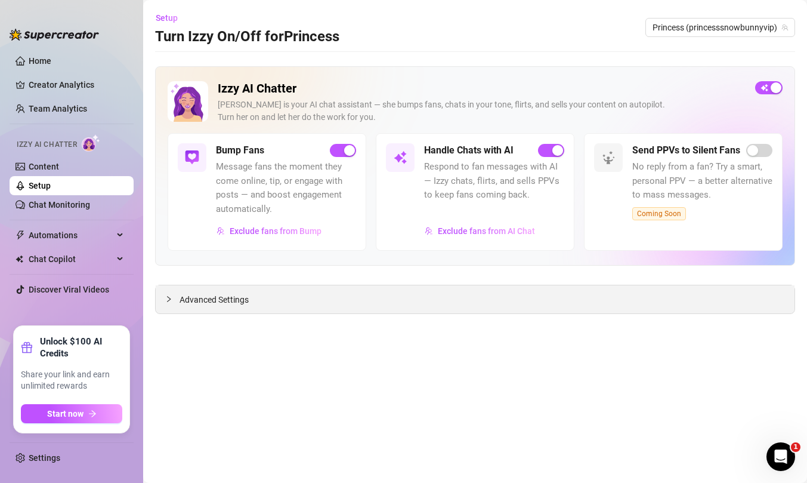
click at [166, 298] on icon "collapsed" at bounding box center [168, 298] width 7 height 7
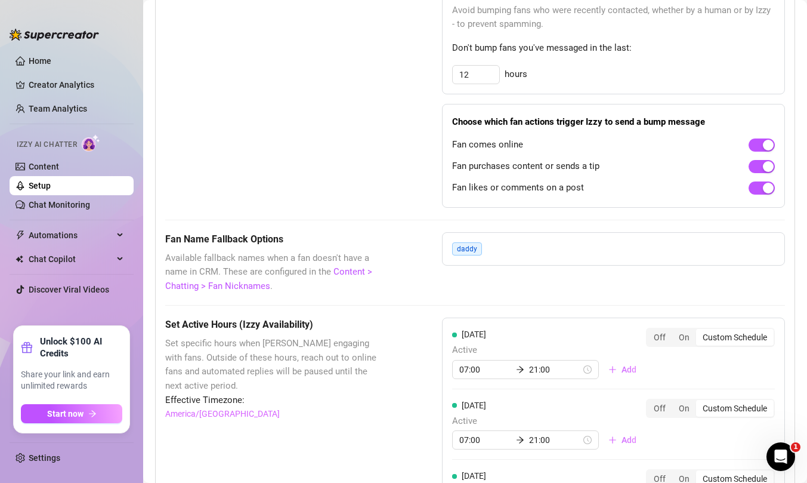
scroll to position [814, 0]
click at [466, 366] on input "07:00" at bounding box center [485, 369] width 52 height 13
click at [471, 316] on div "17" at bounding box center [469, 319] width 29 height 17
type input "17:00"
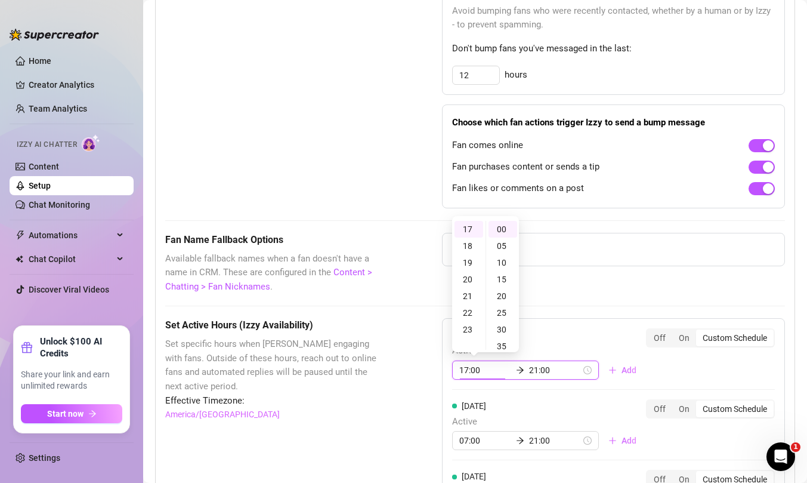
click at [529, 373] on input "21:00" at bounding box center [555, 369] width 52 height 13
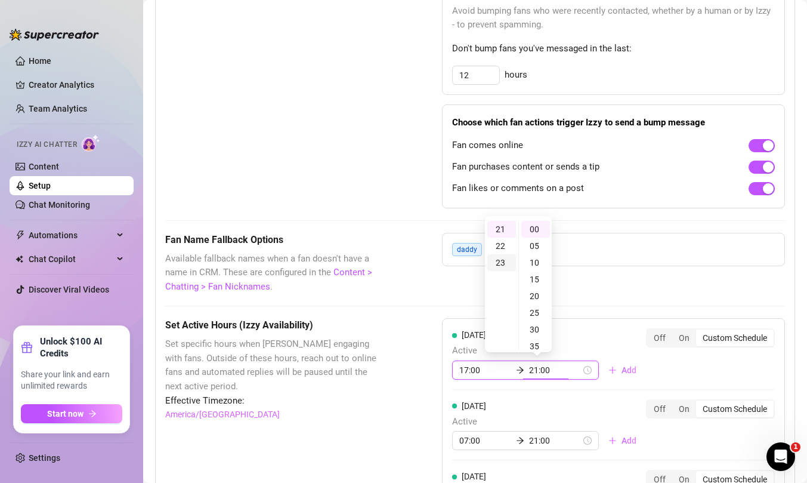
type input "23:00"
click at [508, 262] on div "23" at bounding box center [501, 262] width 29 height 17
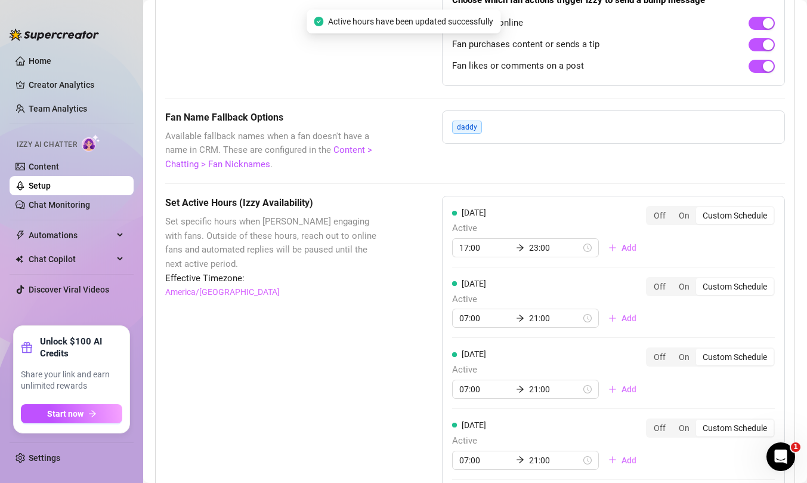
scroll to position [941, 0]
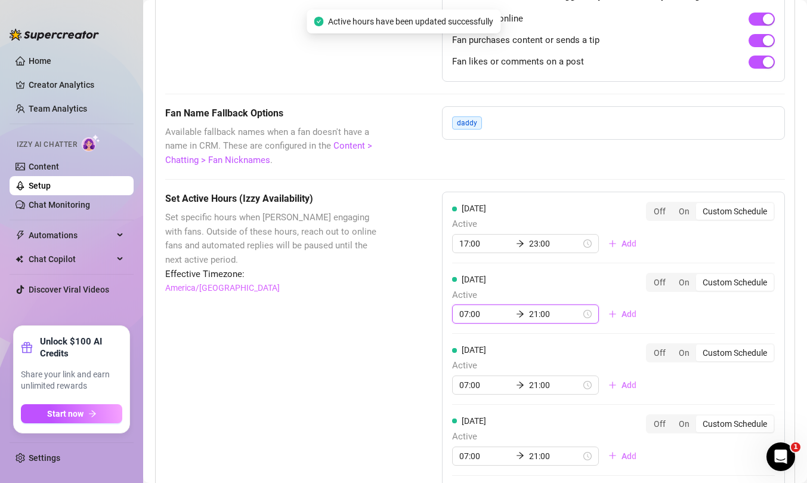
click at [463, 311] on input "07:00" at bounding box center [485, 313] width 52 height 13
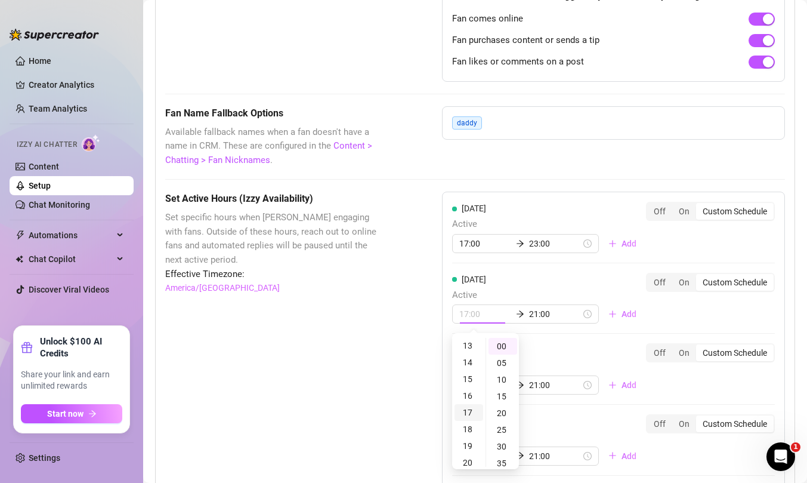
click at [473, 412] on div "17" at bounding box center [469, 412] width 29 height 17
type input "17:00"
click at [533, 320] on input "21:00" at bounding box center [555, 313] width 52 height 13
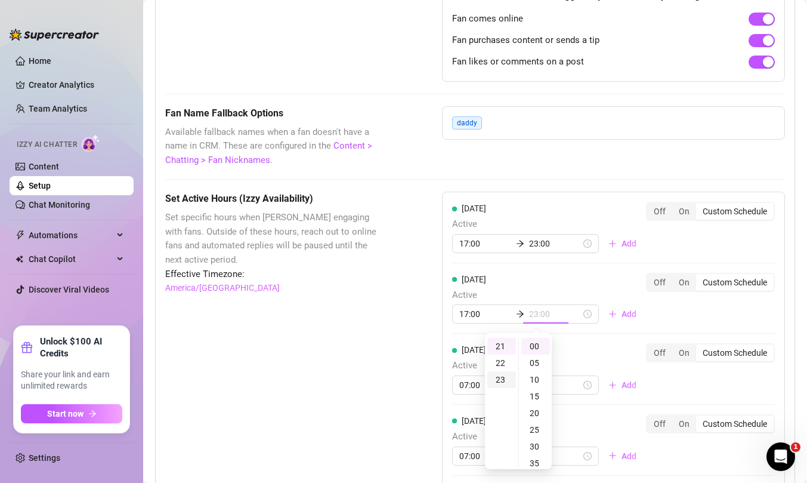
click at [503, 382] on div "23" at bounding box center [501, 379] width 29 height 17
type input "23:00"
click at [591, 347] on div "Wednesday Active 07:00 21:00 Add" at bounding box center [549, 368] width 194 height 51
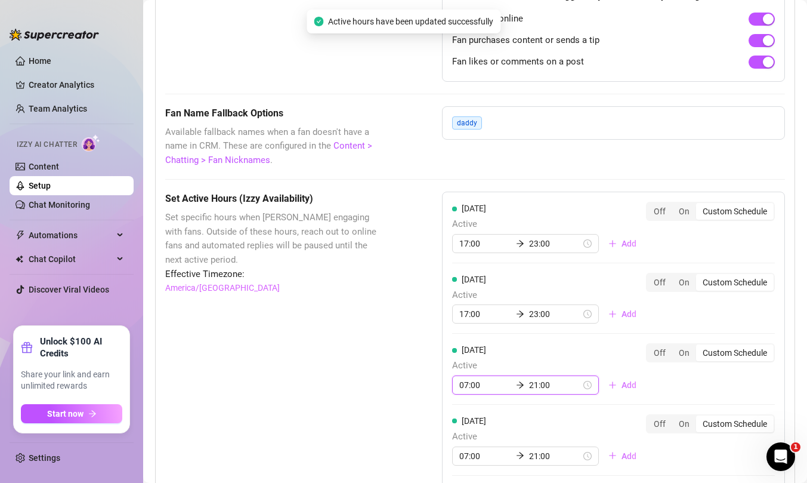
click at [467, 387] on input "07:00" at bounding box center [485, 384] width 52 height 13
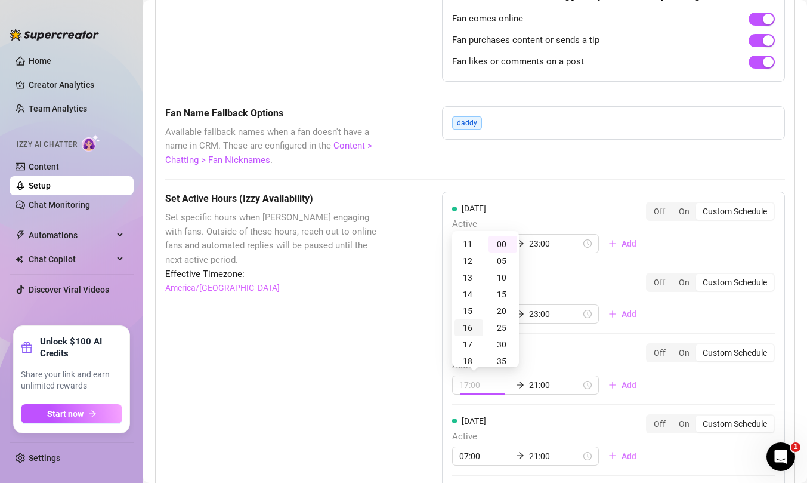
click at [466, 341] on ul "00 01 02 03 04 05 06 07 08 09 10 11 12 13 14 15 16 17 18 19 20 21 22 23" at bounding box center [468, 300] width 33 height 129
type input "07:00"
click at [529, 386] on input "21:00" at bounding box center [555, 384] width 52 height 13
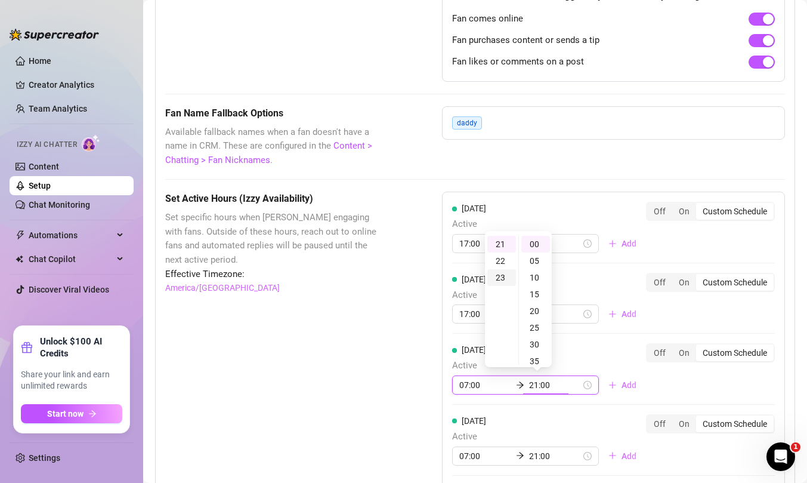
type input "23:00"
click at [502, 272] on div "23" at bounding box center [501, 277] width 29 height 17
click at [392, 345] on div "Set Active Hours (Izzy Availability) Set specific hours when Izzy engaging with…" at bounding box center [475, 486] width 620 height 591
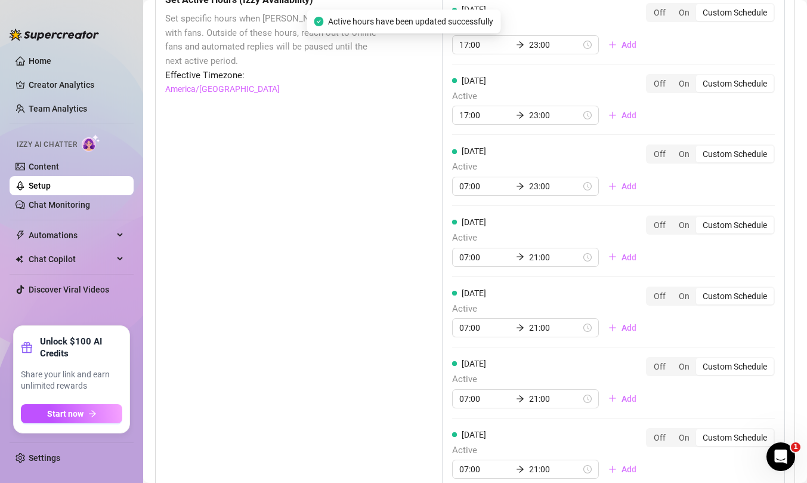
scroll to position [1151, 0]
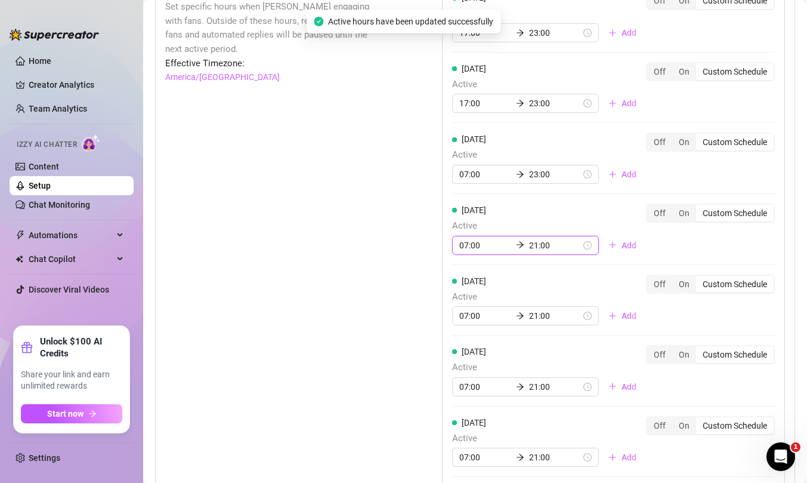
click at [467, 243] on input "07:00" at bounding box center [485, 245] width 52 height 13
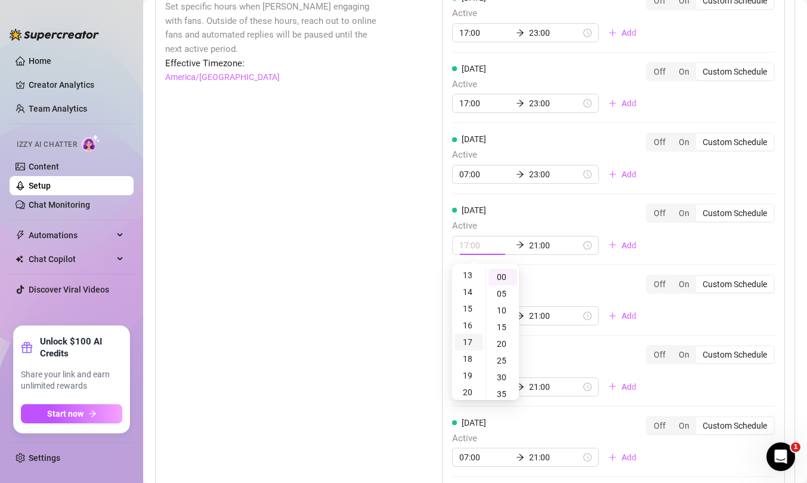
click at [470, 340] on div "17" at bounding box center [469, 341] width 29 height 17
type input "17:00"
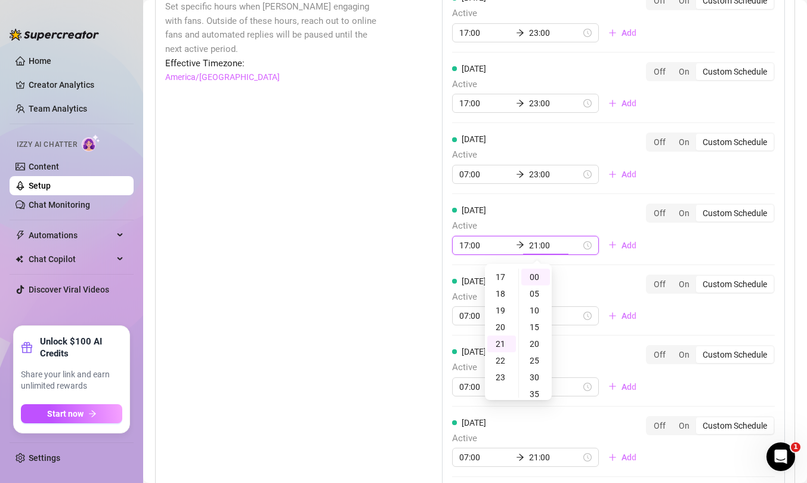
click at [529, 249] on input "21:00" at bounding box center [555, 245] width 52 height 13
click at [506, 307] on div "23" at bounding box center [501, 310] width 29 height 17
type input "23:00"
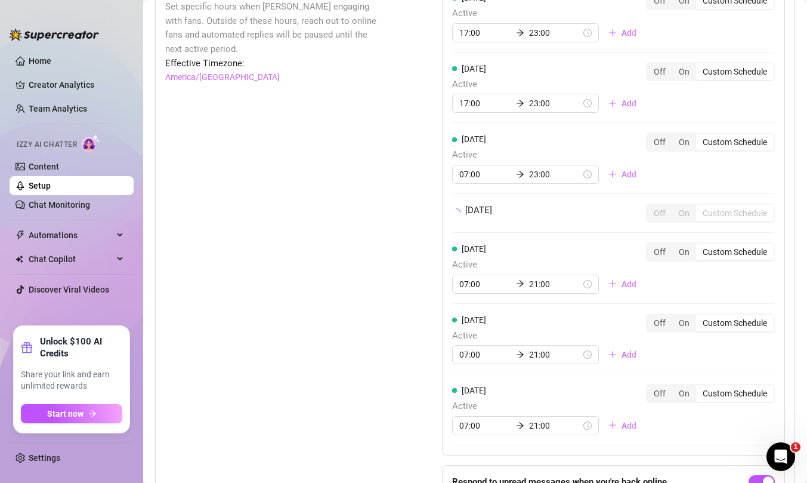
click at [585, 284] on div "Friday Active 07:00 21:00 Add" at bounding box center [549, 267] width 194 height 51
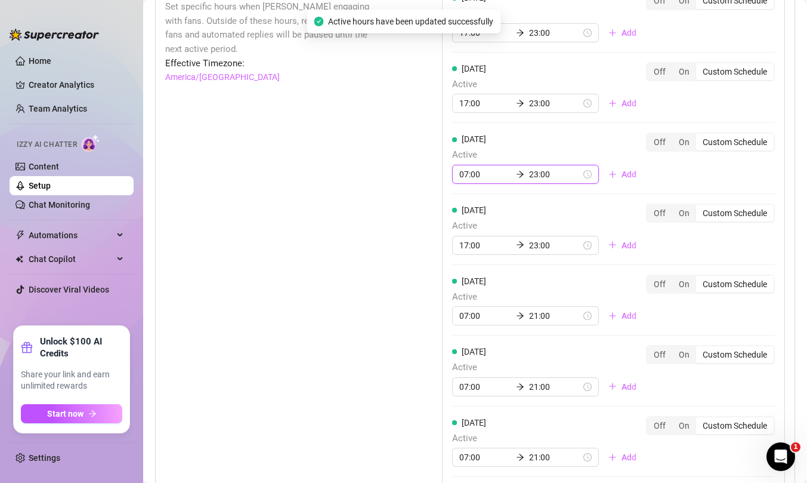
click at [465, 174] on input "07:00" at bounding box center [485, 174] width 52 height 13
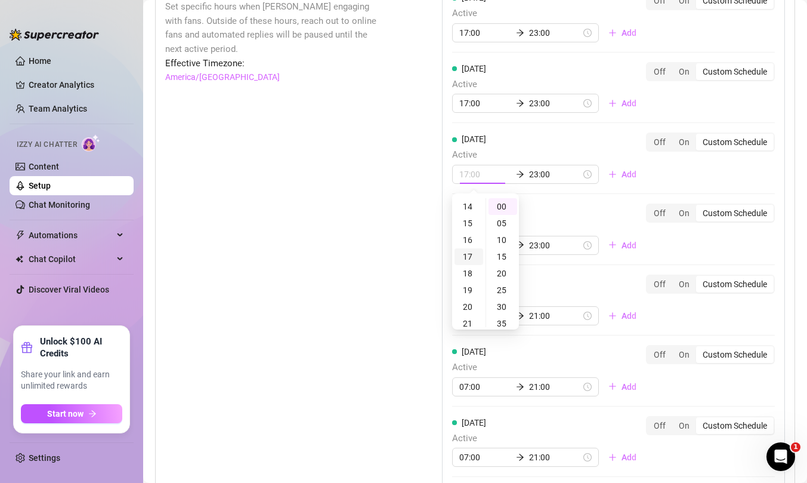
click at [469, 253] on div "17" at bounding box center [469, 256] width 29 height 17
type input "17:00"
click at [582, 206] on div "Thursday Active 17:00 23:00 Add" at bounding box center [549, 228] width 194 height 51
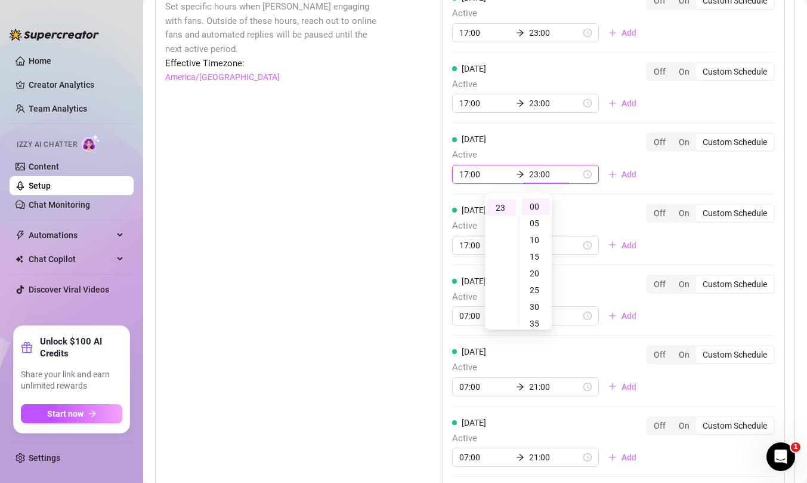
scroll to position [384, 0]
click at [387, 194] on div "Set Active Hours (Izzy Availability) Set specific hours when Izzy engaging with…" at bounding box center [475, 276] width 620 height 591
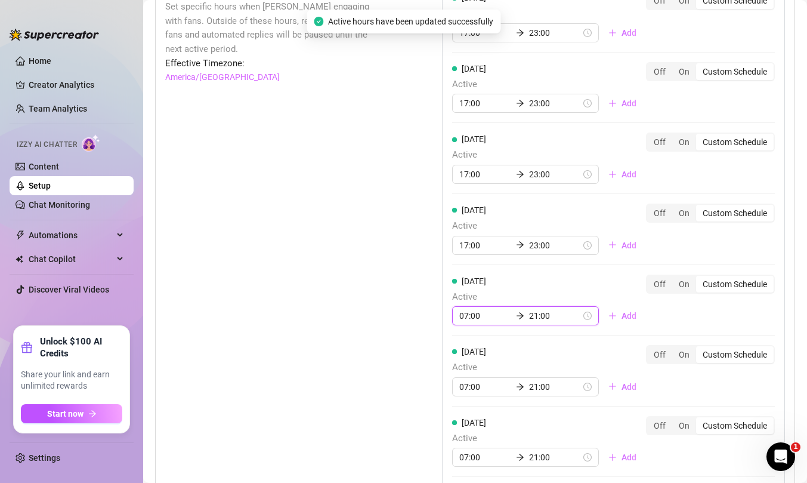
click at [466, 317] on input "07:00" at bounding box center [485, 315] width 52 height 13
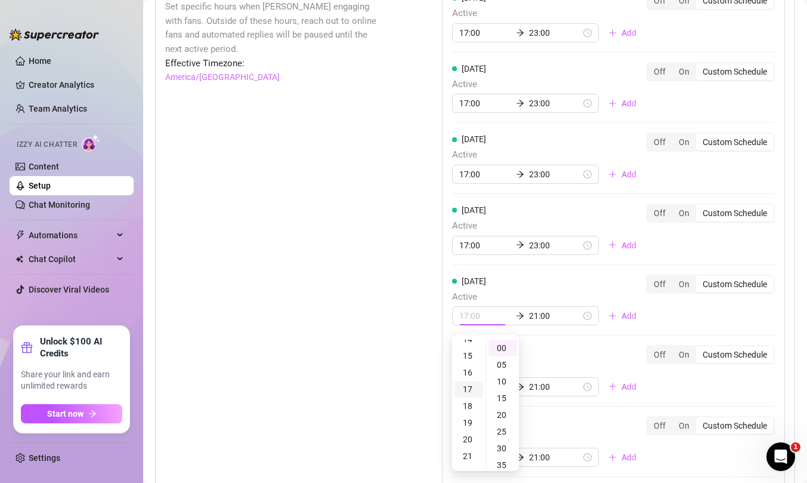
click at [470, 388] on div "17" at bounding box center [469, 389] width 29 height 17
type input "17:00"
click at [529, 317] on input "21:00" at bounding box center [555, 315] width 52 height 13
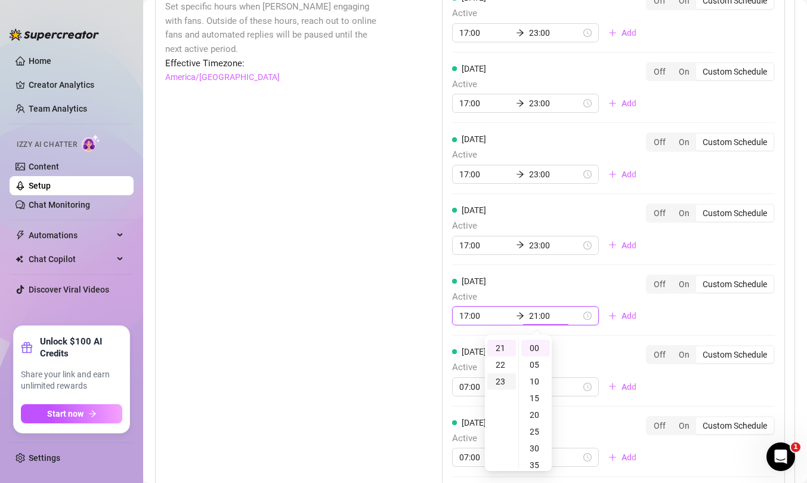
type input "23:00"
click at [507, 379] on div "23" at bounding box center [501, 381] width 29 height 17
click at [404, 366] on div "Set Active Hours (Izzy Availability) Set specific hours when Izzy engaging with…" at bounding box center [475, 276] width 620 height 591
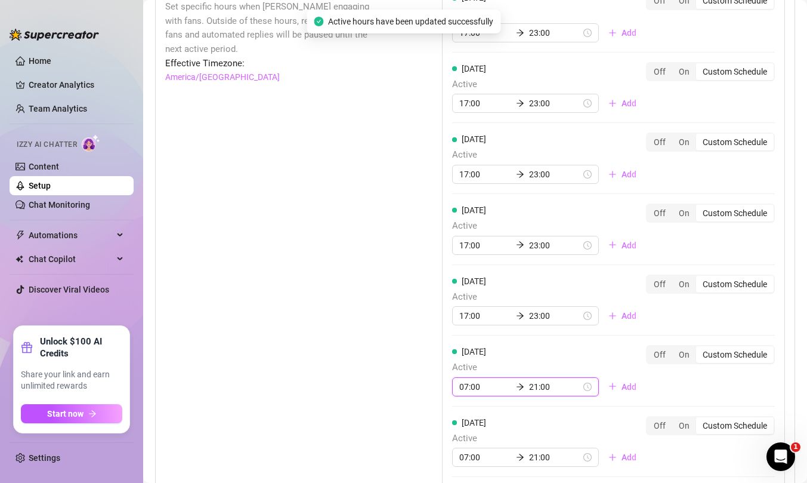
click at [468, 388] on input "07:00" at bounding box center [485, 386] width 52 height 13
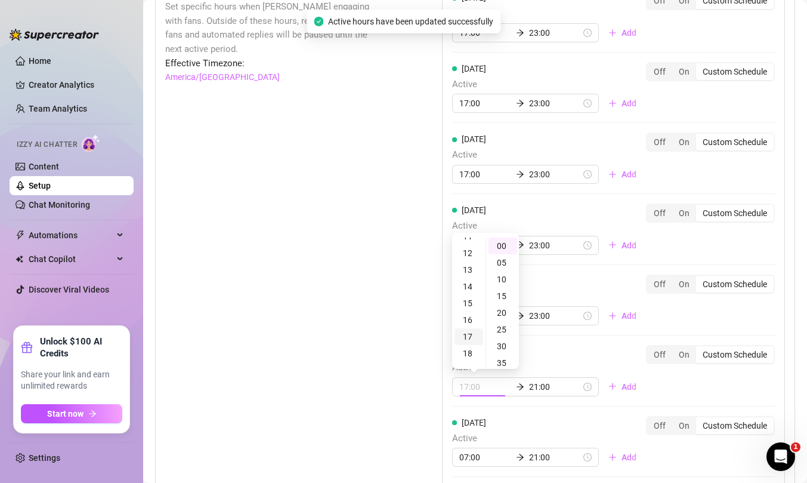
click at [468, 337] on div "17" at bounding box center [469, 336] width 29 height 17
type input "17:00"
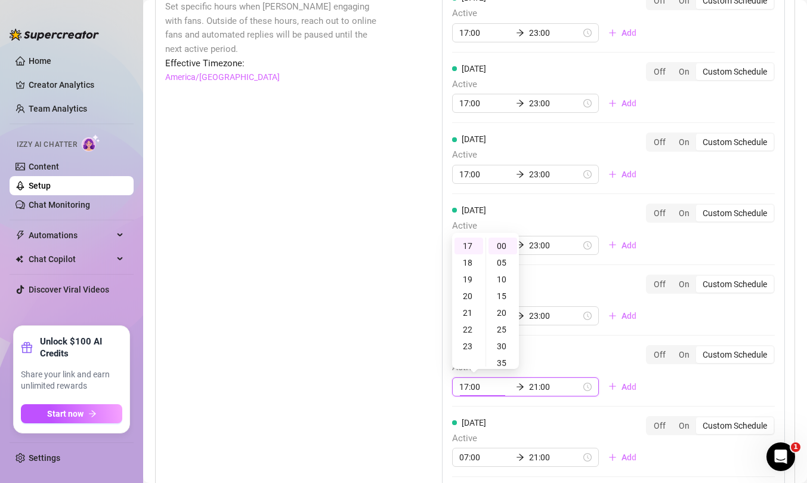
click at [529, 389] on input "21:00" at bounding box center [555, 386] width 52 height 13
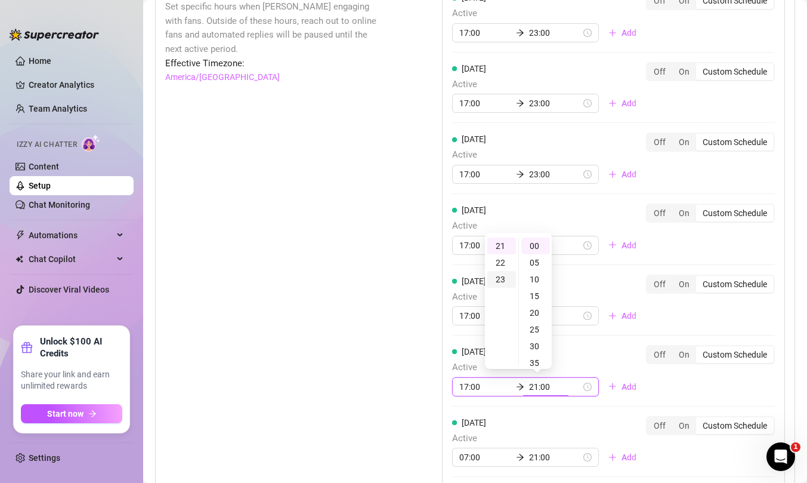
type input "23:00"
click at [500, 283] on div "23" at bounding box center [501, 279] width 29 height 17
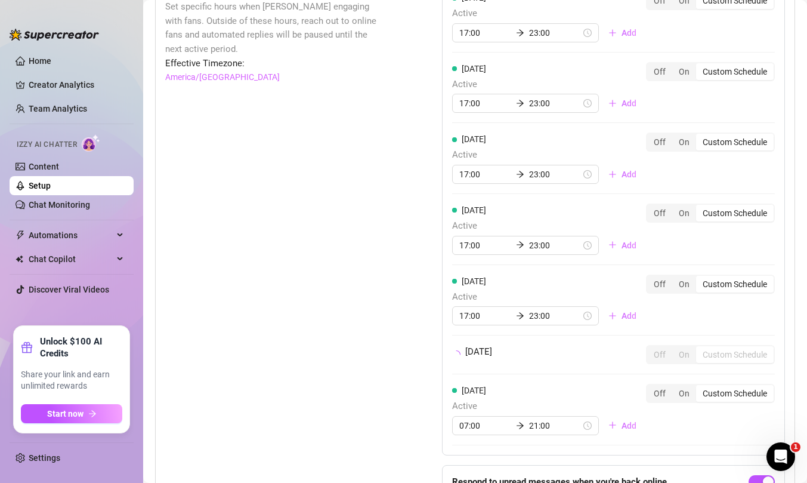
click at [416, 341] on div "Set Active Hours (Izzy Availability) Set specific hours when Izzy engaging with…" at bounding box center [475, 260] width 620 height 558
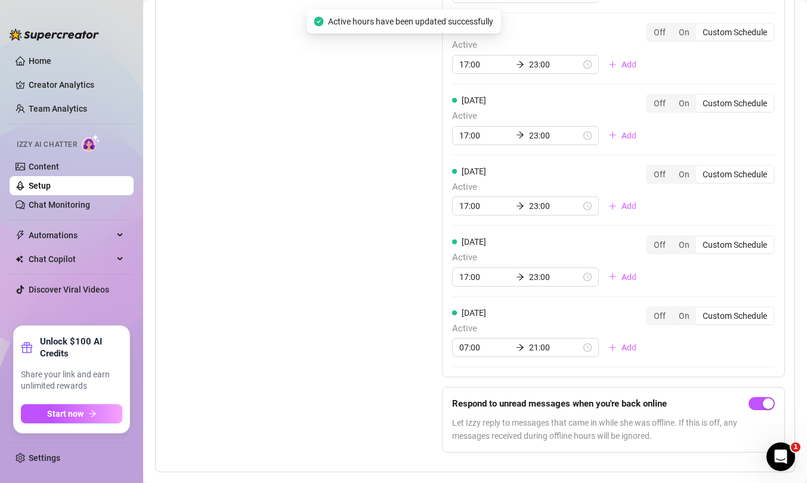
scroll to position [1262, 0]
click at [465, 346] on input "07:00" at bounding box center [485, 346] width 52 height 13
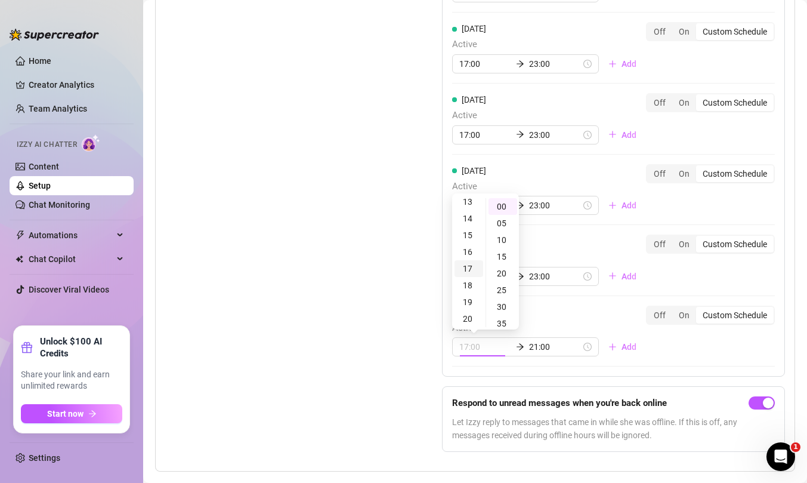
click at [469, 270] on div "17" at bounding box center [469, 268] width 29 height 17
type input "17:00"
click at [529, 346] on input "21:00" at bounding box center [555, 346] width 52 height 13
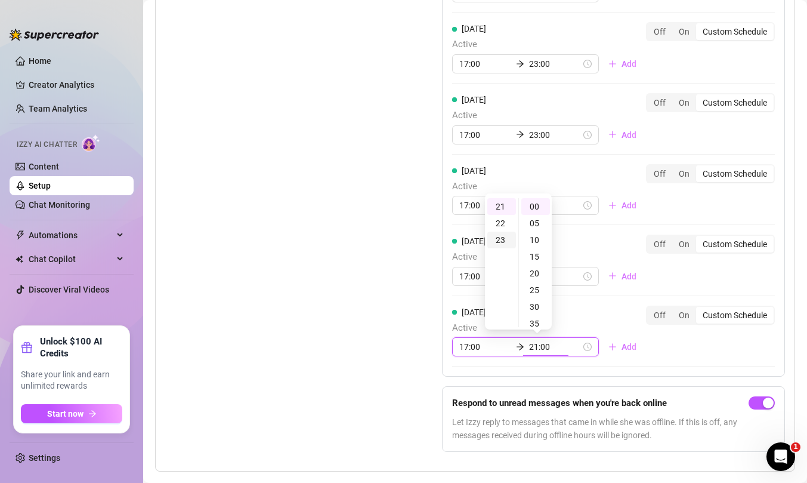
type input "23:00"
click at [497, 242] on div "23" at bounding box center [501, 239] width 29 height 17
click at [389, 325] on div "Set Active Hours (Izzy Availability) Set specific hours when Izzy engaging with…" at bounding box center [475, 166] width 620 height 591
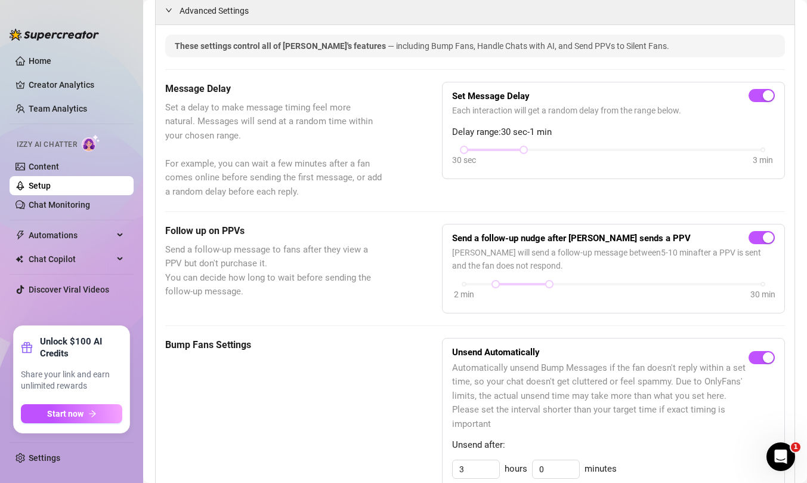
scroll to position [289, 0]
click at [45, 184] on link "Setup" at bounding box center [40, 186] width 22 height 10
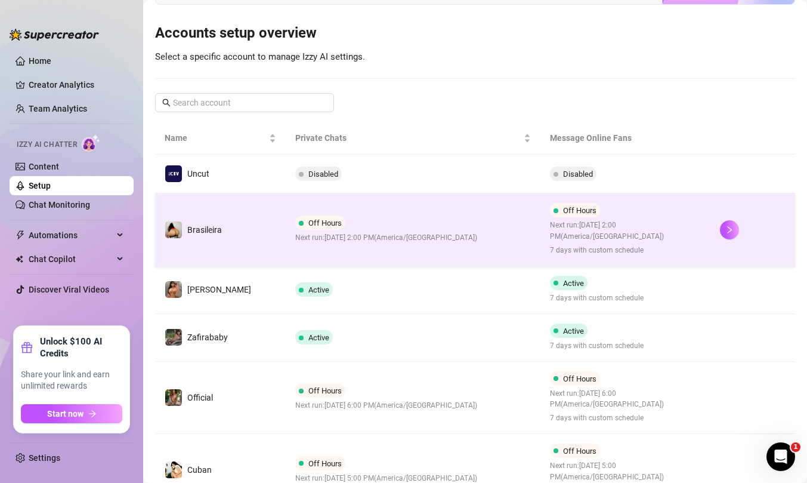
scroll to position [86, 0]
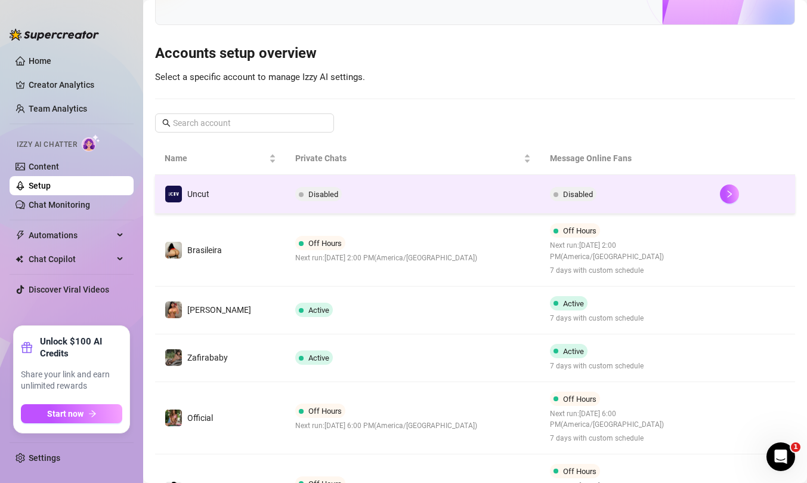
click at [582, 194] on span "Disabled" at bounding box center [578, 194] width 30 height 9
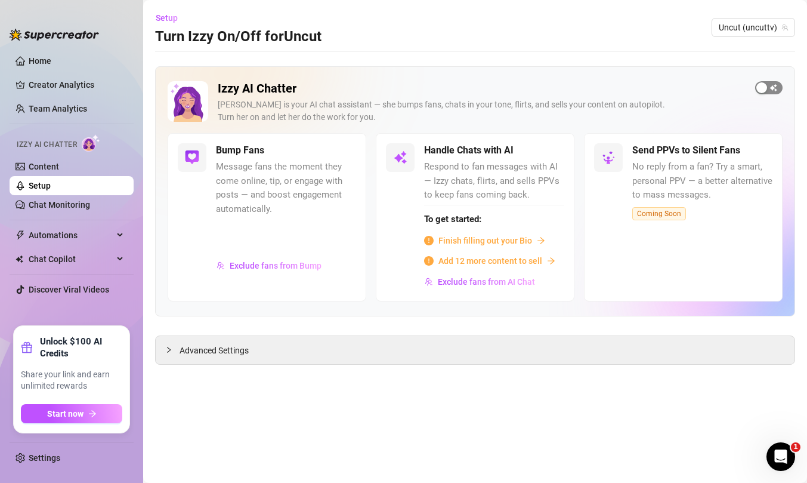
click at [766, 89] on div "button" at bounding box center [761, 87] width 11 height 11
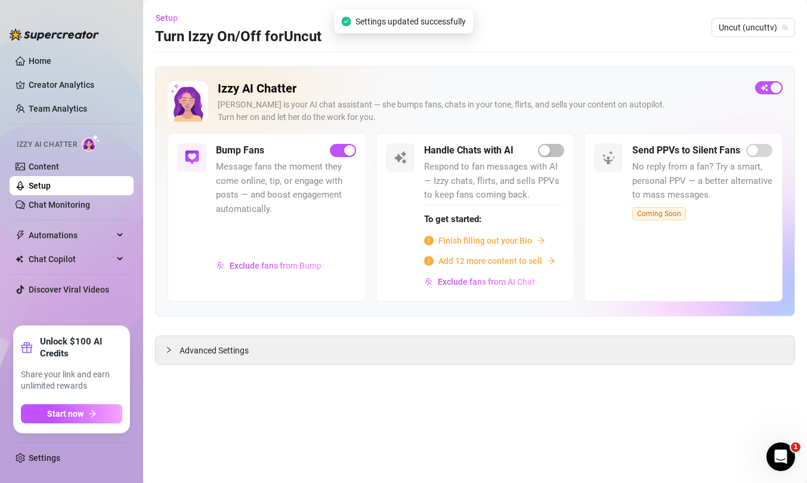
click at [42, 185] on link "Setup" at bounding box center [40, 186] width 22 height 10
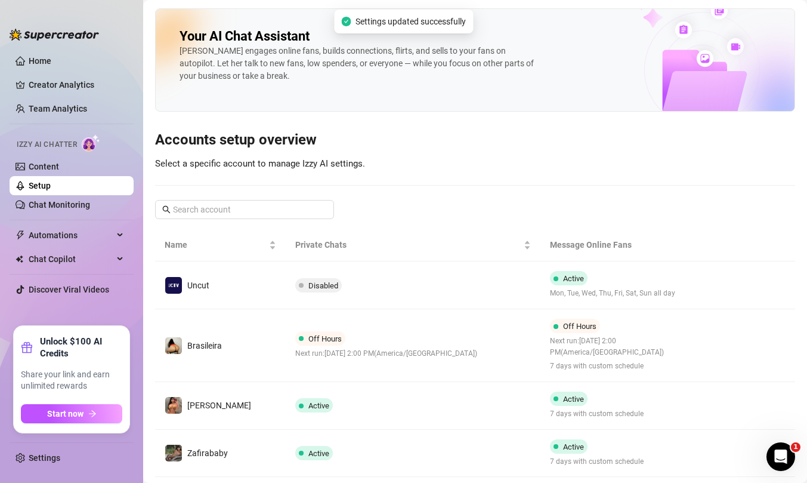
scroll to position [440, 0]
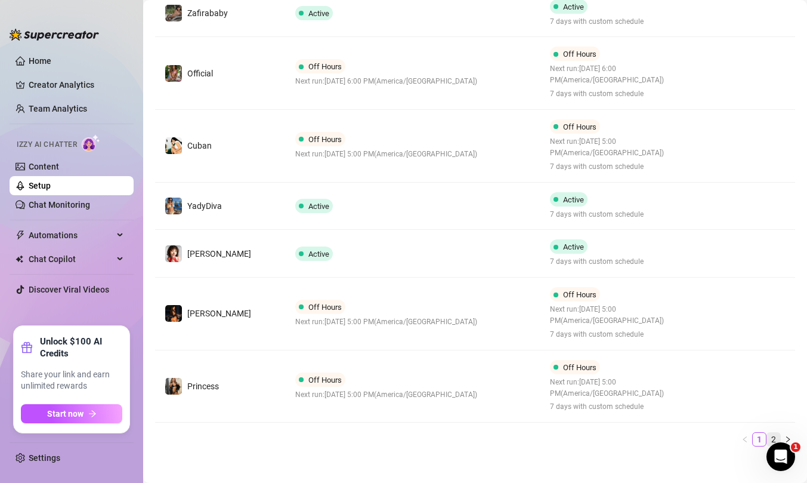
click at [773, 435] on link "2" at bounding box center [773, 438] width 13 height 13
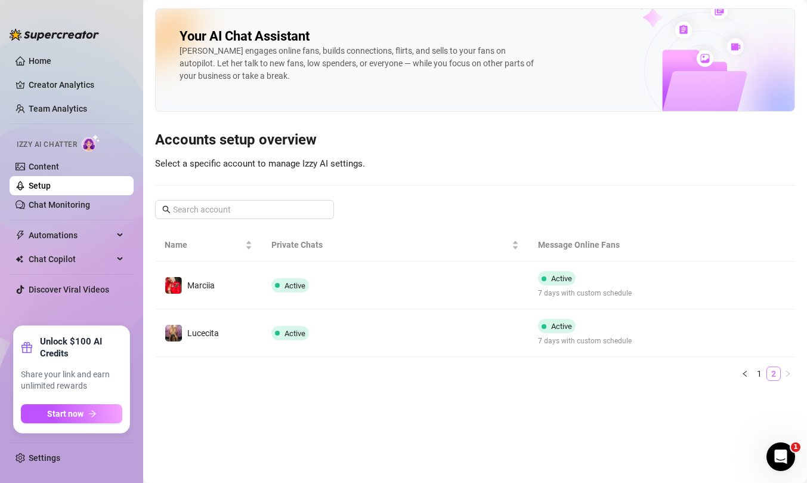
scroll to position [0, 0]
click at [761, 373] on link "1" at bounding box center [759, 373] width 13 height 13
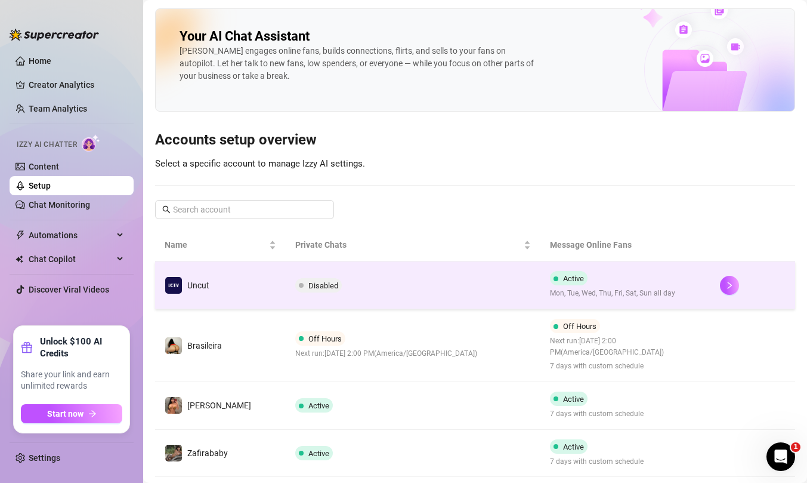
click at [396, 289] on td "Disabled" at bounding box center [413, 285] width 255 height 48
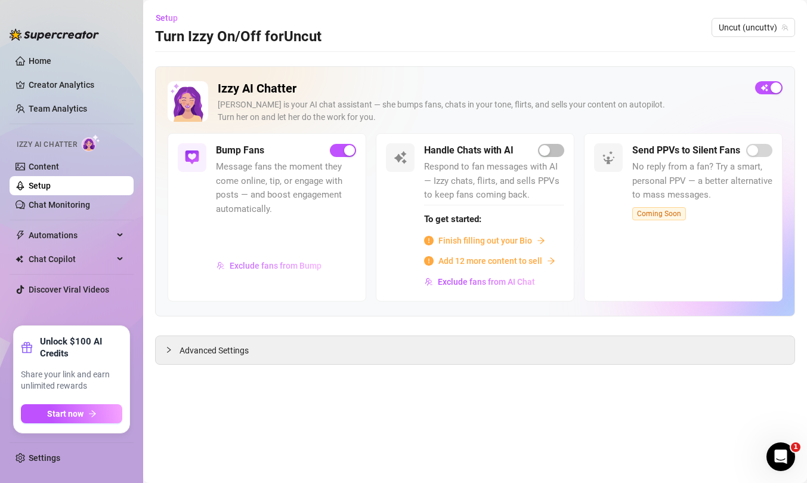
click at [293, 262] on span "Exclude fans from Bump" at bounding box center [276, 266] width 92 height 10
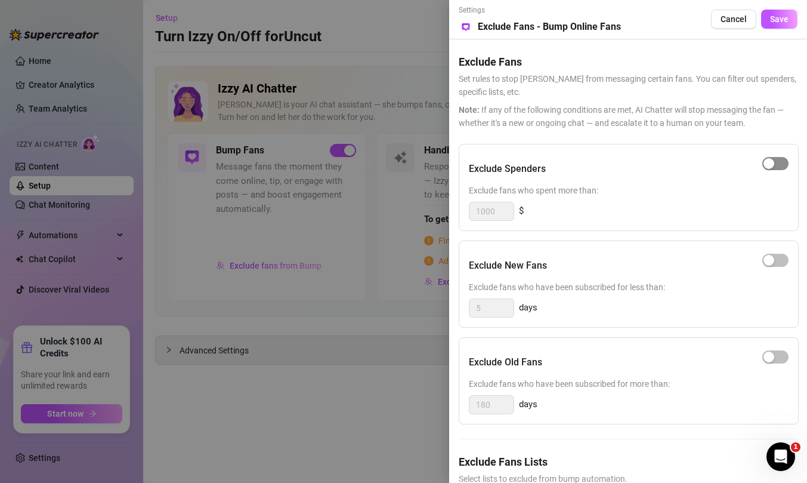
click at [780, 159] on span "button" at bounding box center [775, 163] width 26 height 13
drag, startPoint x: 787, startPoint y: 21, endPoint x: 765, endPoint y: 54, distance: 40.0
click at [765, 54] on div "Settings Preview Exclude Fans - Bump Online Fans Cancel Save Exclude Fans Set r…" at bounding box center [628, 241] width 358 height 483
click at [775, 21] on span "Save" at bounding box center [779, 19] width 18 height 10
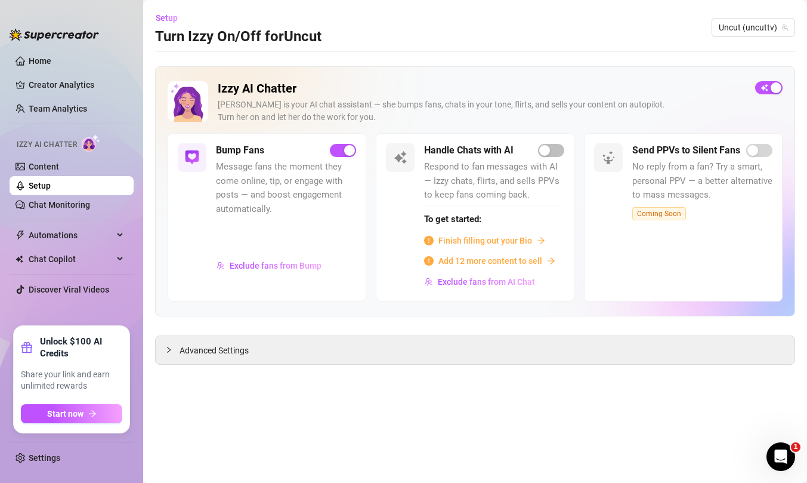
click at [44, 186] on link "Setup" at bounding box center [40, 186] width 22 height 10
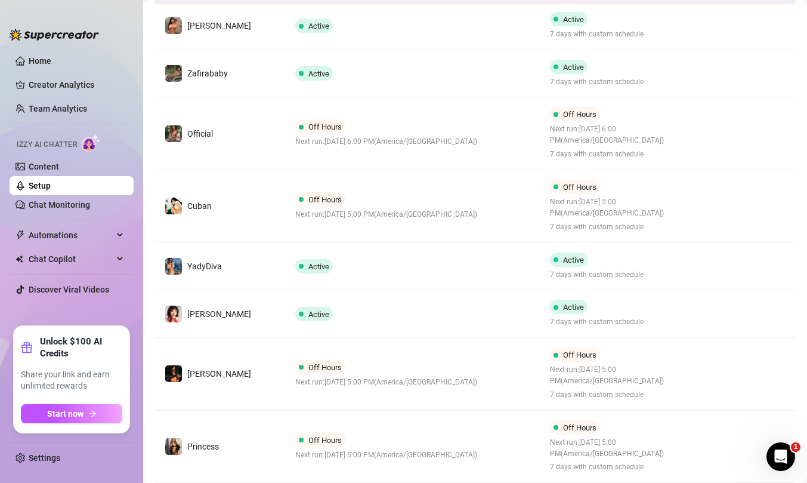
scroll to position [449, 0]
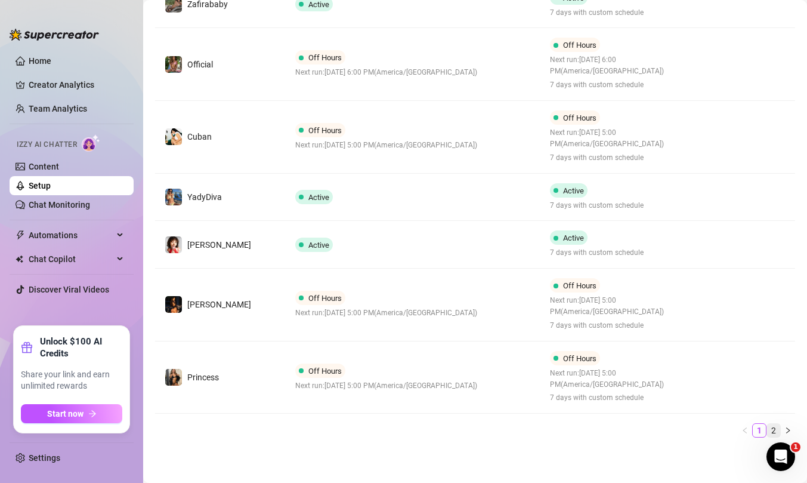
click at [774, 428] on link "2" at bounding box center [773, 429] width 13 height 13
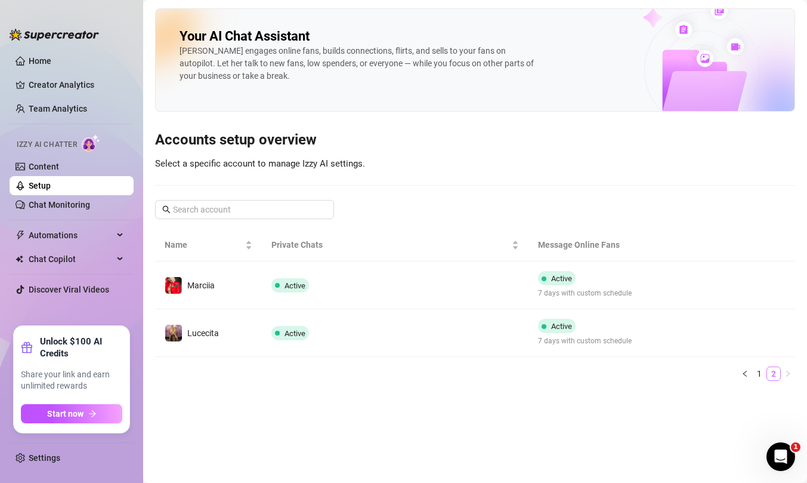
scroll to position [0, 0]
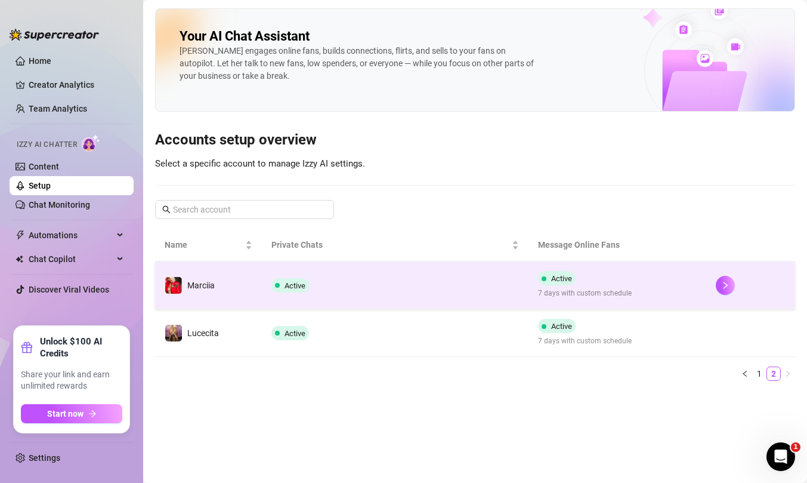
click at [466, 290] on td "Active" at bounding box center [395, 285] width 267 height 48
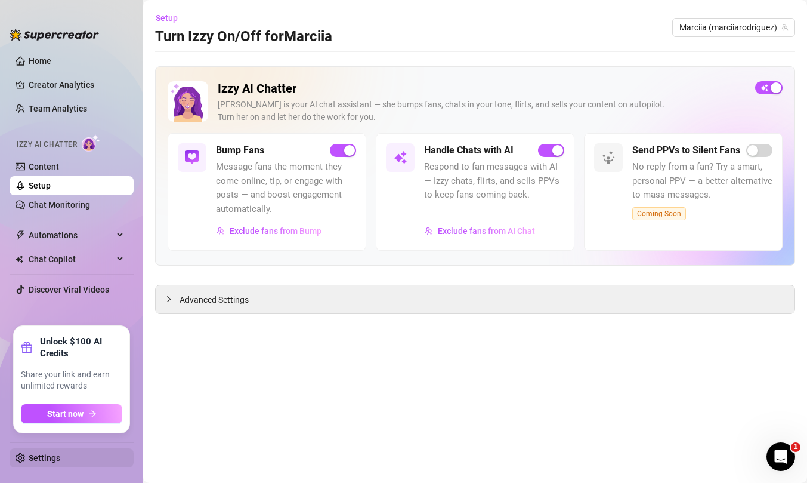
click at [53, 459] on link "Settings" at bounding box center [45, 458] width 32 height 10
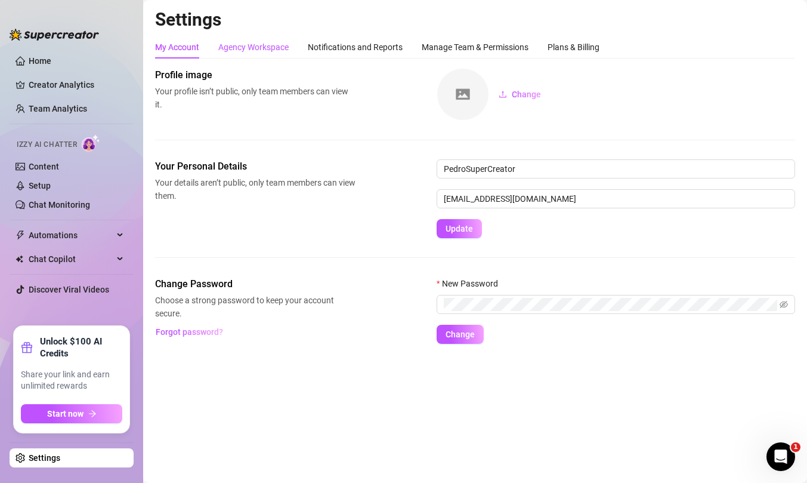
click at [249, 50] on div "Agency Workspace" at bounding box center [253, 47] width 70 height 13
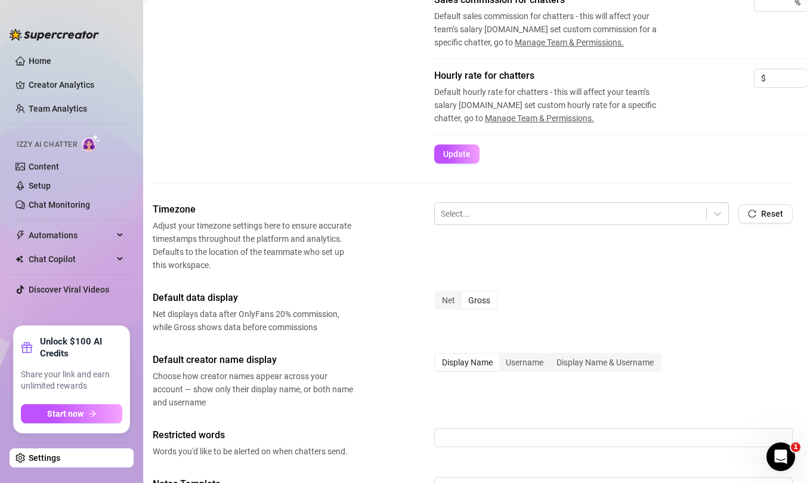
scroll to position [289, 2]
click at [444, 299] on div "Net" at bounding box center [448, 299] width 26 height 17
click at [438, 293] on input "Net" at bounding box center [438, 293] width 0 height 0
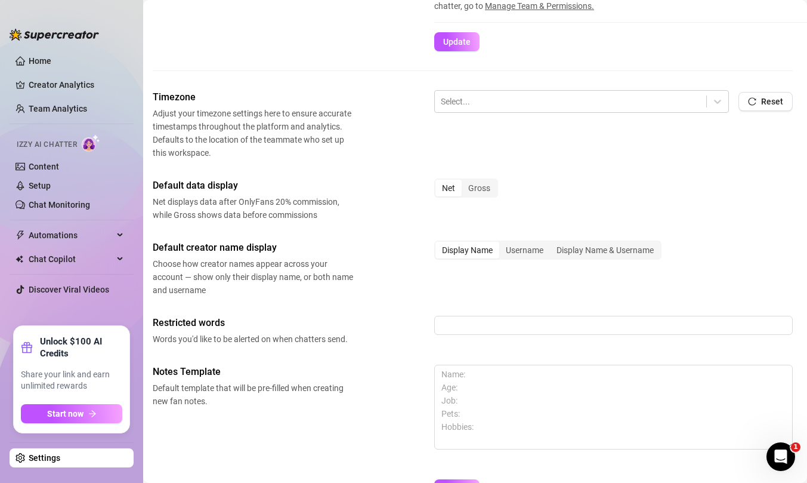
scroll to position [477, 2]
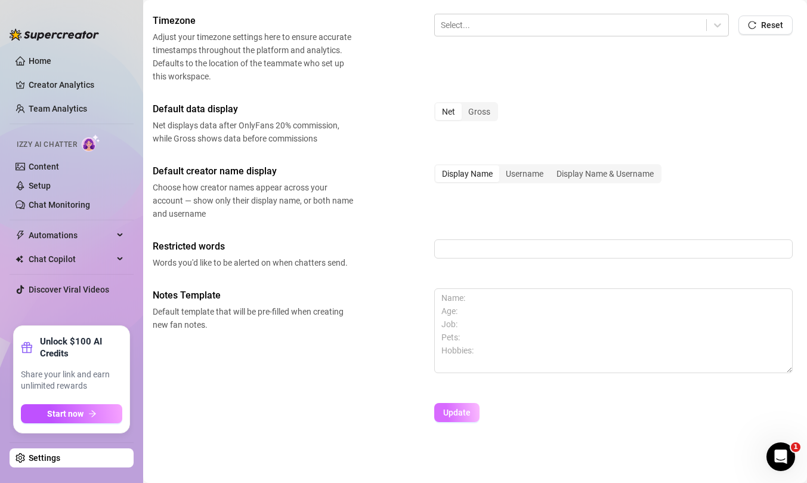
click at [452, 414] on span "Update" at bounding box center [456, 412] width 27 height 10
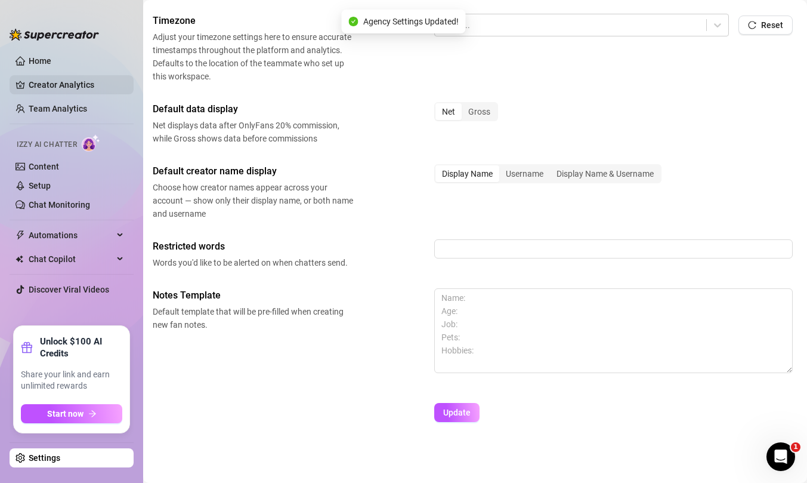
click at [57, 84] on link "Creator Analytics" at bounding box center [76, 84] width 95 height 19
